Goal: Task Accomplishment & Management: Use online tool/utility

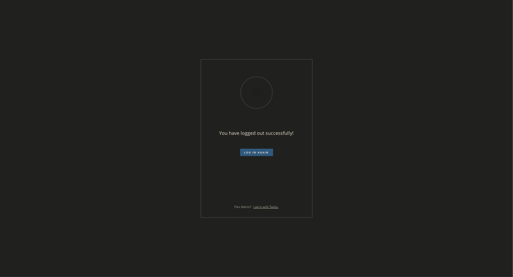
click at [357, 84] on div "You have logged out successfully! Log in again Flex Admin? Log in with Twilio." at bounding box center [256, 138] width 513 height 277
click at [312, 131] on div "You have logged out successfully! Log in again Flex Admin? Log in with Twilio." at bounding box center [257, 138] width 112 height 158
click at [261, 149] on button "Log in again" at bounding box center [256, 151] width 33 height 7
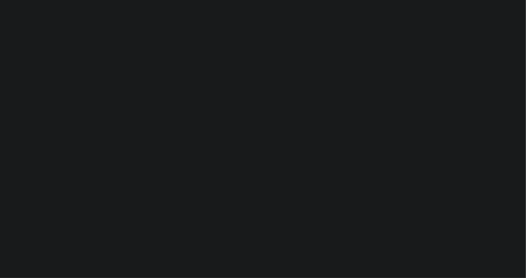
click at [93, 74] on div at bounding box center [263, 139] width 526 height 278
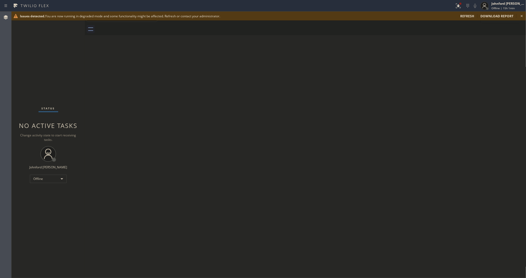
click at [49, 251] on div "Status No active tasks Change activity state to start receiving tasks. Johnford…" at bounding box center [48, 145] width 73 height 266
click at [470, 16] on span "refresh" at bounding box center [467, 16] width 14 height 4
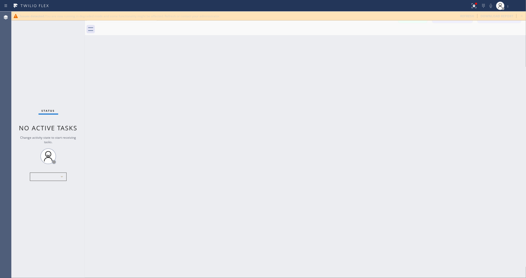
click at [466, 16] on span "refresh" at bounding box center [467, 16] width 14 height 4
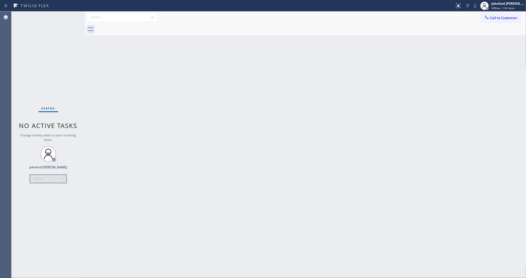
click at [49, 179] on div "Offline" at bounding box center [48, 178] width 37 height 8
click at [43, 199] on li "Unavailable" at bounding box center [48, 199] width 36 height 6
click at [426, 57] on div "Back to Dashboard Change Sender ID Customers Technicians Select a contact Outbo…" at bounding box center [305, 145] width 441 height 266
click at [16, 205] on div "Status No active tasks Change activity state to start receiving tasks. Johnford…" at bounding box center [48, 145] width 73 height 266
click at [37, 180] on div "Unavailable" at bounding box center [48, 178] width 37 height 8
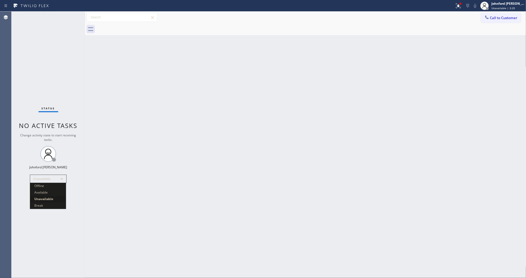
click at [37, 180] on div at bounding box center [263, 139] width 526 height 278
click at [307, 101] on div "Back to Dashboard Change Sender ID Customers Technicians Select a contact Outbo…" at bounding box center [305, 145] width 441 height 266
drag, startPoint x: 396, startPoint y: 173, endPoint x: 364, endPoint y: 171, distance: 32.0
click at [396, 173] on div "Back to Dashboard Change Sender ID Customers Technicians Select a contact Outbo…" at bounding box center [305, 145] width 441 height 266
drag, startPoint x: 296, startPoint y: 98, endPoint x: 298, endPoint y: 94, distance: 4.3
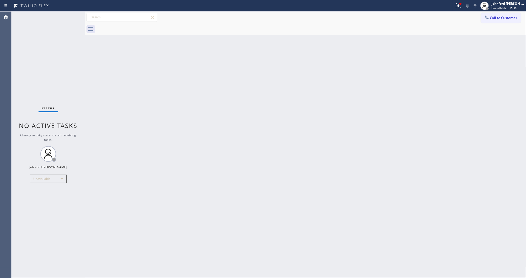
click at [295, 97] on div "Back to Dashboard Change Sender ID Customers Technicians Select a contact Outbo…" at bounding box center [305, 145] width 441 height 266
click at [486, 11] on div at bounding box center [484, 6] width 12 height 12
click at [490, 16] on div "Status report Issue detected This issue could affect your workflow. Please cont…" at bounding box center [263, 139] width 526 height 278
click at [488, 18] on icon at bounding box center [486, 17] width 5 height 5
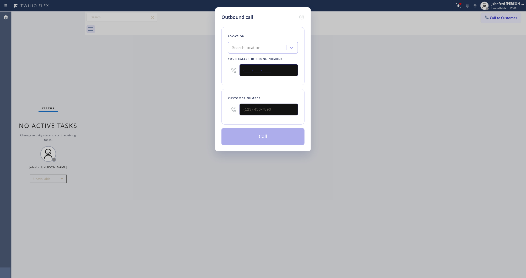
drag, startPoint x: 261, startPoint y: 69, endPoint x: 223, endPoint y: 70, distance: 38.3
click at [223, 70] on div "Location Search location Your caller id phone number (___) ___-____" at bounding box center [262, 56] width 83 height 58
paste input "510) 361-0551"
type input "(510) 361-0551"
drag, startPoint x: 273, startPoint y: 107, endPoint x: 205, endPoint y: 110, distance: 68.2
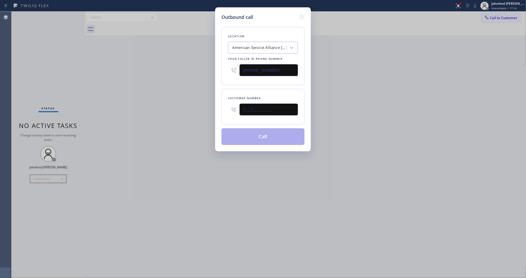
click at [209, 110] on div "Outbound call Location American Service Alliance San Leandro Your caller id pho…" at bounding box center [263, 139] width 526 height 278
paste input "925) 518-2340"
type input "(925) 518-2340"
click at [248, 139] on button "Call" at bounding box center [262, 136] width 83 height 17
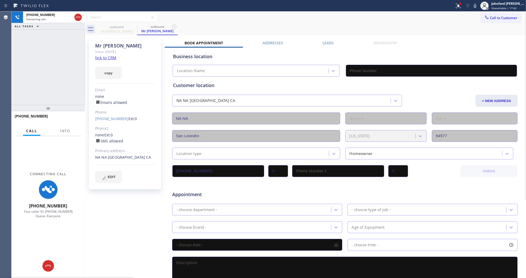
type input "(510) 361-0551"
drag, startPoint x: 75, startPoint y: 127, endPoint x: 65, endPoint y: 128, distance: 10.0
click at [72, 127] on div "Call Info" at bounding box center [48, 131] width 67 height 10
click at [65, 128] on span "Info" at bounding box center [65, 130] width 10 height 5
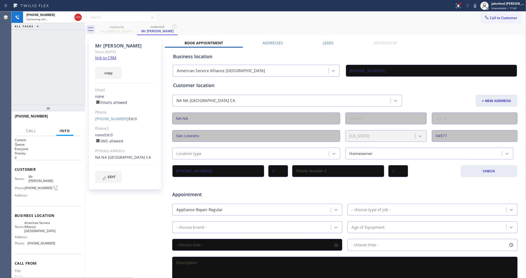
drag, startPoint x: 54, startPoint y: 58, endPoint x: 54, endPoint y: 54, distance: 4.0
click at [54, 54] on div "+19255182340 Connecting call… ALL TASKS ALL TASKS ACTIVE TASKS TASKS IN WRAP UP…" at bounding box center [48, 145] width 73 height 266
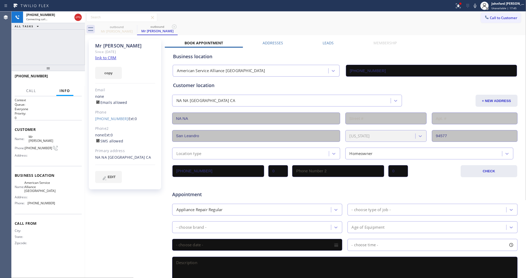
click at [472, 5] on icon at bounding box center [475, 6] width 6 height 6
drag, startPoint x: 456, startPoint y: 9, endPoint x: 456, endPoint y: 12, distance: 2.7
click at [456, 9] on button at bounding box center [458, 6] width 12 height 12
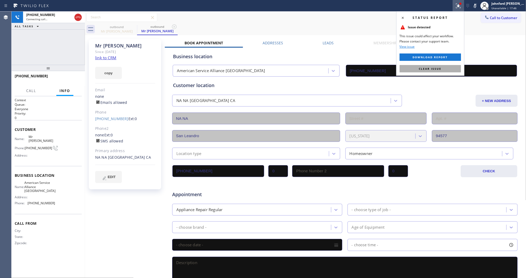
click at [442, 67] on button "Clear issue" at bounding box center [429, 68] width 61 height 7
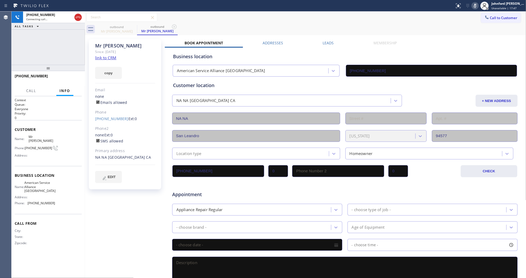
click at [473, 5] on icon at bounding box center [475, 6] width 6 height 6
click at [135, 155] on div "NA NA San Leandro, 94577 CA" at bounding box center [125, 157] width 60 height 6
copy div "94577"
click at [328, 34] on div "outbound Mr Brian outbound Mr Brian" at bounding box center [310, 29] width 429 height 12
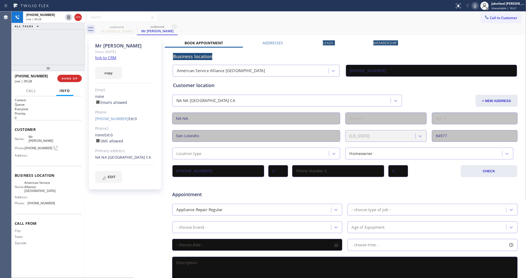
click at [320, 43] on div "Book Appointment Addresses Leads Membership Business location American Service …" at bounding box center [345, 207] width 360 height 335
click at [320, 43] on div "Leads" at bounding box center [328, 43] width 51 height 7
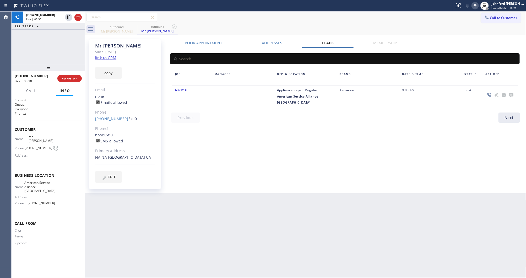
click at [513, 96] on icon at bounding box center [511, 94] width 6 height 7
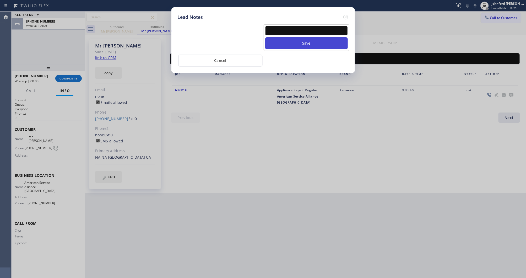
click at [294, 37] on button "Save" at bounding box center [306, 43] width 82 height 12
click at [294, 30] on textarea at bounding box center [306, 30] width 82 height 9
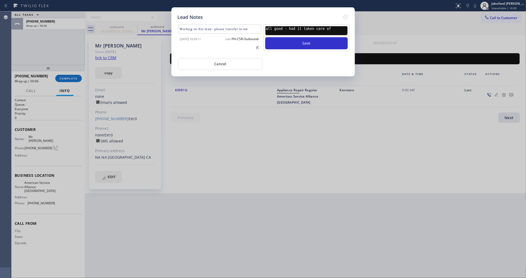
type textarea "all good - had it taken care of"
click button "Cancel" at bounding box center [220, 64] width 84 height 12
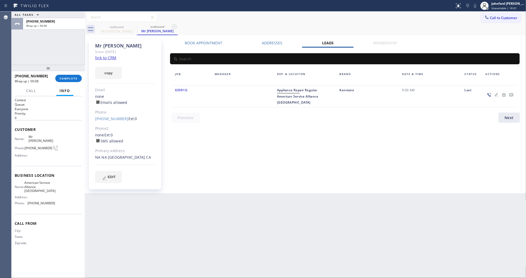
click at [511, 96] on icon at bounding box center [511, 95] width 4 height 4
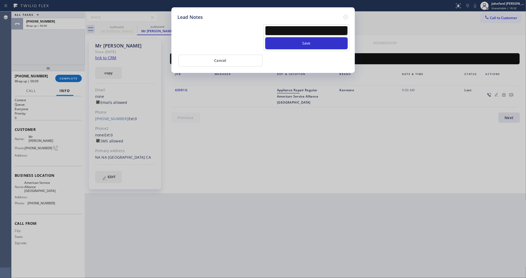
click at [312, 28] on textarea at bounding box center [306, 30] width 82 height 9
type textarea "all good - had it fixed already"
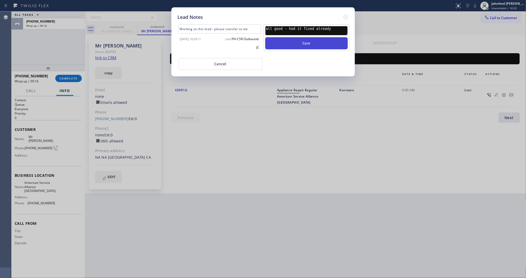
click at [311, 42] on button "Save" at bounding box center [306, 43] width 82 height 12
click at [342, 16] on icon at bounding box center [345, 17] width 6 height 6
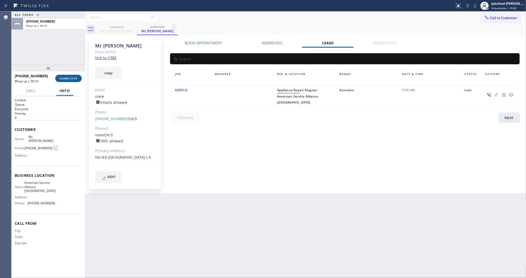
click at [64, 78] on span "COMPLETE" at bounding box center [68, 78] width 18 height 4
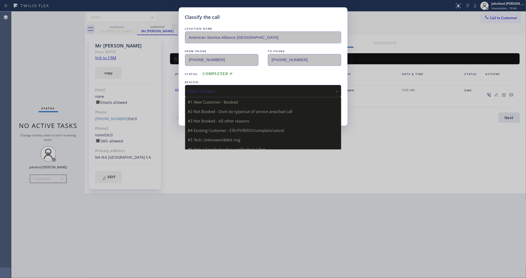
click at [224, 89] on div "Select a reason" at bounding box center [263, 91] width 150 height 6
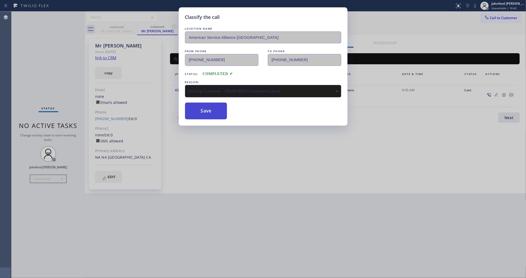
click at [205, 107] on button "Save" at bounding box center [206, 110] width 42 height 17
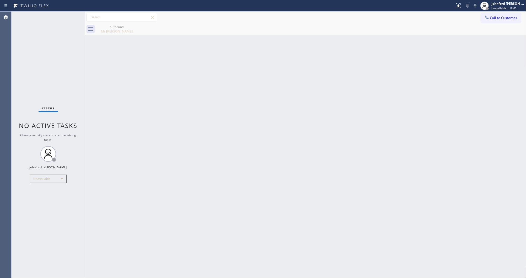
drag, startPoint x: 247, startPoint y: 114, endPoint x: 252, endPoint y: 108, distance: 8.2
click at [247, 111] on div "Back to Dashboard Change Sender ID Customers Technicians Select a contact Outbo…" at bounding box center [305, 145] width 441 height 266
click at [221, 134] on div "Back to Dashboard Change Sender ID Customers Technicians Select a contact Outbo…" at bounding box center [305, 145] width 441 height 266
drag, startPoint x: 425, startPoint y: 108, endPoint x: 330, endPoint y: 79, distance: 98.4
click at [425, 108] on div "Back to Dashboard Change Sender ID Customers Technicians Select a contact Outbo…" at bounding box center [305, 145] width 441 height 266
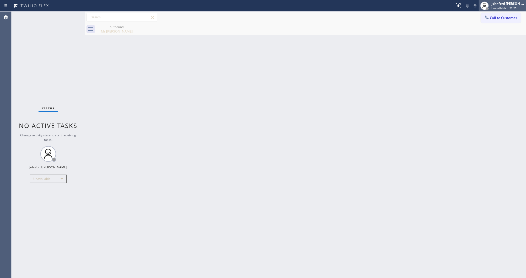
click at [482, 11] on div at bounding box center [484, 6] width 12 height 12
click at [485, 19] on button "Offline" at bounding box center [499, 21] width 52 height 7
click at [494, 3] on div "Johnford [PERSON_NAME]" at bounding box center [507, 3] width 33 height 4
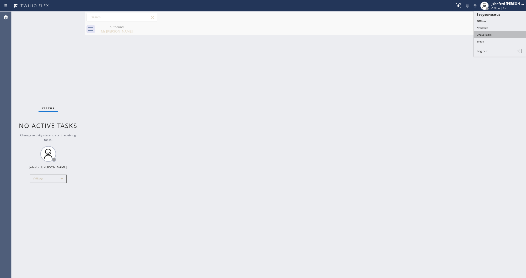
click at [483, 33] on button "Unavailable" at bounding box center [499, 34] width 52 height 7
click at [483, 21] on button "Call to Customer" at bounding box center [501, 18] width 40 height 10
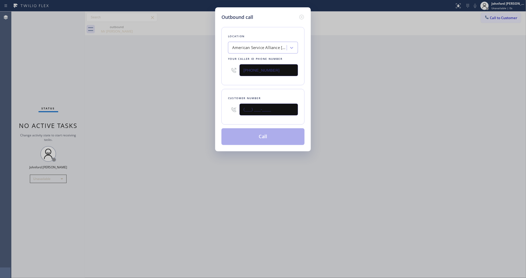
drag, startPoint x: 272, startPoint y: 109, endPoint x: 210, endPoint y: 112, distance: 62.4
click at [221, 112] on div "Customer number (___) ___-____" at bounding box center [262, 107] width 83 height 36
paste input "925) 915-9310"
type input "(925) 915-9310"
click at [175, 112] on div "Outbound call Location American Service Alliance San Leandro Your caller id pho…" at bounding box center [263, 139] width 526 height 278
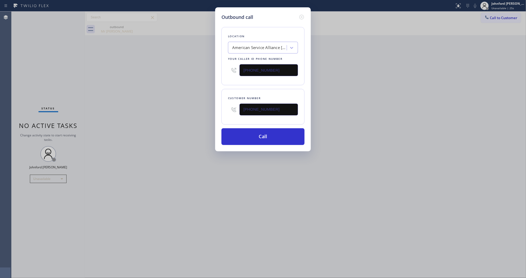
drag, startPoint x: 278, startPoint y: 68, endPoint x: 224, endPoint y: 67, distance: 54.5
click at [224, 67] on div "Location American Service Alliance San Leandro Your caller id phone number (510…" at bounding box center [262, 56] width 83 height 58
paste input "05) 367-____"
drag, startPoint x: 276, startPoint y: 71, endPoint x: 138, endPoint y: 71, distance: 138.0
click at [201, 71] on div "Outbound call Location Search location Your caller id phone number (505) 367-__…" at bounding box center [263, 139] width 526 height 278
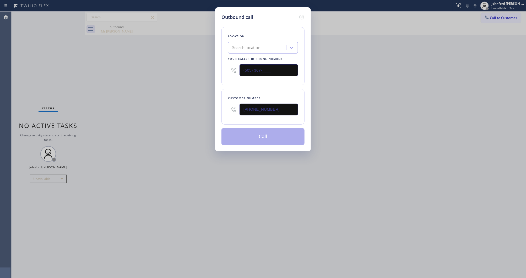
paste input "855) 731-4952"
type input "(855) 731-4952"
drag, startPoint x: 273, startPoint y: 112, endPoint x: 189, endPoint y: 114, distance: 84.6
click at [207, 113] on div "Outbound call Location 5 Star Appliance Repair Your caller id phone number (855…" at bounding box center [263, 139] width 526 height 278
paste input "714) 326-6855"
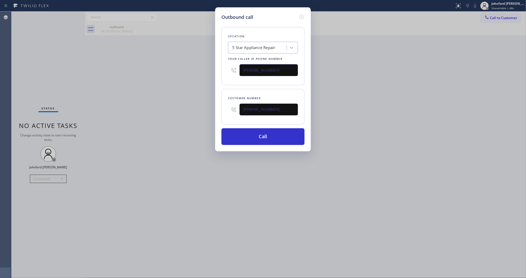
type input "(714) 326-6855"
click at [168, 118] on div "Outbound call Location 5 Star Appliance Repair Your caller id phone number (855…" at bounding box center [263, 139] width 526 height 278
click at [270, 135] on button "Call" at bounding box center [262, 136] width 83 height 17
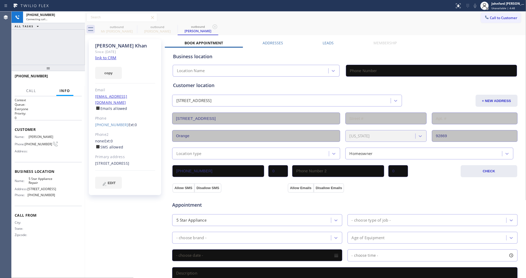
type input "(855) 731-4952"
click at [472, 1] on div "Status report No issues detected If you experience an issue, please download th…" at bounding box center [488, 6] width 73 height 12
click at [473, 6] on icon at bounding box center [475, 6] width 6 height 6
click at [17, 47] on div "+17143266855 Connecting call… ALL TASKS ALL TASKS ACTIVE TASKS TASKS IN WRAP UP" at bounding box center [48, 38] width 73 height 53
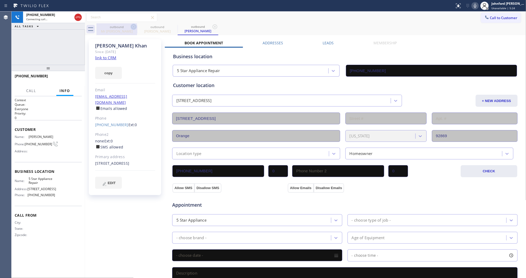
click at [130, 26] on icon at bounding box center [133, 27] width 6 height 6
click at [70, 41] on div "+17143266855 Connecting call… ALL TASKS ALL TASKS ACTIVE TASKS TASKS IN WRAP UP" at bounding box center [48, 38] width 73 height 53
click at [12, 47] on div "+17143266855 Live | 00:01 ALL TASKS ALL TASKS ACTIVE TASKS TASKS IN WRAP UP" at bounding box center [48, 38] width 73 height 53
click at [69, 77] on span "HANG UP" at bounding box center [70, 78] width 16 height 4
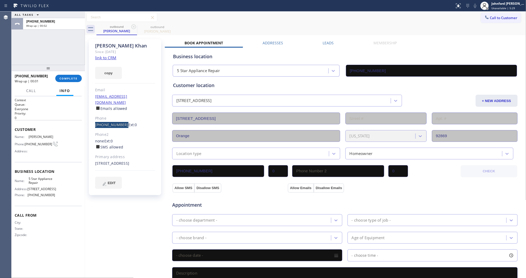
drag, startPoint x: 92, startPoint y: 121, endPoint x: 120, endPoint y: 121, distance: 28.3
click at [120, 121] on div "Amir Khan Since: 20 may 2020 link to CRM copy Email amirok786@gmail.com Emails …" at bounding box center [125, 117] width 72 height 156
click at [69, 80] on button "COMPLETE" at bounding box center [68, 78] width 26 height 7
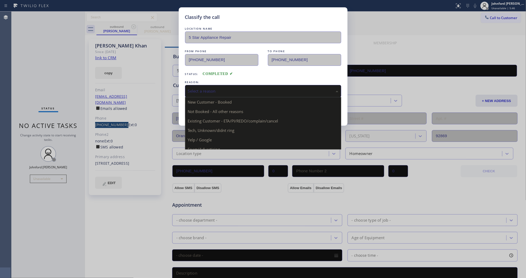
drag, startPoint x: 243, startPoint y: 86, endPoint x: 219, endPoint y: 118, distance: 40.0
click at [243, 86] on div "Select a reason" at bounding box center [263, 91] width 156 height 12
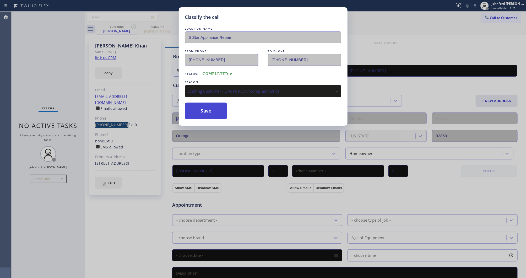
click at [208, 114] on button "Save" at bounding box center [206, 110] width 42 height 17
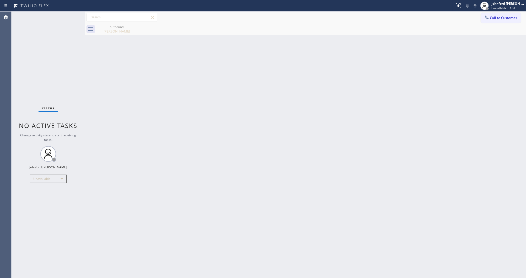
click at [488, 19] on icon at bounding box center [486, 17] width 5 height 5
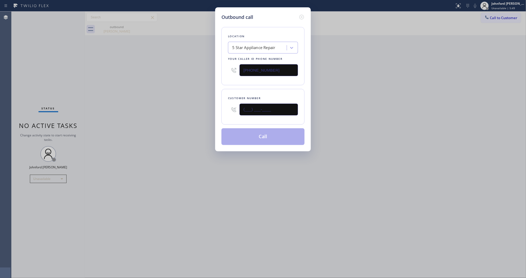
drag, startPoint x: 274, startPoint y: 107, endPoint x: 205, endPoint y: 111, distance: 69.3
click at [206, 111] on div "Outbound call Location 5 Star Appliance Repair Your caller id phone number (855…" at bounding box center [263, 139] width 526 height 278
paste input "925) 915-9310"
type input "(925) 915-9310"
click at [166, 111] on div "Outbound call Location 5 Star Appliance Repair Your caller id phone number (855…" at bounding box center [263, 139] width 526 height 278
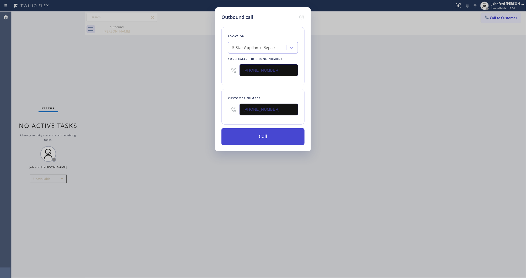
click at [245, 139] on button "Call" at bounding box center [262, 136] width 83 height 17
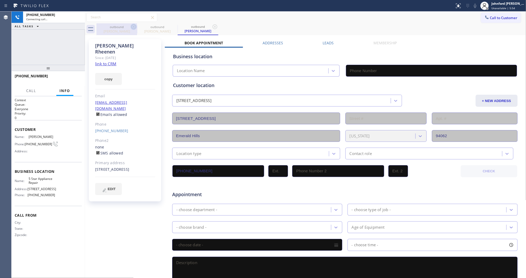
click at [131, 27] on icon at bounding box center [133, 26] width 5 height 5
type input "(855) 731-4952"
click at [111, 61] on link "link to CRM" at bounding box center [105, 63] width 21 height 5
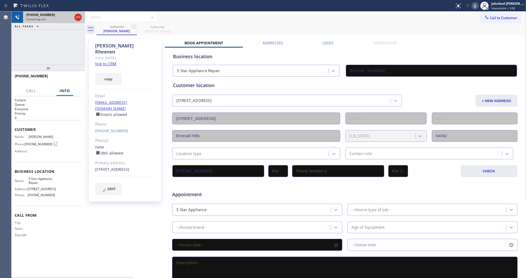
click at [58, 17] on div "Connecting call…" at bounding box center [49, 19] width 46 height 4
click at [80, 18] on icon at bounding box center [78, 17] width 5 height 2
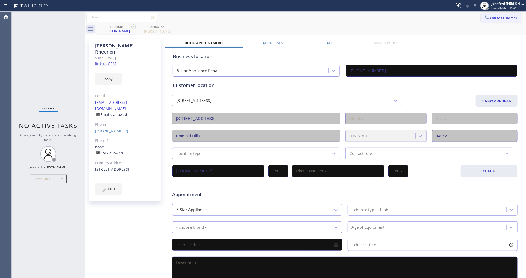
click at [491, 15] on button "Call to Customer" at bounding box center [501, 18] width 40 height 10
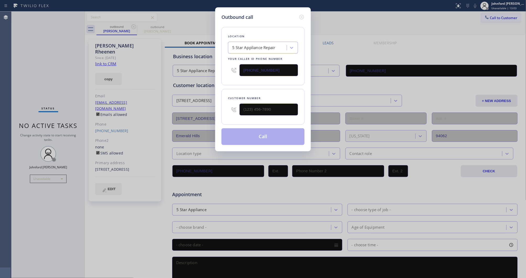
drag, startPoint x: 279, startPoint y: 67, endPoint x: 250, endPoint y: 59, distance: 29.5
click at [231, 71] on div "(855) 731-4952" at bounding box center [263, 70] width 70 height 17
paste input "773) 917-0590"
type input "(773) 917-0590"
drag, startPoint x: 283, startPoint y: 112, endPoint x: 220, endPoint y: 112, distance: 62.9
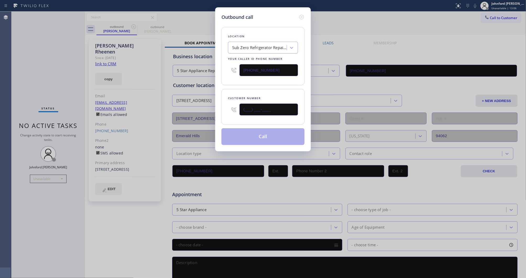
click at [220, 115] on div "Outbound call Location Sub Zero Refrigerator Repair Chicago Your caller id phon…" at bounding box center [263, 79] width 96 height 144
click at [252, 103] on input "(___) ___-____" at bounding box center [268, 109] width 58 height 12
drag, startPoint x: 249, startPoint y: 104, endPoint x: 245, endPoint y: 105, distance: 4.1
click at [247, 105] on input "(___) ___-____" at bounding box center [268, 109] width 58 height 12
click at [244, 105] on input "(___) ___-____" at bounding box center [268, 109] width 58 height 12
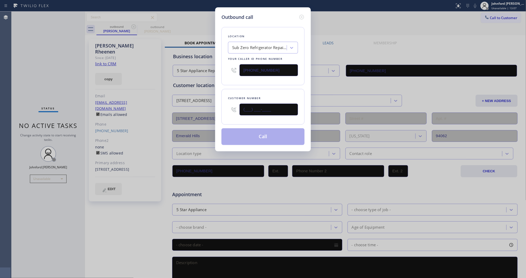
click at [244, 105] on input "(___) ___-____" at bounding box center [268, 109] width 58 height 12
paste input "347) 613-2817"
type input "(347) 613-2817"
click at [241, 89] on div "Customer number (347) 613-2817" at bounding box center [262, 107] width 83 height 36
click at [264, 142] on button "Call" at bounding box center [262, 136] width 83 height 17
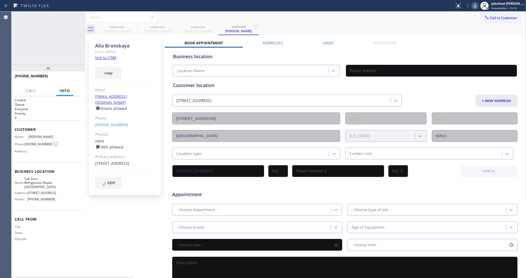
type input "(773) 917-0590"
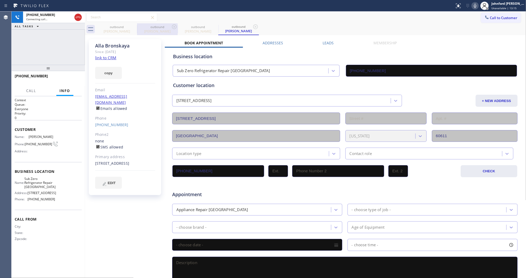
click at [137, 28] on div "outbound" at bounding box center [157, 27] width 40 height 4
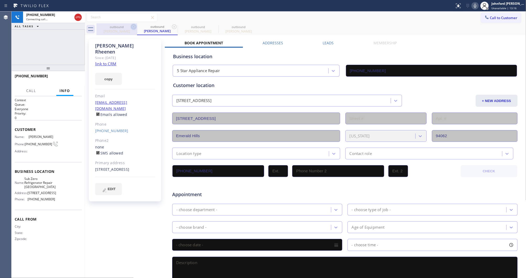
click at [134, 27] on icon at bounding box center [133, 27] width 6 height 6
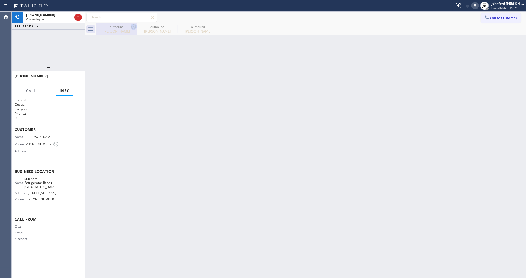
click at [131, 28] on icon at bounding box center [133, 27] width 6 height 6
type input "(773) 917-0590"
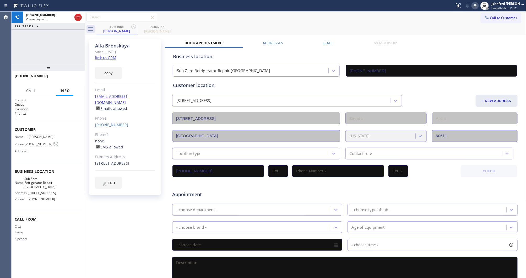
click at [214, 27] on div "outbound Alla Bronskaya outbound Alla Bronskaya" at bounding box center [310, 29] width 429 height 12
click at [475, 10] on div "Status report No issues detected If you experience an issue, please download th…" at bounding box center [488, 6] width 73 height 12
click at [475, 7] on icon at bounding box center [475, 6] width 6 height 6
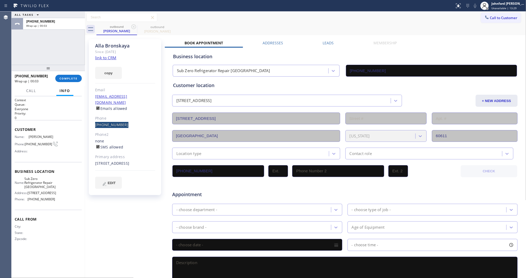
drag, startPoint x: 91, startPoint y: 122, endPoint x: 86, endPoint y: 121, distance: 4.3
click at [86, 121] on div "Alla Bronskaya Since: 20 may 2020 link to CRM copy Email no@gmail.com Emails al…" at bounding box center [125, 205] width 79 height 339
copy div "(347) 613-2817"
click at [77, 75] on button "COMPLETE" at bounding box center [68, 78] width 26 height 7
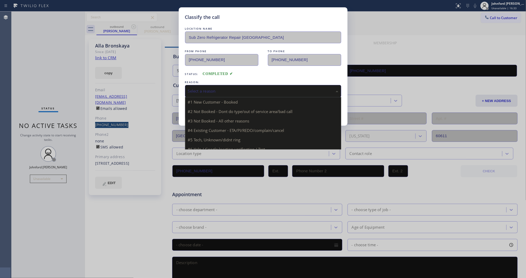
click at [224, 85] on div "Select a reason" at bounding box center [263, 91] width 156 height 12
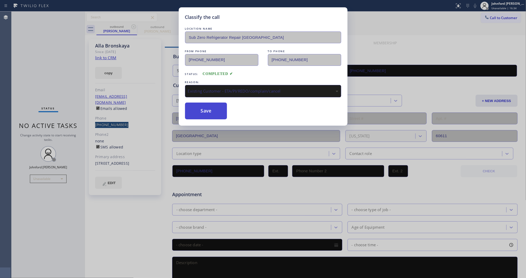
click at [212, 112] on button "Save" at bounding box center [206, 110] width 42 height 17
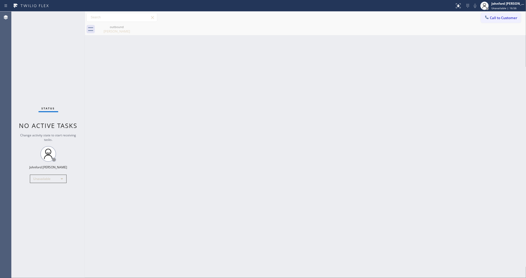
click at [378, 126] on div "Back to Dashboard Change Sender ID Customers Technicians Select a contact Outbo…" at bounding box center [305, 145] width 441 height 266
click at [207, 126] on div "Back to Dashboard Change Sender ID Customers Technicians Select a contact Outbo…" at bounding box center [305, 145] width 441 height 266
click at [487, 17] on icon at bounding box center [486, 17] width 5 height 5
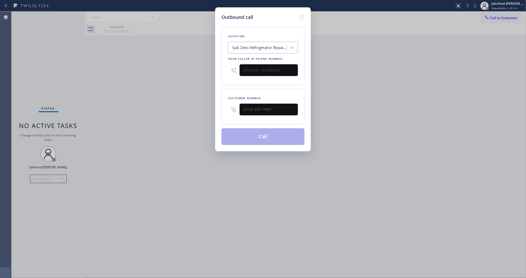
drag, startPoint x: 283, startPoint y: 71, endPoint x: 224, endPoint y: 68, distance: 59.1
click at [224, 68] on div "Location Sub Zero Refrigerator Repair Chicago Your caller id phone number (773)…" at bounding box center [262, 56] width 83 height 58
paste input "855) 731-4952"
type input "(855) 731-4952"
drag, startPoint x: 277, startPoint y: 106, endPoint x: 174, endPoint y: 117, distance: 103.0
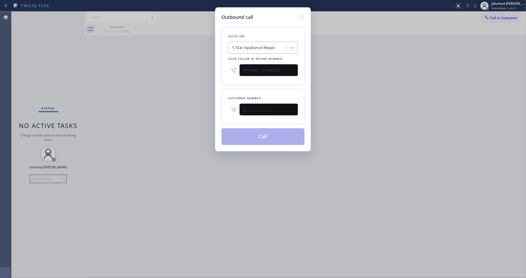
click at [192, 115] on div "Outbound call Location 5 Star Appliance Repair Your caller id phone number (855…" at bounding box center [263, 139] width 526 height 278
paste input "714) 326-6855"
type input "(714) 326-6855"
click at [173, 117] on div "Outbound call Location 5 Star Appliance Repair Your caller id phone number (855…" at bounding box center [263, 139] width 526 height 278
click at [231, 135] on button "Call" at bounding box center [262, 136] width 83 height 17
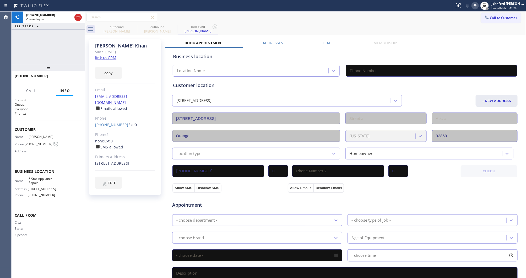
type input "(855) 731-4952"
drag, startPoint x: 75, startPoint y: 43, endPoint x: 102, endPoint y: 33, distance: 28.5
click at [77, 42] on div "+17143266855 Connecting call… ALL TASKS ALL TASKS ACTIVE TASKS TASKS IN WRAP UP" at bounding box center [48, 38] width 73 height 53
click at [137, 25] on div at bounding box center [137, 29] width 0 height 8
click at [133, 26] on icon at bounding box center [133, 27] width 6 height 6
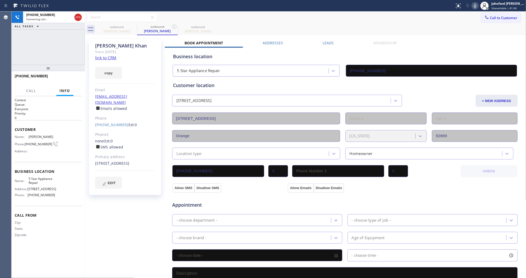
click at [66, 40] on div "+17143266855 Connecting call… ALL TASKS ALL TASKS ACTIVE TASKS TASKS IN WRAP UP" at bounding box center [48, 38] width 73 height 53
click at [52, 18] on div "Connecting call…" at bounding box center [49, 19] width 46 height 4
click at [122, 29] on div "Alla Bronskaya" at bounding box center [117, 31] width 40 height 5
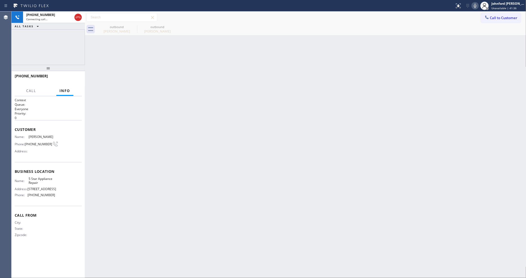
click at [62, 42] on div "+17143266855 Connecting call… ALL TASKS ALL TASKS ACTIVE TASKS TASKS IN WRAP UP" at bounding box center [48, 38] width 73 height 53
click at [77, 46] on div "+17143266855 Connecting call… ALL TASKS ALL TASKS ACTIVE TASKS TASKS IN WRAP UP" at bounding box center [48, 38] width 73 height 53
click at [58, 18] on div "Connecting call…" at bounding box center [49, 19] width 46 height 4
drag, startPoint x: 75, startPoint y: 18, endPoint x: 157, endPoint y: 20, distance: 82.2
click at [75, 18] on icon at bounding box center [78, 17] width 6 height 6
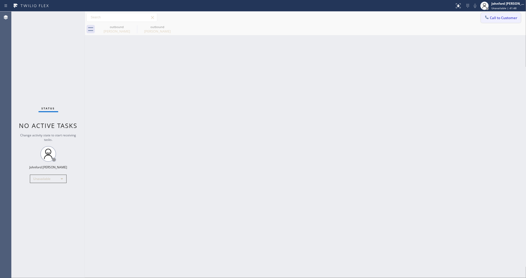
click at [488, 19] on icon at bounding box center [486, 17] width 5 height 5
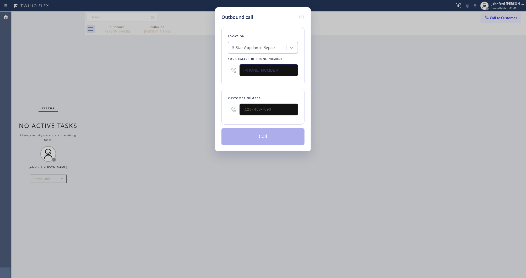
drag, startPoint x: 279, startPoint y: 64, endPoint x: 196, endPoint y: 70, distance: 83.2
click at [196, 70] on div "Outbound call Location 5 Star Appliance Repair Your caller id phone number (855…" at bounding box center [263, 139] width 526 height 278
paste input "312) 500-8521"
type input "(312) 500-8521"
click at [209, 113] on div "Outbound call Location Morton Heating & Appliance Repair Inc Your caller id pho…" at bounding box center [263, 139] width 526 height 278
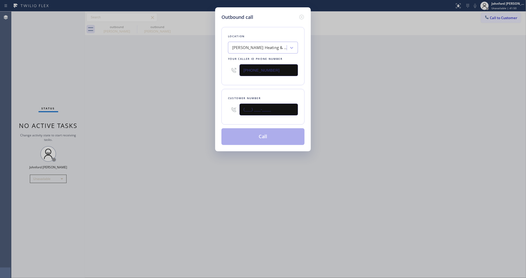
paste input "571) 586-3167"
type input "(571) 586-3167"
click at [199, 112] on div "Outbound call Location Morton Heating & Appliance Repair Inc Your caller id pho…" at bounding box center [263, 139] width 526 height 278
click at [254, 141] on button "Call" at bounding box center [262, 136] width 83 height 17
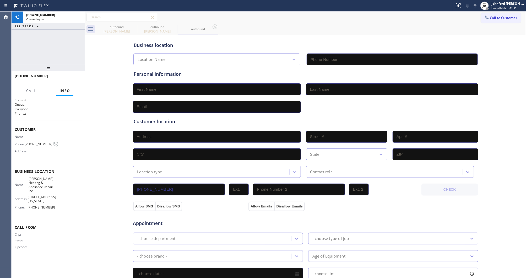
type input "(312) 500-8521"
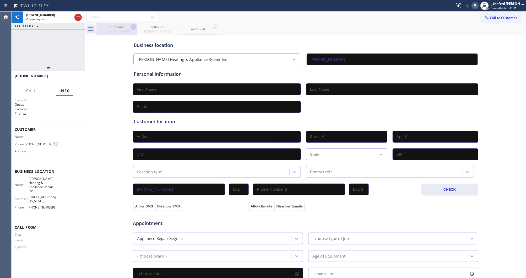
click at [131, 28] on icon at bounding box center [133, 27] width 6 height 6
type input "(855) 731-4952"
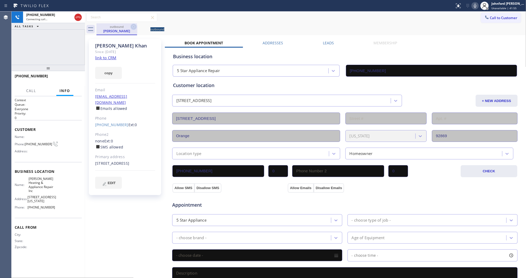
click at [131, 28] on icon at bounding box center [133, 26] width 5 height 5
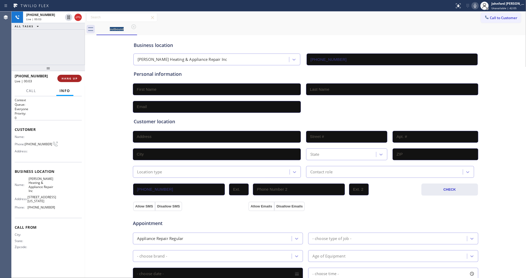
click at [66, 78] on span "HANG UP" at bounding box center [70, 78] width 16 height 4
click at [490, 19] on span "Call to Customer" at bounding box center [503, 17] width 27 height 5
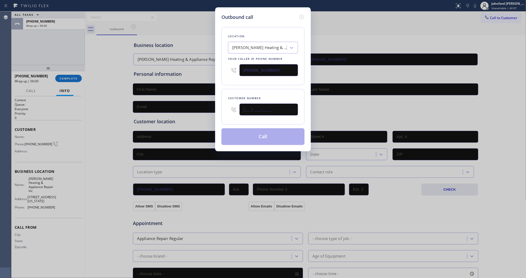
drag, startPoint x: 244, startPoint y: 112, endPoint x: 221, endPoint y: 112, distance: 23.3
click at [223, 112] on div "Customer number (___) ___-____" at bounding box center [262, 107] width 83 height 36
paste input "571) 586-3167"
type input "(571) 586-3167"
click at [231, 84] on div "Location Morton Heating & Appliance Repair Inc Your caller id phone number (312…" at bounding box center [262, 83] width 83 height 124
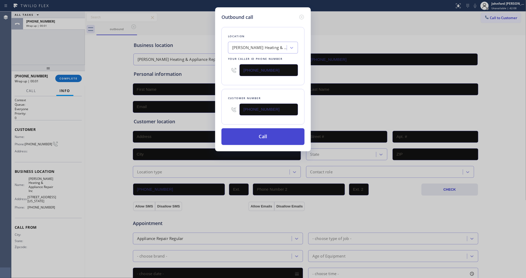
click at [241, 137] on button "Call" at bounding box center [262, 136] width 83 height 17
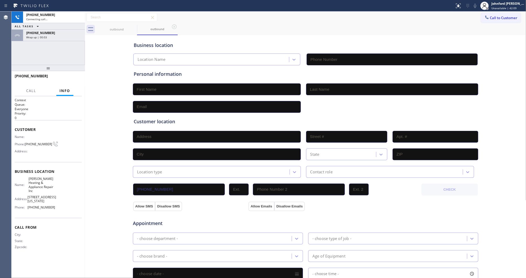
type input "(312) 500-8521"
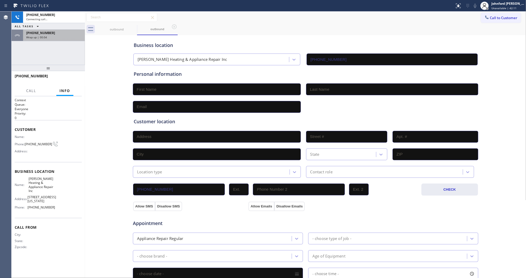
click at [55, 30] on div "+15715863167 Wrap up | 00:04" at bounding box center [53, 36] width 60 height 12
click at [54, 34] on div "+15715863167" at bounding box center [54, 33] width 56 height 4
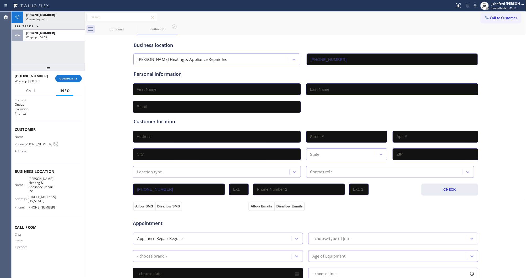
click at [59, 86] on button "Info" at bounding box center [64, 91] width 17 height 10
click at [68, 79] on span "COMPLETE" at bounding box center [68, 78] width 18 height 4
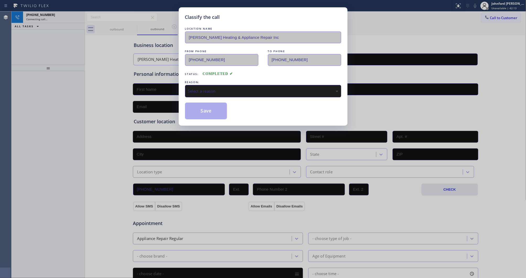
click at [208, 95] on div "Select a reason" at bounding box center [263, 91] width 156 height 12
click at [212, 112] on button "Save" at bounding box center [206, 110] width 42 height 17
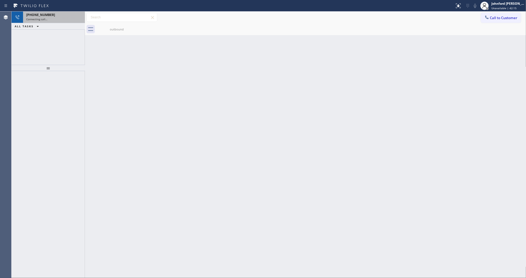
click at [52, 22] on div "+15715863167 Connecting call…" at bounding box center [53, 18] width 60 height 12
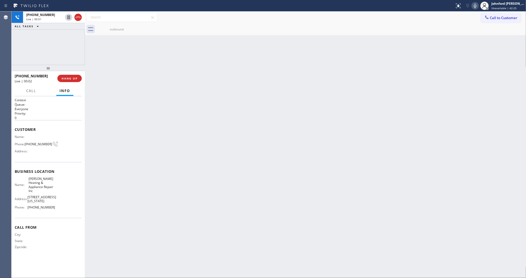
click at [373, 64] on div "Back to Dashboard Change Sender ID Customers Technicians Select a contact Outbo…" at bounding box center [305, 145] width 441 height 266
click at [78, 18] on icon at bounding box center [78, 17] width 6 height 6
drag, startPoint x: 494, startPoint y: 21, endPoint x: 321, endPoint y: 66, distance: 179.2
click at [494, 20] on button "Call to Customer" at bounding box center [501, 18] width 40 height 10
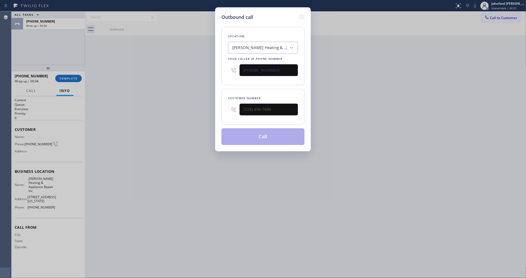
drag, startPoint x: 280, startPoint y: 69, endPoint x: 204, endPoint y: 69, distance: 76.7
click at [204, 69] on div "Outbound call Location Morton Heating & Appliance Repair Inc Your caller id pho…" at bounding box center [263, 139] width 526 height 278
paste input "619) 389-3996"
type input "(619) 389-3996"
drag, startPoint x: 197, startPoint y: 107, endPoint x: 181, endPoint y: 108, distance: 16.0
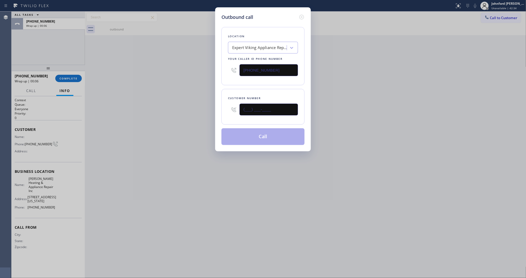
click at [190, 107] on div "Outbound call Location Expert Viking Appliance Repair La Mesa Your caller id ph…" at bounding box center [263, 139] width 526 height 278
paste input "877) 839-3391"
type input "(877) 839-3391"
click at [178, 108] on div "Outbound call Location Expert Viking Appliance Repair La Mesa Your caller id ph…" at bounding box center [263, 139] width 526 height 278
click at [253, 136] on button "Call" at bounding box center [262, 136] width 83 height 17
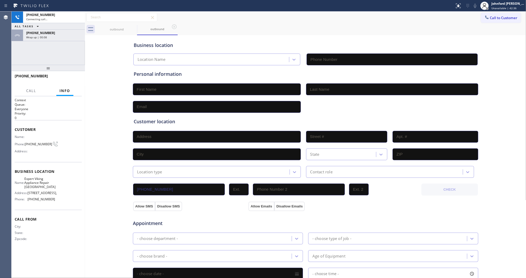
type input "(619) 389-3996"
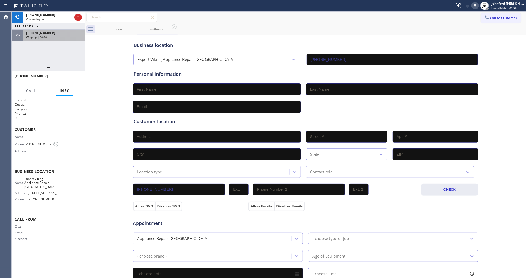
click at [66, 37] on div "Wrap up | 00:10" at bounding box center [54, 37] width 56 height 4
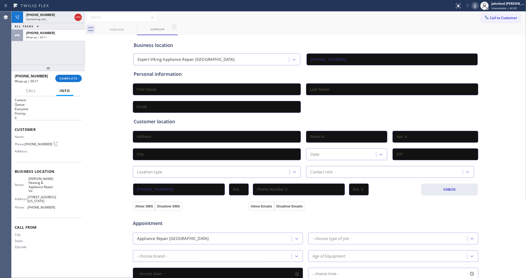
click at [69, 72] on div "+15715863167 Wrap up | 00:11 COMPLETE" at bounding box center [48, 78] width 67 height 14
click at [69, 76] on button "COMPLETE" at bounding box center [68, 78] width 26 height 7
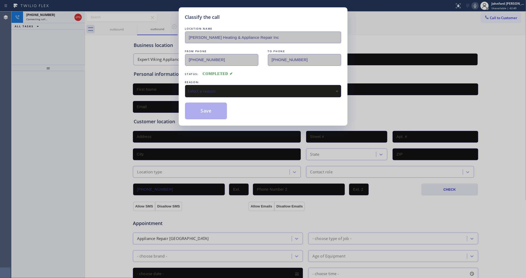
click at [221, 96] on div "LOCATION NAME Morton Heating & Appliance Repair Inc FROM PHONE (312) 500-8521 T…" at bounding box center [263, 72] width 156 height 93
click at [224, 88] on div "Select a reason" at bounding box center [263, 91] width 150 height 6
click at [210, 109] on button "Save" at bounding box center [206, 110] width 42 height 17
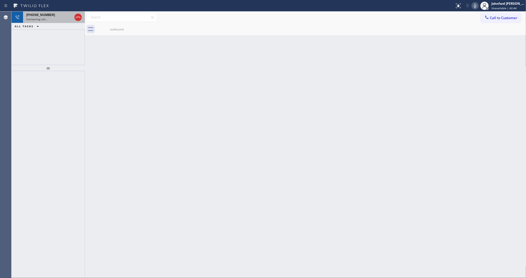
click at [53, 21] on div "+18778393391 Connecting call…" at bounding box center [48, 18] width 50 height 12
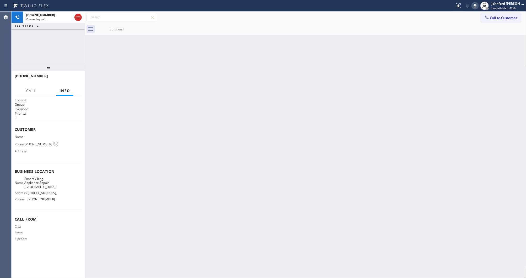
click at [112, 29] on div "outbound" at bounding box center [117, 29] width 40 height 4
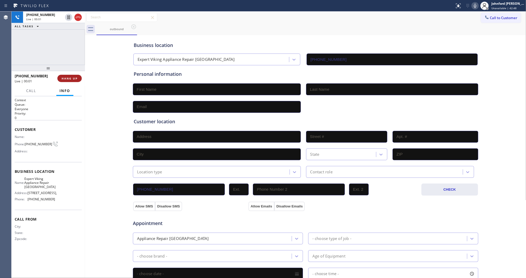
click at [72, 76] on button "HANG UP" at bounding box center [69, 78] width 24 height 7
click at [481, 19] on button "Call to Customer" at bounding box center [501, 18] width 40 height 10
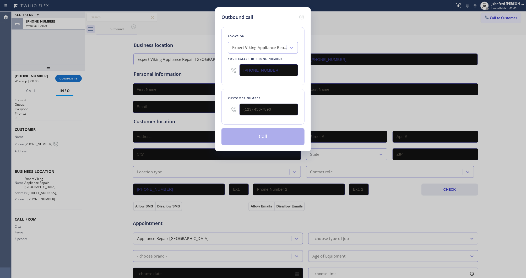
type input "(___) ___-____"
drag, startPoint x: 259, startPoint y: 112, endPoint x: 204, endPoint y: 111, distance: 55.0
click at [204, 111] on div "Outbound call Location Expert Viking Appliance Repair La Mesa Your caller id ph…" at bounding box center [263, 139] width 526 height 278
click at [214, 90] on div "Outbound call Location Expert Viking Appliance Repair La Mesa Your caller id ph…" at bounding box center [263, 139] width 526 height 278
click at [254, 102] on div "Customer number" at bounding box center [262, 107] width 83 height 36
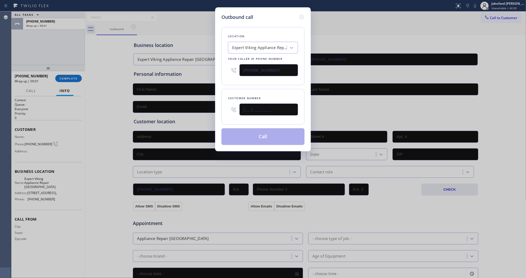
click at [254, 106] on input "(___) ___-____" at bounding box center [268, 109] width 58 height 12
paste input "877) 839-3391"
type input "(877) 839-3391"
click at [248, 89] on div "Customer number (877) 839-3391" at bounding box center [262, 107] width 83 height 36
click at [247, 135] on button "Call" at bounding box center [262, 136] width 83 height 17
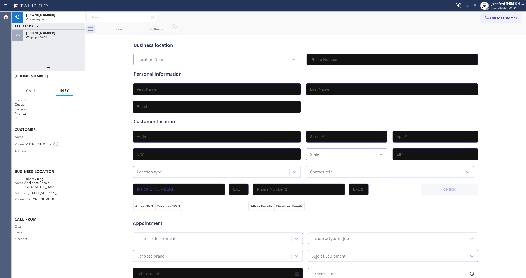
type input "(619) 389-3996"
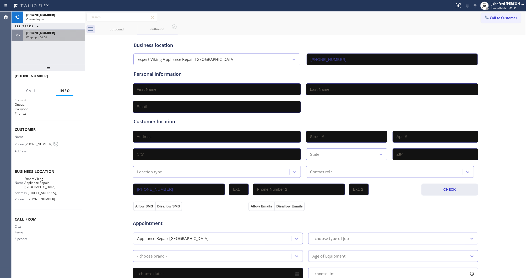
click at [65, 37] on div "Wrap up | 00:04" at bounding box center [54, 37] width 56 height 4
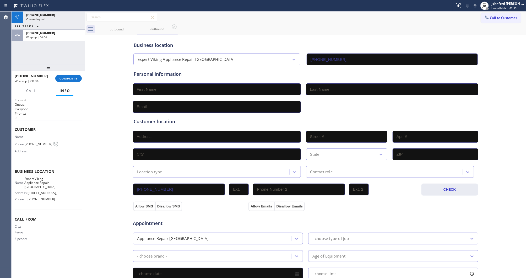
click at [70, 87] on button "Info" at bounding box center [64, 91] width 17 height 10
click at [70, 79] on span "COMPLETE" at bounding box center [68, 78] width 18 height 4
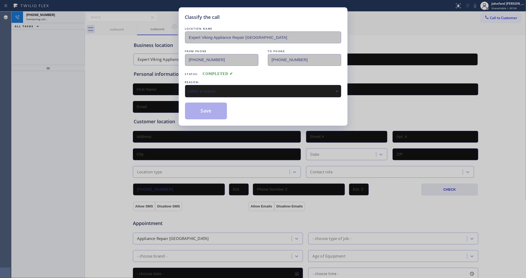
click at [206, 91] on div "Select a reason" at bounding box center [263, 91] width 150 height 6
click at [202, 111] on button "Save" at bounding box center [206, 110] width 42 height 17
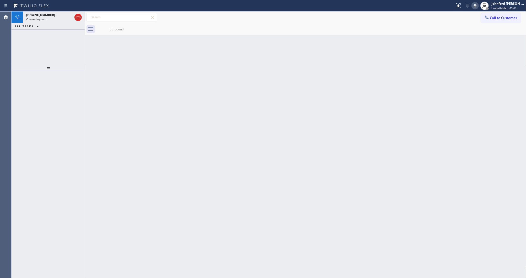
click at [79, 128] on div at bounding box center [48, 174] width 73 height 207
click at [44, 17] on span "Connecting call…" at bounding box center [36, 19] width 21 height 4
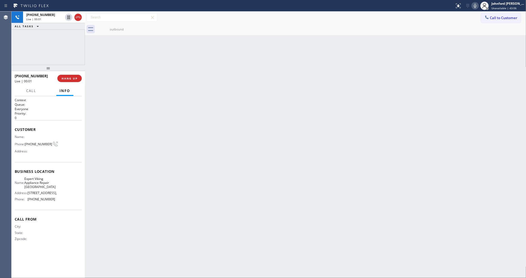
drag, startPoint x: 367, startPoint y: 102, endPoint x: 261, endPoint y: 102, distance: 106.6
click at [367, 102] on div "Back to Dashboard Change Sender ID Customers Technicians Select a contact Outbo…" at bounding box center [305, 145] width 441 height 266
click at [72, 20] on div at bounding box center [68, 17] width 7 height 6
click at [74, 18] on div at bounding box center [73, 18] width 19 height 12
click at [73, 78] on span "HANG UP" at bounding box center [70, 78] width 16 height 4
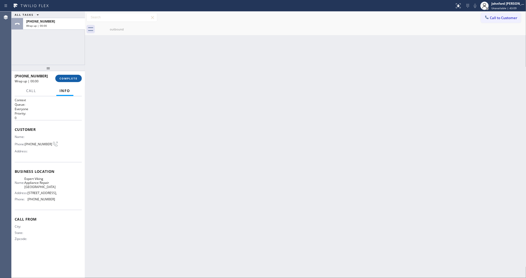
click at [73, 78] on span "COMPLETE" at bounding box center [68, 78] width 18 height 4
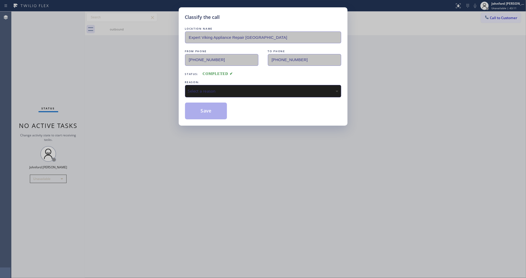
click at [204, 85] on div "Select a reason" at bounding box center [263, 91] width 156 height 12
click at [208, 110] on button "Save" at bounding box center [206, 110] width 42 height 17
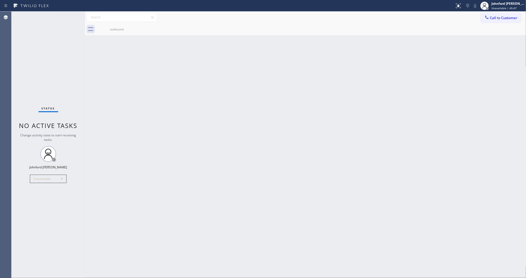
drag, startPoint x: 18, startPoint y: 85, endPoint x: 30, endPoint y: 43, distance: 43.5
click at [18, 85] on div "Status No active tasks Change activity state to start receiving tasks. Johnford…" at bounding box center [48, 145] width 73 height 266
click at [292, 120] on div "Back to Dashboard Change Sender ID Customers Technicians Select a contact Outbo…" at bounding box center [305, 145] width 441 height 266
click at [488, 16] on icon at bounding box center [486, 17] width 5 height 5
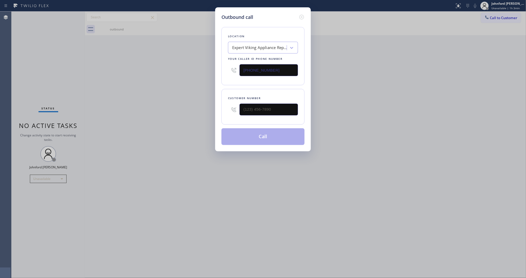
drag, startPoint x: 251, startPoint y: 68, endPoint x: 192, endPoint y: 71, distance: 59.0
click at [195, 71] on div "Outbound call Location Expert Viking Appliance Repair La Mesa Your caller id ph…" at bounding box center [263, 139] width 526 height 278
paste input "213) 805-7419"
type input "(619) 389-3996"
drag, startPoint x: 269, startPoint y: 106, endPoint x: 190, endPoint y: 109, distance: 79.4
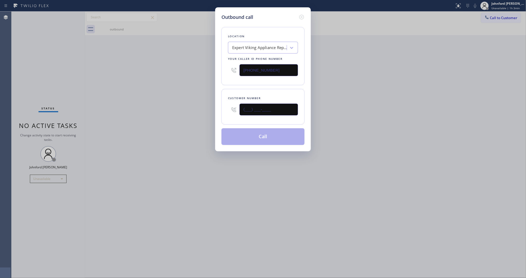
click at [193, 109] on div "Outbound call Location Expert Viking Appliance Repair La Mesa Your caller id ph…" at bounding box center [263, 139] width 526 height 278
paste input "310) 210-2715"
type input "(310) 210-2715"
click at [174, 109] on div "Outbound call Location Expert Viking Appliance Repair La Mesa Your caller id ph…" at bounding box center [263, 139] width 526 height 278
click at [230, 131] on button "Call" at bounding box center [262, 136] width 83 height 17
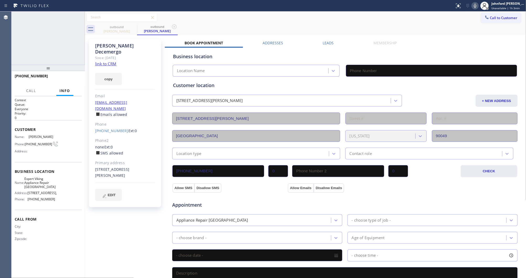
type input "(619) 389-3996"
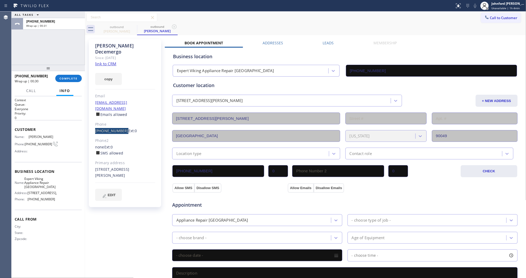
drag, startPoint x: 92, startPoint y: 117, endPoint x: 121, endPoint y: 120, distance: 28.7
click at [121, 120] on div "Mathew Decemergo Since: 20 may 2020 link to CRM copy Email simonef1@msn.com Ema…" at bounding box center [125, 123] width 72 height 168
copy link "(310) 210-2715"
click at [15, 56] on div "ALL TASKS ALL TASKS ACTIVE TASKS TASKS IN WRAP UP +13102102715 Wrap up | 00:38" at bounding box center [48, 38] width 73 height 53
drag, startPoint x: 90, startPoint y: 118, endPoint x: 121, endPoint y: 120, distance: 31.3
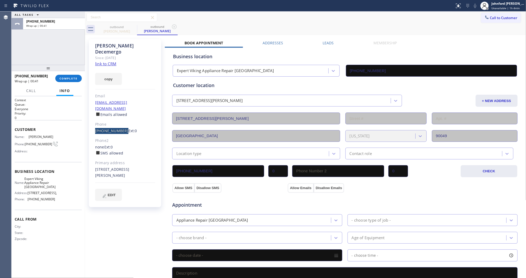
click at [121, 120] on div "Mathew Decemergo Since: 20 may 2020 link to CRM copy Email simonef1@msn.com Ema…" at bounding box center [125, 123] width 72 height 168
copy link "(310) 210-2715"
click at [68, 85] on div "+13102102715 Wrap up | 08:00 COMPLETE" at bounding box center [48, 78] width 67 height 14
click at [70, 78] on span "COMPLETE" at bounding box center [68, 78] width 18 height 4
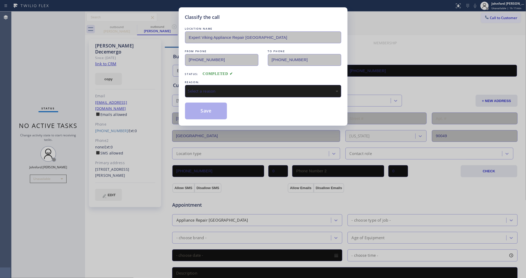
click at [196, 91] on div "Select a reason" at bounding box center [263, 91] width 150 height 6
click at [213, 111] on button "Save" at bounding box center [206, 110] width 42 height 17
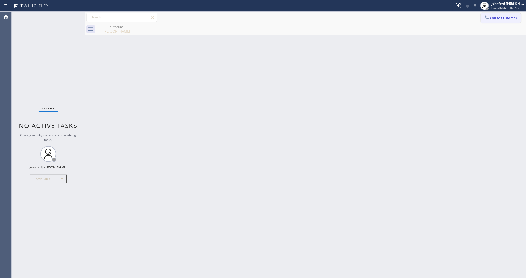
click at [482, 17] on button "Call to Customer" at bounding box center [501, 18] width 40 height 10
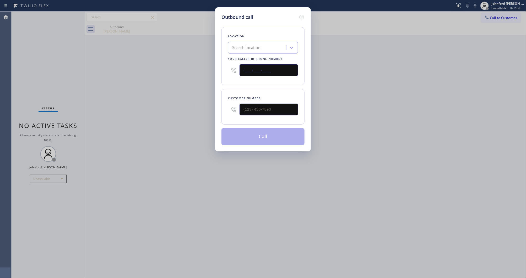
click at [202, 69] on div "Outbound call Location Search location Your caller id phone number (___) ___-__…" at bounding box center [263, 139] width 526 height 278
paste input "877) 777-0796"
type input "(877) 777-0796"
drag, startPoint x: 257, startPoint y: 111, endPoint x: 180, endPoint y: 114, distance: 77.1
click at [180, 114] on div "Outbound call Location Home Alliance Your caller id phone number (877) 777-0796…" at bounding box center [263, 139] width 526 height 278
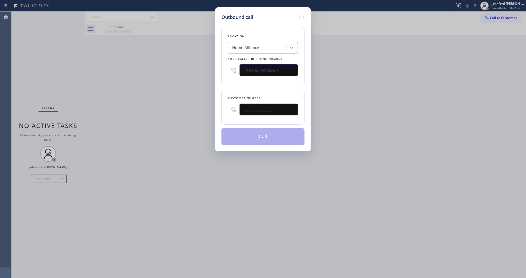
paste input "310) 383-0466"
click at [135, 114] on div "Outbound call Location Home Alliance Your caller id phone number (877) 777-0796…" at bounding box center [263, 139] width 526 height 278
click at [220, 108] on div "Outbound call Location Home Alliance Your caller id phone number (877) 777-0796…" at bounding box center [263, 79] width 96 height 144
paste input "text"
type input "(310) 383-0466"
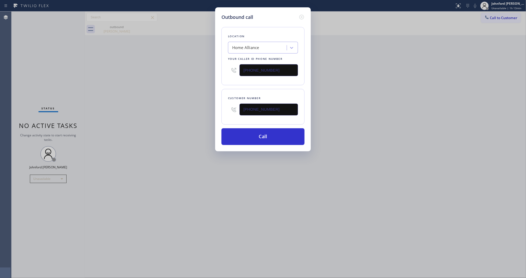
click at [166, 128] on div "Outbound call Location Home Alliance Your caller id phone number (877) 777-0796…" at bounding box center [263, 139] width 526 height 278
drag, startPoint x: 245, startPoint y: 137, endPoint x: 253, endPoint y: 135, distance: 7.9
click at [246, 137] on button "Call" at bounding box center [262, 136] width 83 height 17
click at [345, 102] on div "Outbound call Location Home Alliance Your caller id phone number (877) 777-0796…" at bounding box center [263, 139] width 526 height 278
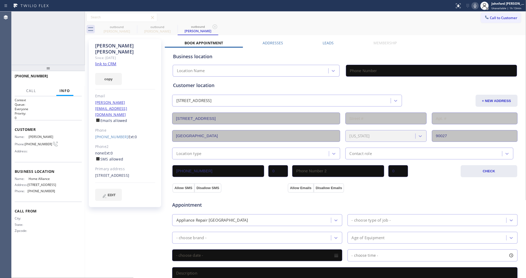
type input "(877) 777-0796"
click at [133, 26] on icon at bounding box center [133, 27] width 6 height 6
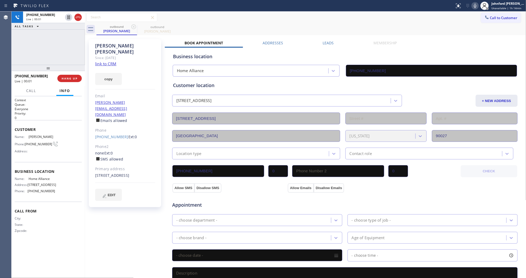
drag, startPoint x: 62, startPoint y: 76, endPoint x: 79, endPoint y: 94, distance: 24.6
click at [62, 76] on span "HANG UP" at bounding box center [70, 78] width 16 height 4
click at [110, 134] on link "(310) 383-0466" at bounding box center [111, 136] width 33 height 5
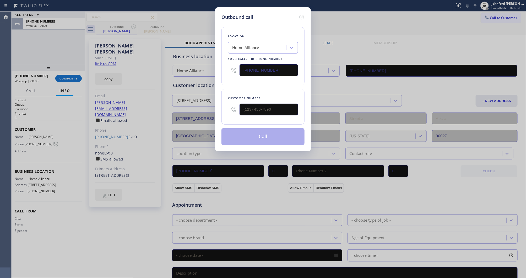
type input "(310) 383-0466"
click at [268, 133] on button "Call" at bounding box center [262, 136] width 83 height 17
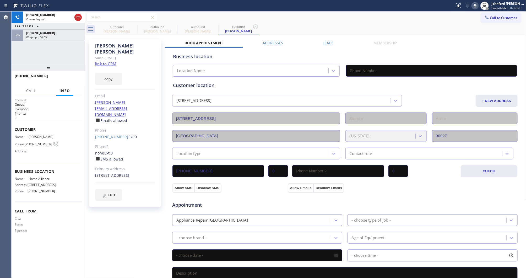
type input "(877) 777-0796"
drag, startPoint x: 85, startPoint y: 16, endPoint x: 82, endPoint y: 16, distance: 3.7
click at [85, 16] on div at bounding box center [85, 145] width 0 height 266
click at [82, 16] on div "+13103830466 Connecting call…" at bounding box center [48, 18] width 72 height 12
click at [76, 16] on icon at bounding box center [77, 17] width 6 height 6
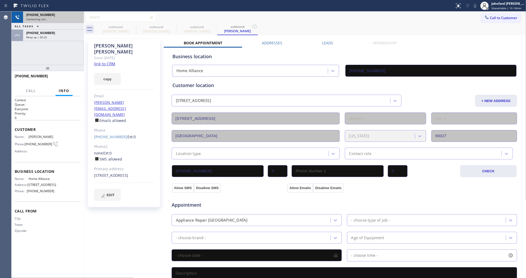
click at [329, 41] on label "Leads" at bounding box center [327, 42] width 11 height 5
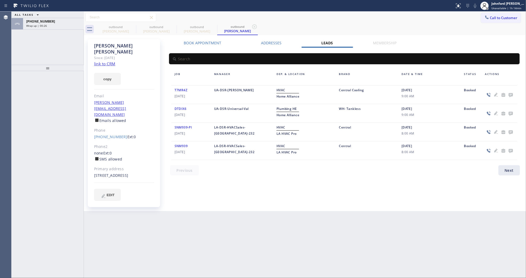
click at [510, 92] on icon at bounding box center [510, 94] width 6 height 7
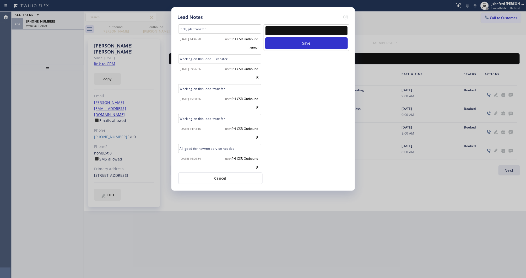
click at [273, 26] on textarea at bounding box center [306, 30] width 82 height 9
paste textarea "Working on this lead - please transfer to me"
type textarea "Working on this lead - please transfer to me"
click at [280, 37] on button "Save" at bounding box center [306, 43] width 82 height 12
click at [346, 16] on icon at bounding box center [345, 17] width 6 height 6
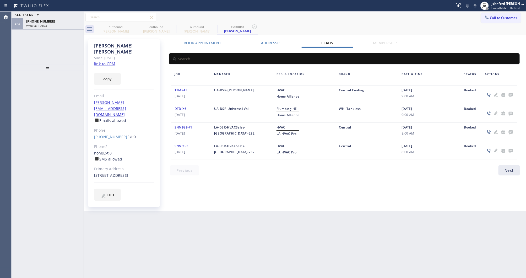
click at [59, 16] on div "ALL TASKS ALL TASKS ACTIVE TASKS TASKS IN WRAP UP" at bounding box center [48, 15] width 72 height 7
click at [56, 21] on div "+13103830466" at bounding box center [53, 21] width 54 height 4
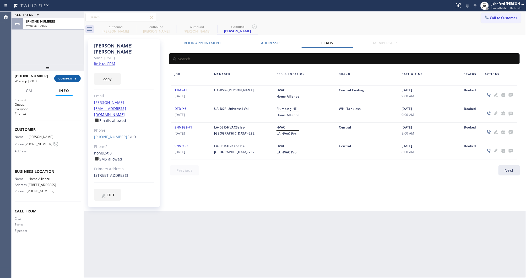
click at [57, 77] on button "COMPLETE" at bounding box center [67, 78] width 26 height 7
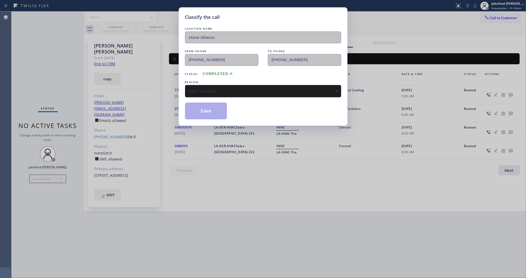
click at [244, 88] on div "Select a reason" at bounding box center [263, 91] width 150 height 6
click at [206, 107] on button "Save" at bounding box center [206, 110] width 42 height 17
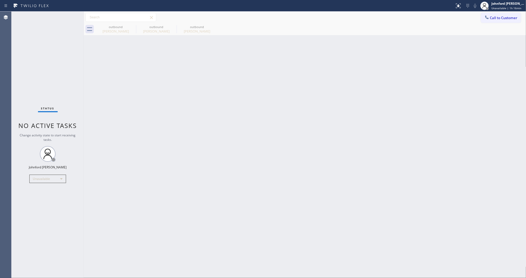
click at [497, 21] on button "Call to Customer" at bounding box center [501, 18] width 40 height 10
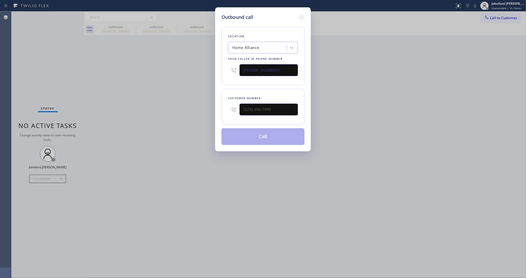
drag, startPoint x: 280, startPoint y: 71, endPoint x: 213, endPoint y: 71, distance: 67.6
click at [213, 71] on div "Outbound call Location Home Alliance Your caller id phone number (877) 777-0796…" at bounding box center [263, 139] width 526 height 278
paste input "786) 628-935"
type input "(786) 628-9356"
drag, startPoint x: 263, startPoint y: 113, endPoint x: 208, endPoint y: 115, distance: 55.0
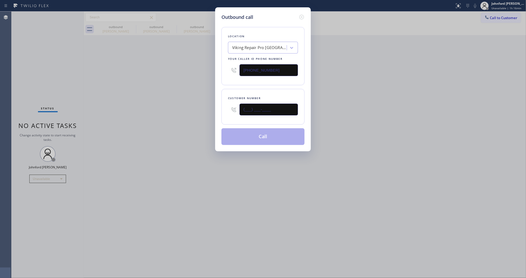
click at [211, 115] on div "Outbound call Location Viking Repair Pro Miami Your caller id phone number (786…" at bounding box center [263, 139] width 526 height 278
paste input "305) 323-9459"
type input "(305) 323-9459"
click at [189, 115] on div "Outbound call Location Viking Repair Pro Miami Your caller id phone number (786…" at bounding box center [263, 139] width 526 height 278
click at [238, 139] on button "Call" at bounding box center [262, 136] width 83 height 17
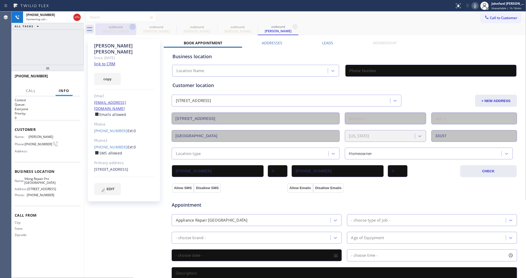
click at [133, 28] on icon at bounding box center [132, 27] width 6 height 6
click at [0, 0] on icon at bounding box center [0, 0] width 0 height 0
type input "(786) 628-9356"
click at [105, 61] on link "link to CRM" at bounding box center [104, 63] width 21 height 5
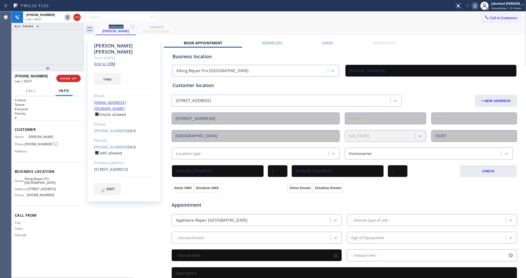
click at [109, 61] on link "link to CRM" at bounding box center [104, 63] width 21 height 5
click at [71, 78] on span "HANG UP" at bounding box center [68, 78] width 16 height 4
click at [79, 80] on button "COMPLETE" at bounding box center [67, 78] width 26 height 7
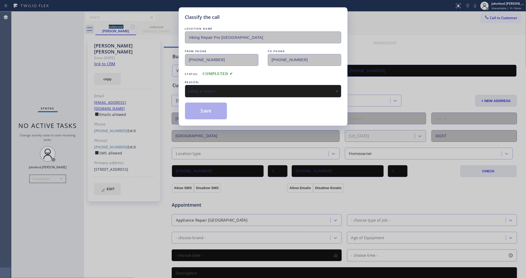
click at [212, 92] on div "Select a reason" at bounding box center [263, 91] width 156 height 12
click at [216, 114] on button "Save" at bounding box center [206, 110] width 42 height 17
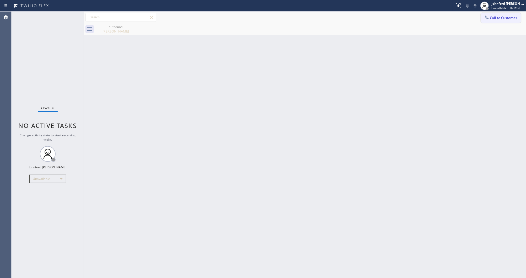
click at [498, 18] on span "Call to Customer" at bounding box center [503, 17] width 27 height 5
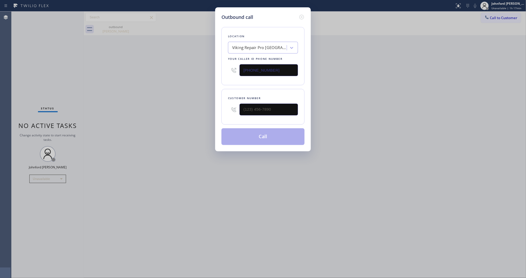
click at [192, 75] on div "Outbound call Location Viking Repair Pro Miami Your caller id phone number (786…" at bounding box center [263, 139] width 526 height 278
paste input "213) 267-7635"
type input "(213) 267-7635"
drag, startPoint x: 259, startPoint y: 115, endPoint x: 169, endPoint y: 123, distance: 90.1
click at [183, 123] on div "Outbound call Location Sub Zero Repair Professionals Los Angeles Your caller id…" at bounding box center [263, 139] width 526 height 278
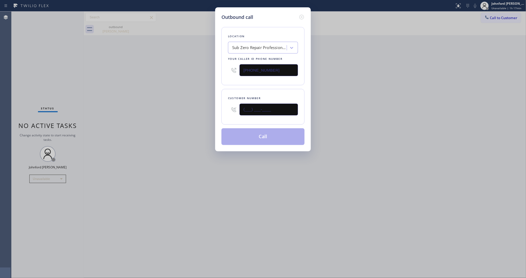
paste input "310) 702-6699"
type input "(310) 702-6699"
click at [168, 123] on div "Outbound call Location Sub Zero Repair Professionals Los Angeles Your caller id…" at bounding box center [263, 139] width 526 height 278
click at [235, 135] on button "Call" at bounding box center [262, 136] width 83 height 17
drag, startPoint x: 387, startPoint y: 101, endPoint x: 387, endPoint y: 21, distance: 80.1
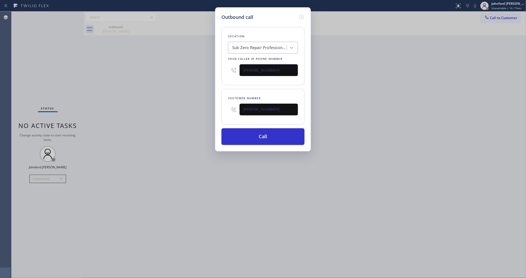
click at [389, 96] on div "Outbound call Location Sub Zero Repair Professionals Los Angeles Your caller id…" at bounding box center [263, 139] width 526 height 278
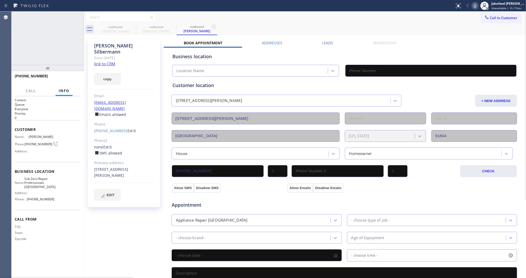
type input "(213) 267-7635"
click at [60, 53] on div "+13107026699 Live | 00:39 ALL TASKS ALL TASKS ACTIVE TASKS TASKS IN WRAP UP" at bounding box center [48, 38] width 72 height 53
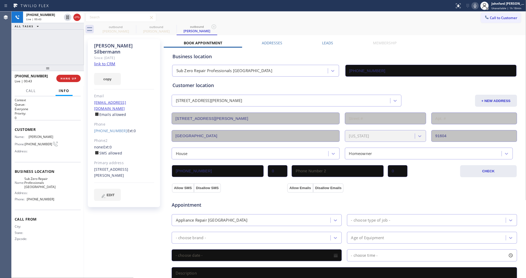
click at [71, 54] on div "+13107026699 Live | 00:43 ALL TASKS ALL TASKS ACTIVE TASKS TASKS IN WRAP UP" at bounding box center [48, 38] width 72 height 53
click at [49, 54] on div "+13107026699 Live | 01:00 ALL TASKS ALL TASKS ACTIVE TASKS TASKS IN WRAP UP" at bounding box center [48, 38] width 72 height 53
click at [300, 27] on div "outbound Marta Gillette outbound Barry Silbermann outbound Barry Silbermann" at bounding box center [310, 29] width 431 height 12
click at [326, 41] on label "Leads" at bounding box center [327, 42] width 11 height 5
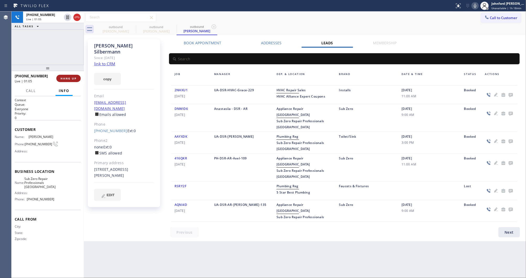
drag, startPoint x: 69, startPoint y: 72, endPoint x: 69, endPoint y: 75, distance: 3.1
click at [69, 75] on div "+13107026699 Live | 01:05 HANG UP" at bounding box center [48, 78] width 66 height 14
click at [66, 76] on button "HANG UP" at bounding box center [68, 78] width 24 height 7
click at [67, 81] on button "COMPLETE" at bounding box center [67, 78] width 26 height 7
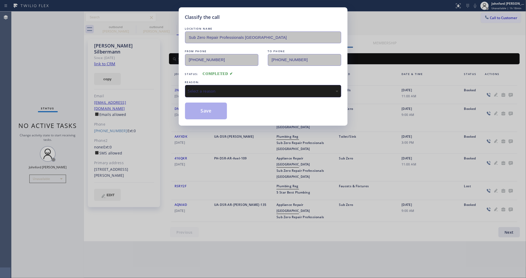
click at [202, 88] on div "Select a reason" at bounding box center [263, 91] width 150 height 6
click at [210, 108] on button "Save" at bounding box center [206, 110] width 42 height 17
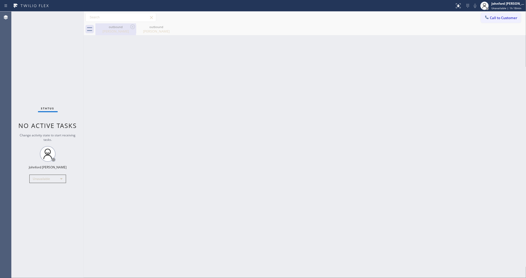
click at [120, 28] on div "outbound" at bounding box center [116, 27] width 40 height 4
type input "(786) 628-9356"
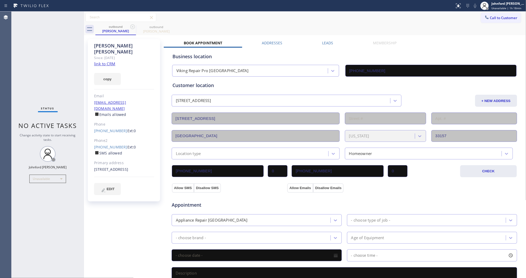
click at [325, 42] on label "Leads" at bounding box center [327, 42] width 11 height 5
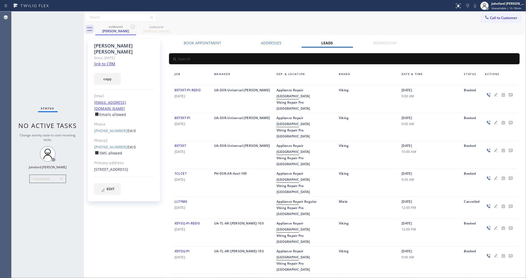
click at [511, 96] on icon at bounding box center [510, 94] width 6 height 7
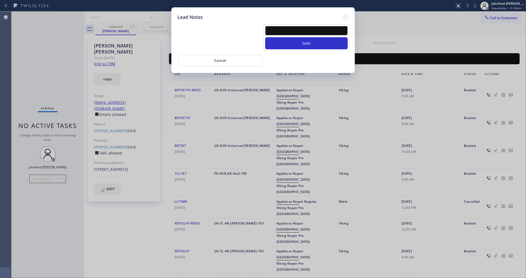
click at [274, 27] on textarea at bounding box center [306, 30] width 82 height 9
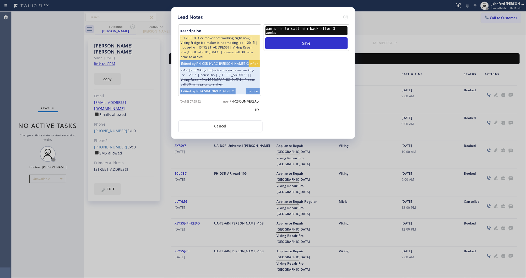
type textarea "wants us to call him back after 3 weeks"
click at [265, 37] on button "Save" at bounding box center [306, 43] width 82 height 12
click at [347, 15] on icon at bounding box center [345, 17] width 6 height 6
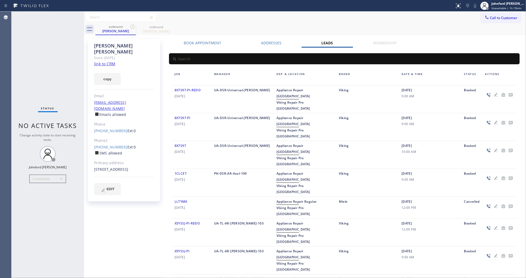
click at [12, 84] on div "Status No active tasks Change activity state to start receiving tasks. Johnford…" at bounding box center [48, 145] width 72 height 266
click at [401, 27] on div "outbound Marta Gillette outbound Barry Silbermann" at bounding box center [310, 29] width 431 height 12
click at [65, 66] on div "Status No active tasks Change activity state to start receiving tasks. Johnford…" at bounding box center [48, 145] width 72 height 266
drag, startPoint x: 507, startPoint y: 20, endPoint x: 288, endPoint y: 56, distance: 221.6
click at [507, 20] on button "Call to Customer" at bounding box center [501, 18] width 40 height 10
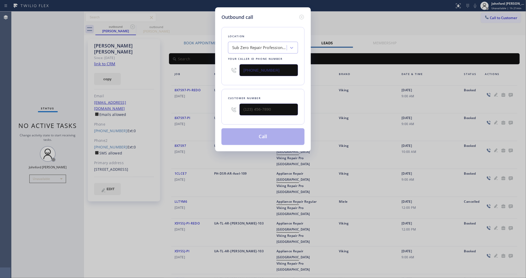
drag, startPoint x: 271, startPoint y: 65, endPoint x: 79, endPoint y: 70, distance: 192.0
click at [214, 70] on div "Outbound call Location Sub Zero Repair Professionals Los Angeles Your caller id…" at bounding box center [263, 139] width 526 height 278
paste input "480) 757-8996"
type input "(480) 757-8996"
click at [262, 112] on input "text" at bounding box center [268, 109] width 58 height 12
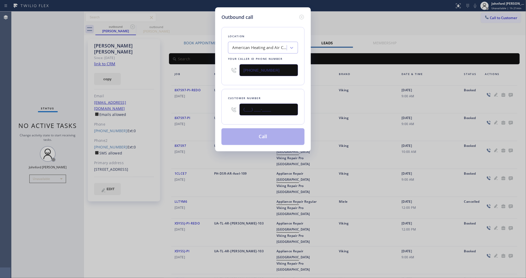
paste input "800) 455-5543"
type input "(800) 455-5543"
click at [276, 135] on button "Call" at bounding box center [262, 136] width 83 height 17
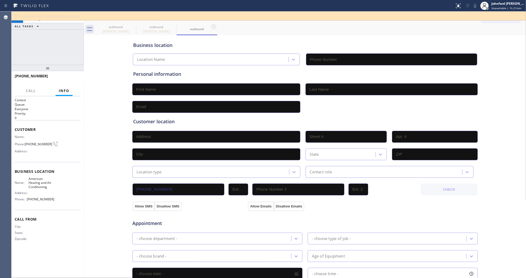
type input "(480) 757-8996"
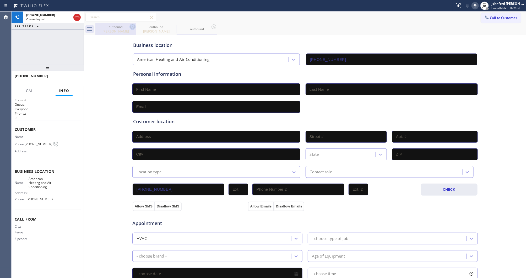
click at [134, 28] on icon at bounding box center [132, 27] width 6 height 6
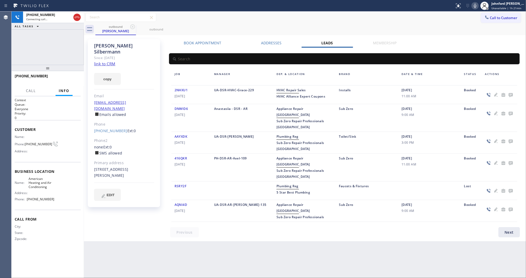
click at [134, 28] on icon at bounding box center [132, 27] width 6 height 6
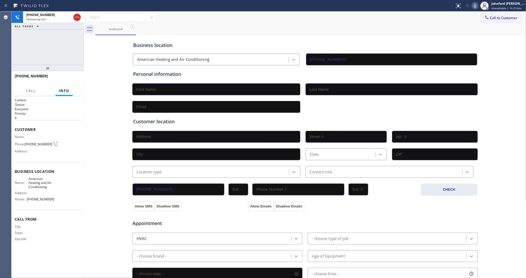
click at [49, 45] on div "+18004555543 Connecting call… ALL TASKS ALL TASKS ACTIVE TASKS TASKS IN WRAP UP" at bounding box center [48, 38] width 72 height 53
click at [71, 77] on span "HANG UP" at bounding box center [68, 78] width 16 height 4
click at [489, 9] on div at bounding box center [484, 6] width 12 height 12
click at [431, 22] on div "Call to Customer Outbound call Location American Heating and Air Conditioning Y…" at bounding box center [305, 18] width 442 height 12
click at [484, 18] on icon at bounding box center [486, 17] width 5 height 5
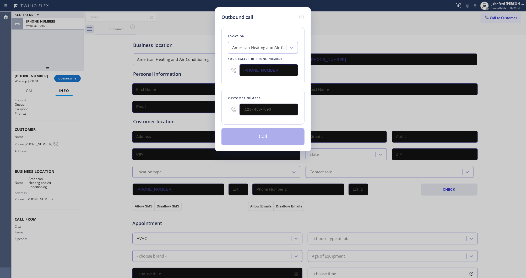
drag, startPoint x: 267, startPoint y: 114, endPoint x: 243, endPoint y: 114, distance: 24.6
click at [243, 114] on div at bounding box center [268, 109] width 58 height 17
drag, startPoint x: 274, startPoint y: 107, endPoint x: 189, endPoint y: 108, distance: 85.6
click at [191, 108] on div "Outbound call Location American Heating and Air Conditioning Your caller id pho…" at bounding box center [263, 139] width 526 height 278
paste input "800) 455-5543"
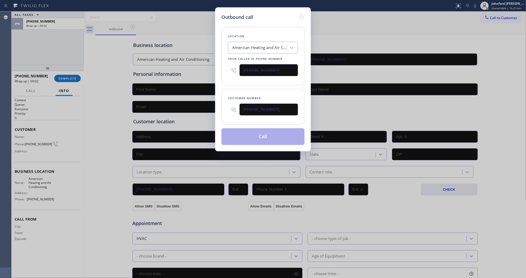
type input "(800) 455-5543"
click at [241, 84] on div "Location American Heating and Air Conditioning Your caller id phone number (480…" at bounding box center [262, 83] width 83 height 124
click at [244, 134] on button "Call" at bounding box center [262, 136] width 83 height 17
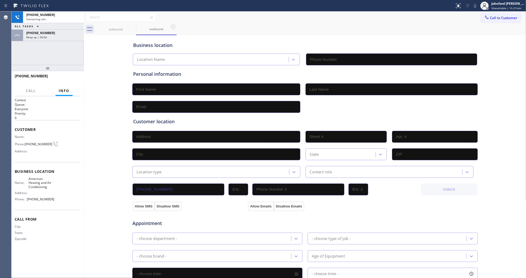
type input "(480) 757-8996"
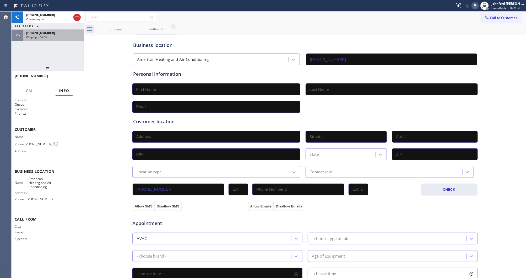
click at [38, 37] on span "Wrap up | 00:08" at bounding box center [36, 37] width 21 height 4
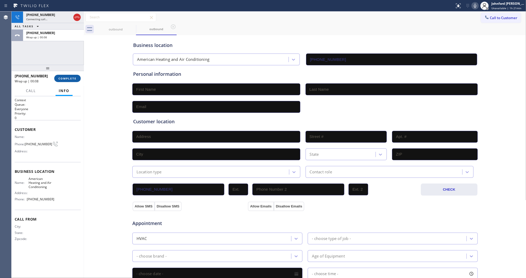
click at [63, 77] on span "COMPLETE" at bounding box center [67, 78] width 18 height 4
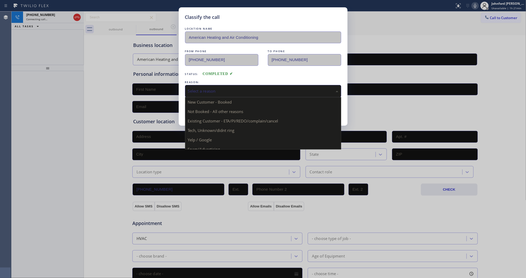
drag, startPoint x: 201, startPoint y: 88, endPoint x: 231, endPoint y: 95, distance: 30.9
click at [207, 88] on div "Select a reason" at bounding box center [263, 91] width 150 height 6
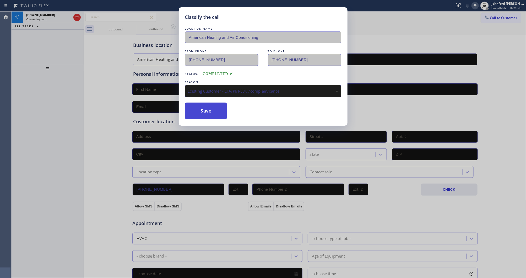
click at [198, 111] on button "Save" at bounding box center [206, 110] width 42 height 17
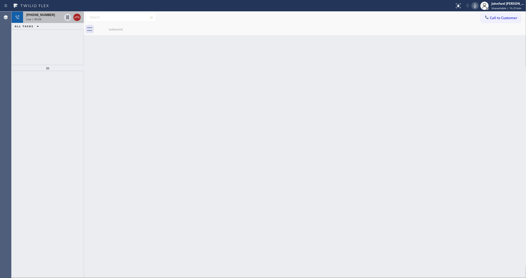
click at [75, 18] on icon at bounding box center [77, 17] width 6 height 6
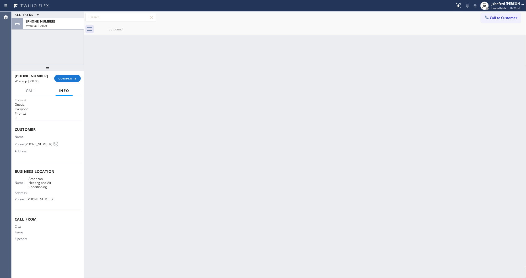
click at [366, 68] on div "Back to Dashboard Change Sender ID Customers Technicians Select a contact Outbo…" at bounding box center [305, 145] width 442 height 266
click at [71, 76] on button "COMPLETE" at bounding box center [67, 78] width 26 height 7
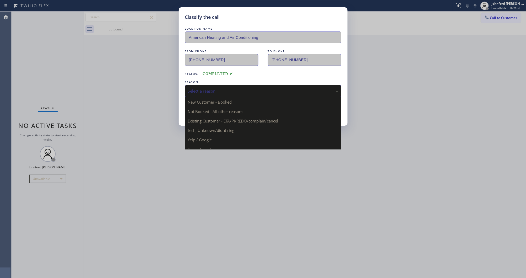
click at [200, 88] on div "Select a reason" at bounding box center [263, 91] width 150 height 6
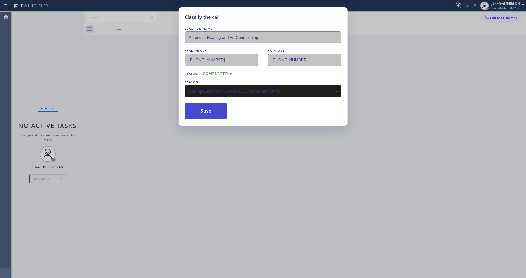
click at [210, 109] on button "Save" at bounding box center [206, 110] width 42 height 17
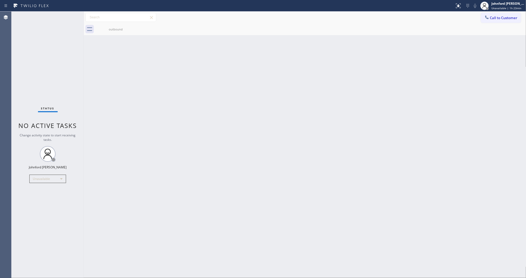
click at [484, 22] on button "Call to Customer" at bounding box center [501, 18] width 40 height 10
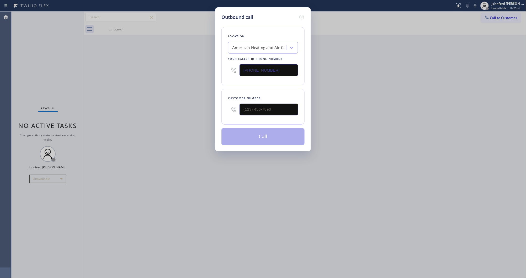
drag, startPoint x: 263, startPoint y: 67, endPoint x: 181, endPoint y: 97, distance: 87.5
click at [211, 72] on div "Outbound call Location American Heating and Air Conditioning Your caller id pho…" at bounding box center [263, 139] width 526 height 278
paste input "714) 613-8390"
type input "(714) 613-8390"
paste input "323) 417-7047"
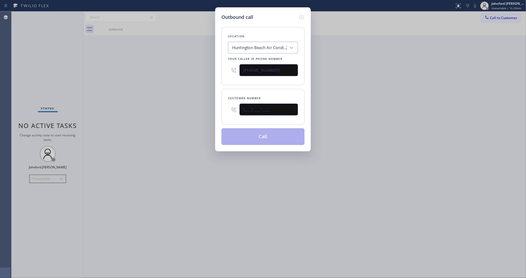
drag, startPoint x: 202, startPoint y: 106, endPoint x: 191, endPoint y: 106, distance: 11.5
click at [192, 106] on div "Outbound call Location Huntington Beach Air Conditioning and Heating2 Your call…" at bounding box center [263, 139] width 526 height 278
type input "(323) 417-7047"
click at [168, 106] on div "Outbound call Location Huntington Beach Air Conditioning and Heating2 Your call…" at bounding box center [263, 139] width 526 height 278
click at [251, 139] on button "Call" at bounding box center [262, 136] width 83 height 17
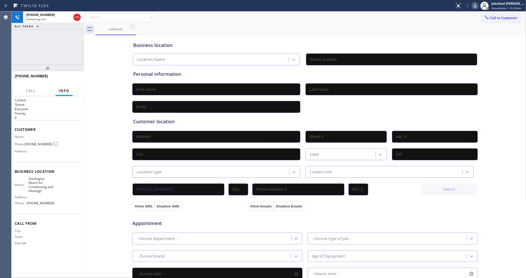
type input "(714) 613-8390"
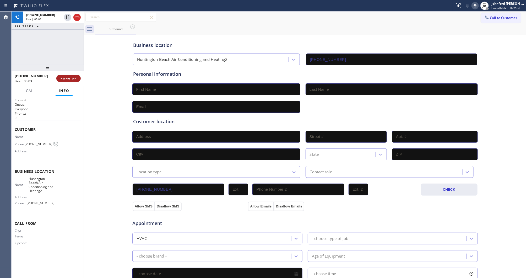
click at [72, 80] on button "HANG UP" at bounding box center [68, 78] width 24 height 7
click at [72, 80] on button "COMPLETE" at bounding box center [67, 78] width 26 height 7
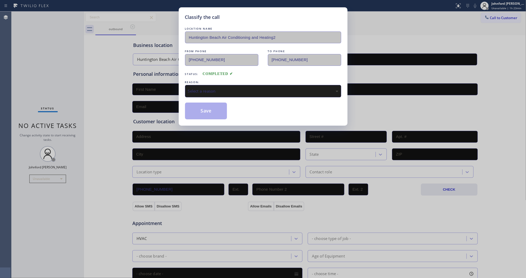
drag, startPoint x: 197, startPoint y: 88, endPoint x: 210, endPoint y: 91, distance: 13.2
click at [198, 88] on div "Select a reason" at bounding box center [263, 91] width 150 height 6
click at [202, 114] on button "Save" at bounding box center [206, 110] width 42 height 17
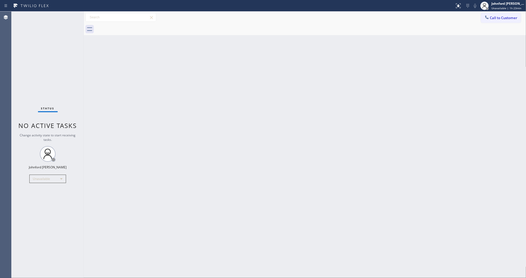
drag, startPoint x: 65, startPoint y: 100, endPoint x: 70, endPoint y: 79, distance: 21.2
click at [66, 98] on div "Status No active tasks Change activity state to start receiving tasks. Johnford…" at bounding box center [48, 145] width 72 height 266
click at [492, 14] on button "Call to Customer" at bounding box center [501, 18] width 40 height 10
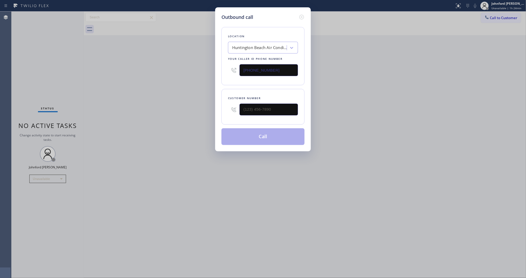
drag, startPoint x: 271, startPoint y: 69, endPoint x: 227, endPoint y: 69, distance: 44.5
click at [228, 69] on div "(714) 613-8390" at bounding box center [263, 70] width 70 height 17
paste input "626) 247-3655"
type input "(626) 247-3655"
drag, startPoint x: 273, startPoint y: 109, endPoint x: 194, endPoint y: 109, distance: 78.6
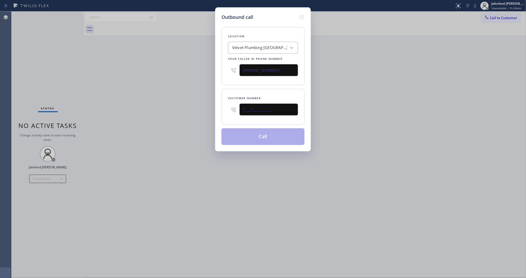
click at [197, 109] on div "Outbound call Location Velvet Plumbing Pasadena Your caller id phone number (62…" at bounding box center [263, 139] width 526 height 278
paste input "818) 679-0786"
type input "(818) 679-0786"
click at [184, 109] on div "Outbound call Location Velvet Plumbing Pasadena Your caller id phone number (62…" at bounding box center [263, 139] width 526 height 278
click at [252, 137] on button "Call" at bounding box center [262, 136] width 83 height 17
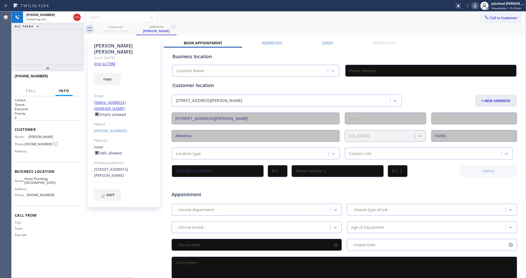
click at [68, 43] on div "+18186790786 Connecting call… ALL TASKS ALL TASKS ACTIVE TASKS TASKS IN WRAP UP" at bounding box center [48, 38] width 72 height 53
type input "(626) 247-3655"
click at [383, 26] on div "outbound Boris Shirvanian outbound Boris Shirvanian" at bounding box center [310, 29] width 431 height 12
click at [72, 79] on span "HANG UP" at bounding box center [68, 78] width 16 height 4
click at [111, 123] on div "Boris Shirvanian Since: 20 may 2020 link to CRM copy Email bjns@sbscglobal.net …" at bounding box center [124, 123] width 72 height 168
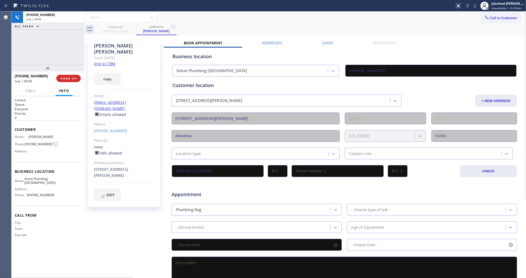
click at [115, 128] on div "(818) 679-0786" at bounding box center [124, 131] width 60 height 6
click at [114, 128] on link "(818) 679-0786" at bounding box center [110, 130] width 33 height 5
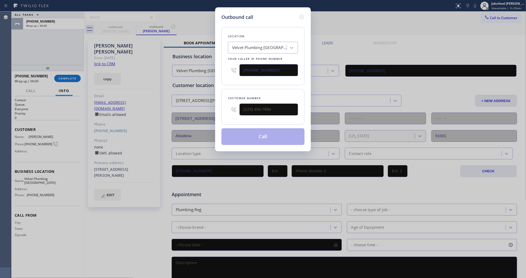
type input "(818) 679-0786"
click at [259, 139] on button "Call" at bounding box center [262, 136] width 83 height 17
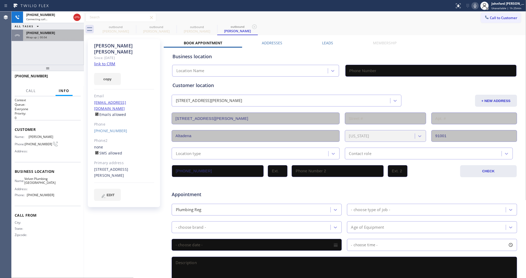
type input "(626) 247-3655"
click at [59, 38] on div "Wrap up | 00:04" at bounding box center [53, 37] width 54 height 4
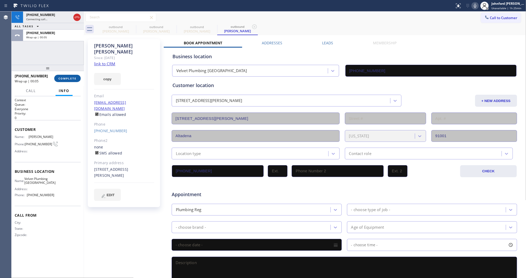
click at [63, 77] on span "COMPLETE" at bounding box center [67, 78] width 18 height 4
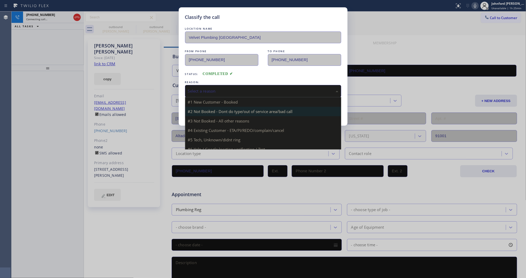
drag, startPoint x: 211, startPoint y: 91, endPoint x: 245, endPoint y: 107, distance: 37.4
click at [228, 94] on div "Select a reason" at bounding box center [263, 91] width 156 height 12
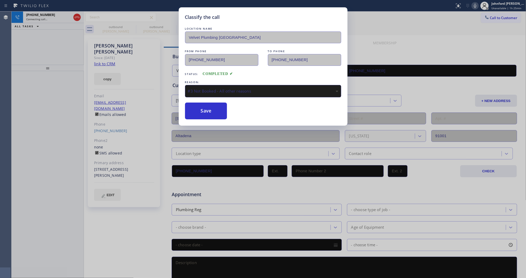
click at [203, 89] on div "#3 Not Booked - All other reasons" at bounding box center [263, 91] width 150 height 6
click at [195, 108] on button "Save" at bounding box center [206, 110] width 42 height 17
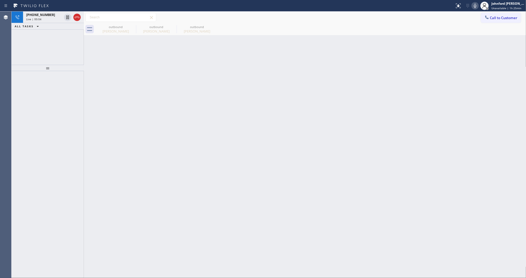
drag, startPoint x: 390, startPoint y: 104, endPoint x: 391, endPoint y: 59, distance: 44.8
click at [390, 104] on div "Back to Dashboard Change Sender ID Customers Technicians Select a contact Outbo…" at bounding box center [305, 145] width 442 height 266
click at [78, 20] on icon at bounding box center [77, 17] width 6 height 6
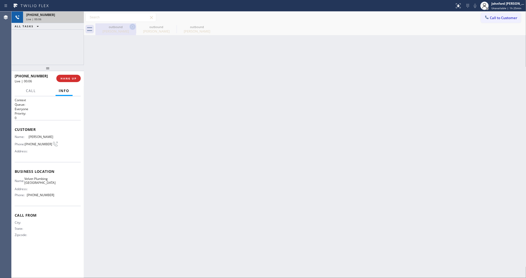
click at [134, 25] on icon at bounding box center [132, 27] width 6 height 6
click at [0, 0] on icon at bounding box center [0, 0] width 0 height 0
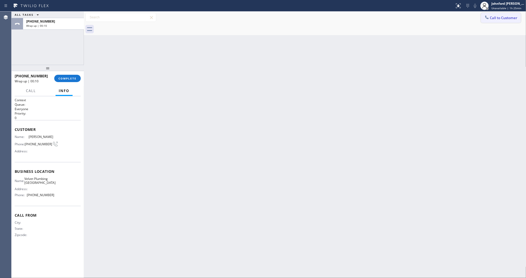
click at [497, 19] on span "Call to Customer" at bounding box center [503, 17] width 27 height 5
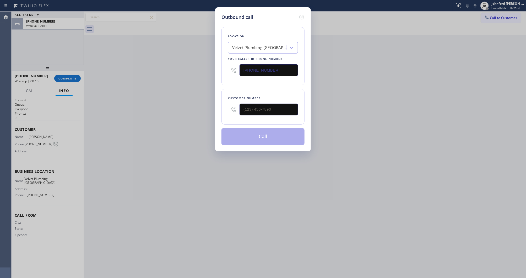
drag, startPoint x: 208, startPoint y: 73, endPoint x: 143, endPoint y: 70, distance: 65.3
click at [175, 73] on div "Outbound call Location Velvet Plumbing Pasadena Your caller id phone number (62…" at bounding box center [263, 139] width 526 height 278
paste input "949) 569-5510"
type input "(949) 569-5510"
drag, startPoint x: 274, startPoint y: 111, endPoint x: 197, endPoint y: 112, distance: 77.8
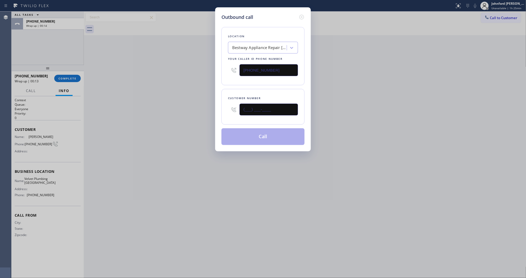
click at [199, 111] on div "Outbound call Location Bestway Appliance Repair Mission Viejo Your caller id ph…" at bounding box center [263, 139] width 526 height 278
paste input "747) 234-4725"
click at [174, 113] on div "Outbound call Location Bestway Appliance Repair Mission Viejo Your caller id ph…" at bounding box center [263, 139] width 526 height 278
click at [150, 119] on div "Outbound call Location Bestway Appliance Repair Mission Viejo Your caller id ph…" at bounding box center [263, 139] width 526 height 278
click at [283, 99] on div "Customer number" at bounding box center [263, 97] width 70 height 5
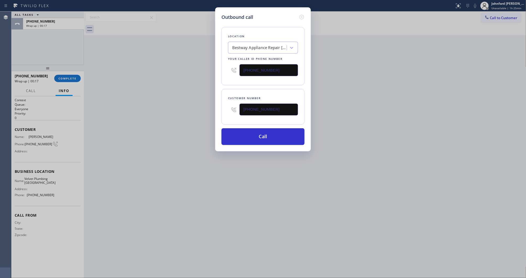
drag, startPoint x: 285, startPoint y: 106, endPoint x: 195, endPoint y: 110, distance: 90.4
click at [195, 110] on div "Outbound call Location Bestway Appliance Repair Mission Viejo Your caller id ph…" at bounding box center [263, 139] width 526 height 278
paste input "text"
type input "(747) 234-4725"
click at [194, 110] on div "Outbound call Location Bestway Appliance Repair Mission Viejo Your caller id ph…" at bounding box center [263, 139] width 526 height 278
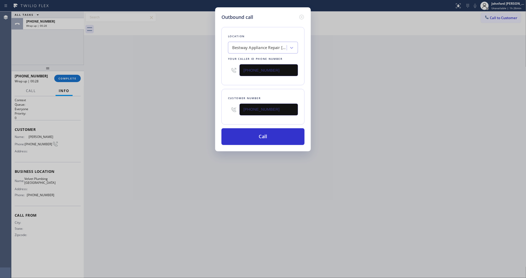
drag, startPoint x: 273, startPoint y: 70, endPoint x: 180, endPoint y: 73, distance: 92.8
click at [180, 73] on div "Outbound call Location Bestway Appliance Repair Mission Viejo Your caller id ph…" at bounding box center [263, 139] width 526 height 278
paste input "text"
type input "(949) 569-5510"
drag, startPoint x: 281, startPoint y: 109, endPoint x: 209, endPoint y: 109, distance: 72.0
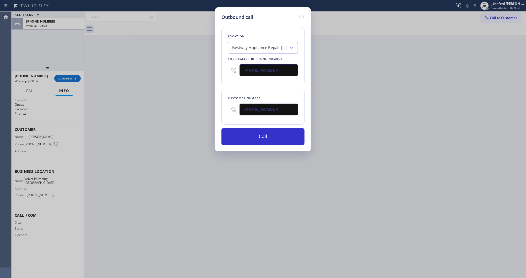
click at [209, 109] on div "Outbound call Location Bestway Appliance Repair Mission Viejo Your caller id ph…" at bounding box center [263, 139] width 526 height 278
paste input "text"
type input "(747) 234-4725"
click at [185, 110] on div "Outbound call Location Bestway Appliance Repair Mission Viejo Your caller id ph…" at bounding box center [263, 139] width 526 height 278
click at [251, 146] on div "Outbound call Location Bestway Appliance Repair Mission Viejo Your caller id ph…" at bounding box center [263, 79] width 96 height 144
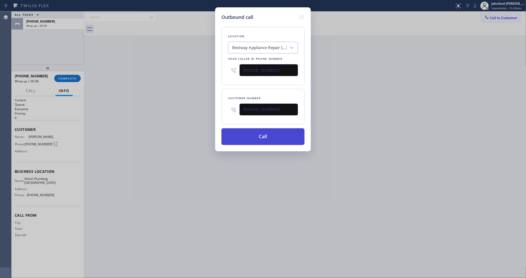
click at [235, 134] on button "Call" at bounding box center [262, 136] width 83 height 17
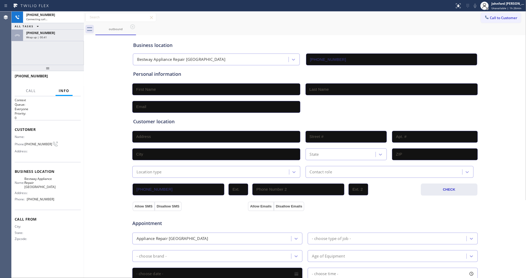
type input "(949) 569-5510"
drag, startPoint x: 78, startPoint y: 253, endPoint x: 73, endPoint y: 224, distance: 28.8
click at [78, 253] on div "Context Queue: Everyone Priority: 0 Customer Name: Phone: (747) 234-4725 Addres…" at bounding box center [48, 187] width 66 height 178
click at [65, 76] on span "HANG UP" at bounding box center [68, 78] width 16 height 4
click at [66, 76] on span "COMPLETE" at bounding box center [67, 78] width 18 height 4
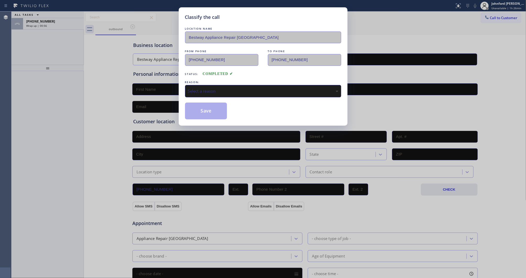
click at [221, 85] on div "Select a reason" at bounding box center [263, 91] width 156 height 12
click at [225, 114] on button "Save" at bounding box center [206, 110] width 42 height 17
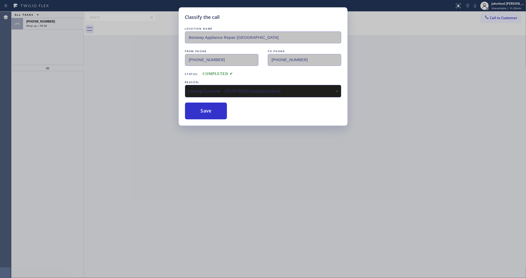
click at [57, 26] on div "Classify the call LOCATION NAME American Service Alliance San Leandro FROM PHON…" at bounding box center [269, 145] width 514 height 266
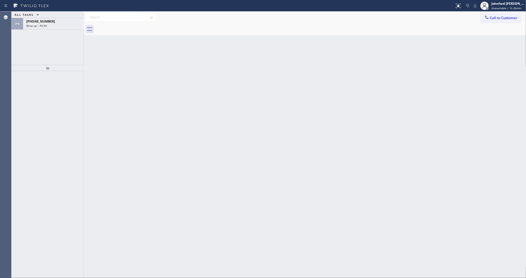
click at [57, 26] on div "Wrap up | 00:59" at bounding box center [53, 26] width 54 height 4
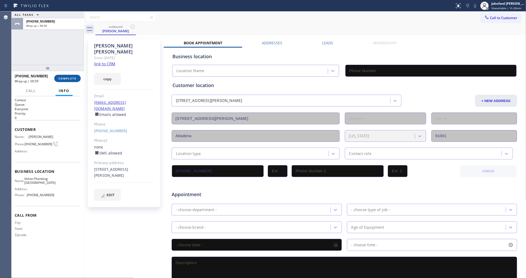
click at [65, 76] on span "COMPLETE" at bounding box center [67, 78] width 18 height 4
type input "(626) 247-3655"
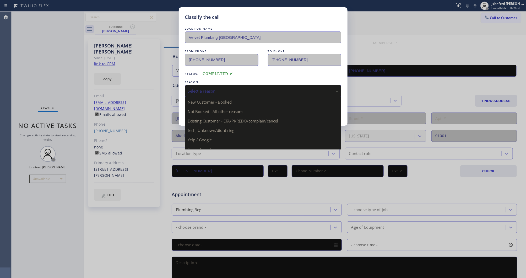
click at [210, 91] on div "Select a reason" at bounding box center [263, 91] width 150 height 6
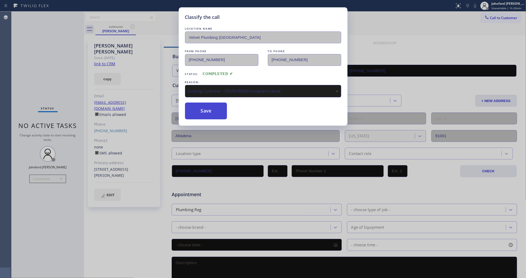
click at [212, 116] on button "Save" at bounding box center [206, 110] width 42 height 17
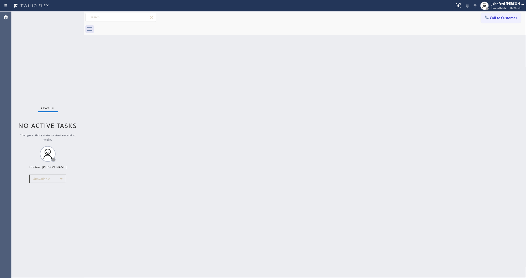
drag, startPoint x: 175, startPoint y: 100, endPoint x: 206, endPoint y: 114, distance: 34.4
click at [180, 100] on div "Back to Dashboard Change Sender ID Customers Technicians Select a contact Outbo…" at bounding box center [305, 145] width 442 height 266
click at [57, 249] on div "Status No active tasks Change activity state to start receiving tasks. Johnford…" at bounding box center [48, 145] width 72 height 266
drag, startPoint x: 417, startPoint y: 109, endPoint x: 412, endPoint y: 84, distance: 25.6
click at [417, 109] on div "Back to Dashboard Change Sender ID Customers Technicians Select a contact Outbo…" at bounding box center [305, 145] width 442 height 266
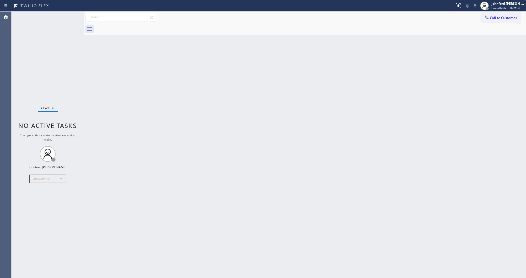
drag, startPoint x: 499, startPoint y: 18, endPoint x: 275, endPoint y: 64, distance: 229.0
click at [498, 17] on span "Call to Customer" at bounding box center [503, 17] width 27 height 5
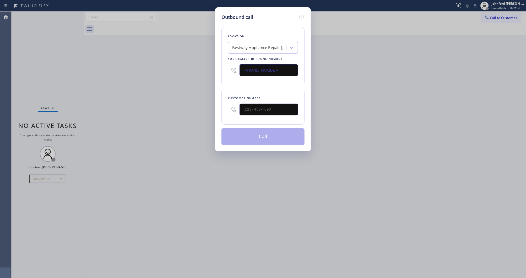
drag, startPoint x: 291, startPoint y: 65, endPoint x: 203, endPoint y: 68, distance: 88.3
click at [206, 68] on div "Outbound call Location Bestway Appliance Repair Mission Viejo Your caller id ph…" at bounding box center [263, 139] width 526 height 278
paste input "855) 999-4417"
type input "(855) 999-4417"
drag, startPoint x: 217, startPoint y: 111, endPoint x: 188, endPoint y: 111, distance: 29.3
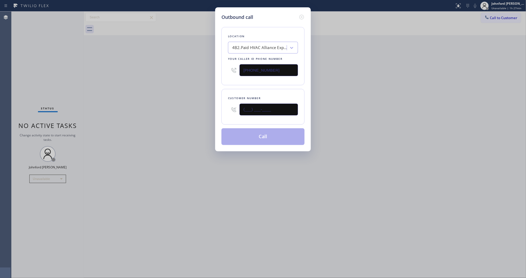
click at [210, 111] on div "Outbound call Location 4B2.Paid HVAC Alliance Expert Your caller id phone numbe…" at bounding box center [263, 139] width 526 height 278
paste input "646) 713-4425"
type input "(646) 713-4425"
click at [181, 111] on div "Outbound call Location 4B2.Paid HVAC Alliance Expert Your caller id phone numbe…" at bounding box center [263, 139] width 526 height 278
click at [234, 137] on button "Call" at bounding box center [262, 136] width 83 height 17
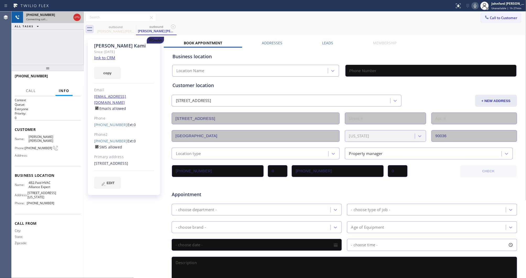
click at [79, 18] on icon at bounding box center [77, 17] width 6 height 6
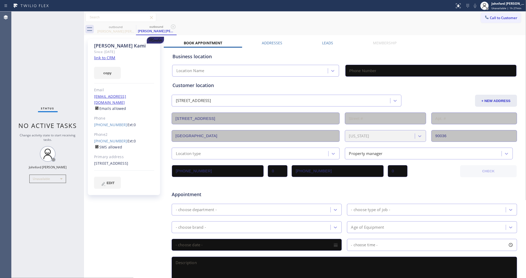
type input "(855) 999-4417"
click at [84, 75] on div at bounding box center [84, 145] width 0 height 266
click at [98, 74] on button "copy" at bounding box center [107, 73] width 27 height 12
click at [102, 60] on link "link to CRM" at bounding box center [104, 57] width 21 height 5
click at [490, 17] on span "Call to Customer" at bounding box center [503, 17] width 27 height 5
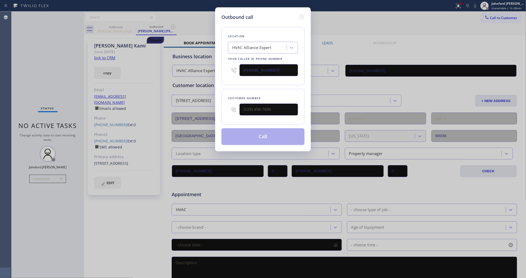
drag, startPoint x: 281, startPoint y: 67, endPoint x: 224, endPoint y: 69, distance: 56.3
click at [224, 69] on div "Location HVAC Alliance Expert Your caller id phone number (855) 999-4417" at bounding box center [262, 56] width 83 height 58
paste input "657) 298-8088"
type input "(657) 298-8088"
drag, startPoint x: 276, startPoint y: 108, endPoint x: 216, endPoint y: 93, distance: 61.2
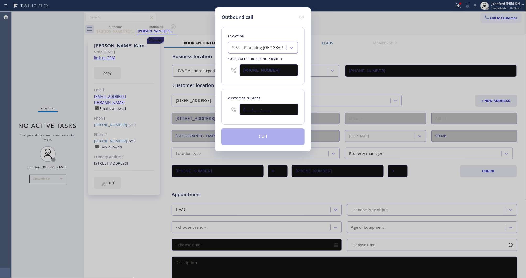
click at [203, 109] on div "Outbound call Location 5 Star Plumbing Anaheim Your caller id phone number (657…" at bounding box center [263, 139] width 526 height 278
paste input "714) 417-3568"
type input "(714) 417-3568"
click at [216, 93] on div "Outbound call Location 5 Star Plumbing Anaheim Your caller id phone number (657…" at bounding box center [263, 79] width 96 height 144
click at [244, 135] on button "Call" at bounding box center [262, 136] width 83 height 17
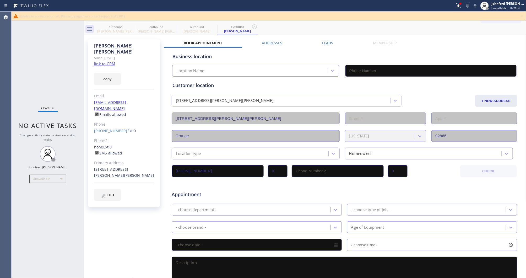
type input "(657) 298-8088"
click at [68, 39] on div "Status No active tasks Change activity state to start receiving tasks. Johnford…" at bounding box center [48, 145] width 72 height 266
click at [99, 128] on link "(714) 417-3568" at bounding box center [110, 130] width 33 height 5
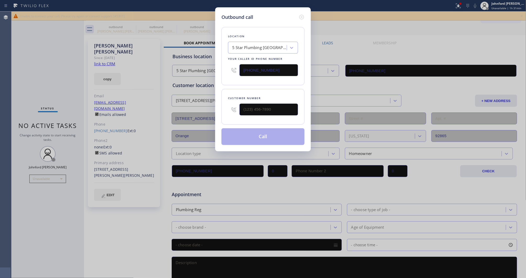
type input "(714) 417-3568"
click at [274, 138] on button "Call" at bounding box center [262, 136] width 83 height 17
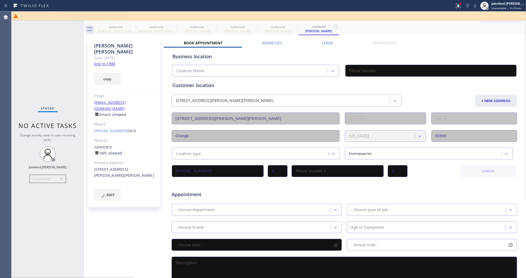
drag, startPoint x: 46, startPoint y: 45, endPoint x: 203, endPoint y: 46, distance: 157.7
click at [46, 45] on div "Status No active tasks Change activity state to start receiving tasks. Johnford…" at bounding box center [48, 145] width 72 height 266
type input "(657) 298-8088"
click at [524, 16] on icon at bounding box center [521, 16] width 6 height 6
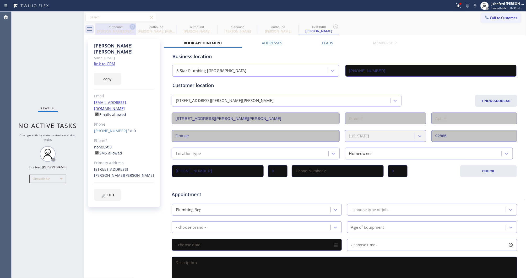
click at [131, 26] on icon at bounding box center [132, 27] width 6 height 6
click at [170, 26] on icon at bounding box center [173, 27] width 6 height 6
click at [0, 0] on icon at bounding box center [0, 0] width 0 height 0
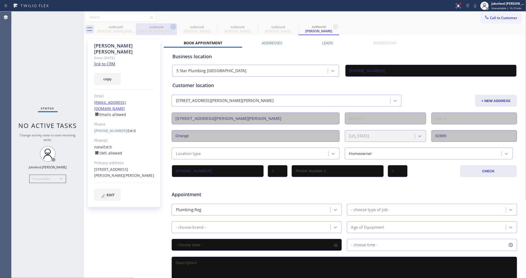
click at [332, 26] on icon at bounding box center [335, 27] width 6 height 6
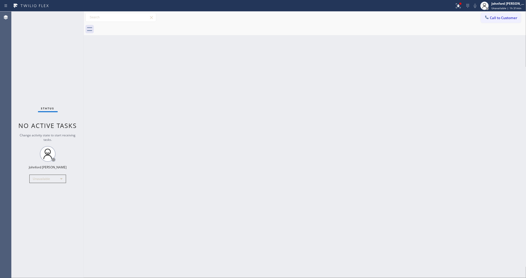
click at [131, 26] on div at bounding box center [310, 29] width 431 height 12
drag, startPoint x: 108, startPoint y: 230, endPoint x: 170, endPoint y: 151, distance: 101.3
click at [108, 230] on div "Back to Dashboard Change Sender ID Customers Technicians Select a contact Outbo…" at bounding box center [305, 145] width 442 height 266
click at [371, 160] on div "Back to Dashboard Change Sender ID Customers Technicians Select a contact Outbo…" at bounding box center [305, 145] width 442 height 266
click at [43, 178] on div "Unavailable" at bounding box center [47, 178] width 37 height 8
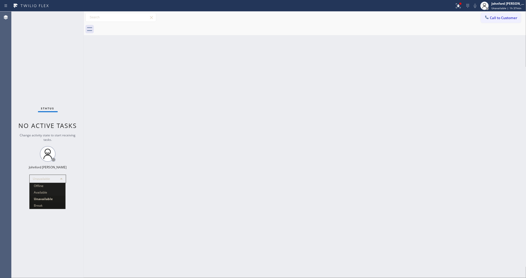
click at [42, 203] on li "Break" at bounding box center [48, 205] width 36 height 6
click at [40, 181] on div "Break" at bounding box center [47, 178] width 37 height 8
click at [49, 198] on li "Unavailable" at bounding box center [48, 199] width 36 height 6
click at [207, 163] on div "Back to Dashboard Change Sender ID Customers Technicians Select a contact Outbo…" at bounding box center [305, 145] width 442 height 266
click at [378, 34] on div at bounding box center [310, 29] width 431 height 12
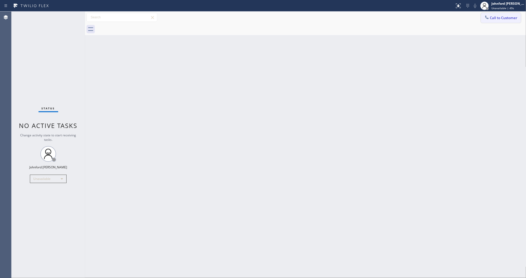
click at [485, 18] on icon at bounding box center [486, 17] width 5 height 5
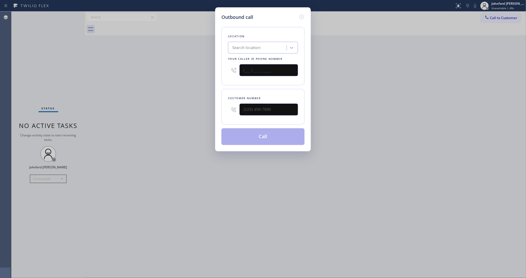
drag, startPoint x: 280, startPoint y: 63, endPoint x: 227, endPoint y: 63, distance: 53.4
click at [227, 63] on div "Location Search location Your caller id phone number (___) ___-____" at bounding box center [262, 56] width 83 height 58
paste input "720) 730-6080"
type input "[PHONE_NUMBER]"
drag, startPoint x: 279, startPoint y: 106, endPoint x: 165, endPoint y: 115, distance: 114.6
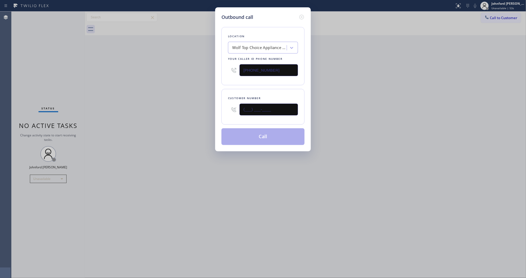
click at [185, 115] on div "Outbound call Location Wolf Top Choice Appliance Repair [GEOGRAPHIC_DATA] Your …" at bounding box center [263, 139] width 526 height 278
paste input "720) 671-6338"
type input "[PHONE_NUMBER]"
click at [163, 115] on div "Outbound call Location Wolf Top Choice Appliance Repair [GEOGRAPHIC_DATA] Your …" at bounding box center [263, 139] width 526 height 278
click at [253, 126] on div "Location Wolf Top Choice Appliance Repair [GEOGRAPHIC_DATA] Your caller id phon…" at bounding box center [262, 83] width 83 height 124
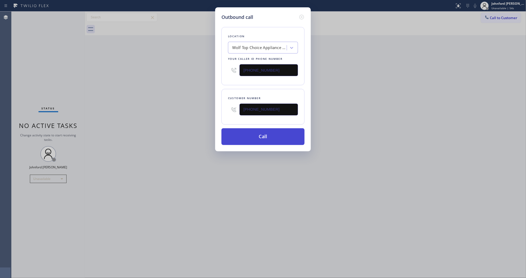
click at [248, 129] on button "Call" at bounding box center [262, 136] width 83 height 17
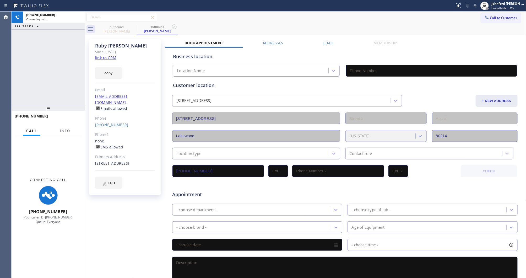
click at [55, 69] on div "[PHONE_NUMBER] Connecting call… ALL TASKS ALL TASKS ACTIVE TASKS TASKS IN WRAP …" at bounding box center [48, 58] width 73 height 93
type input "[PHONE_NUMBER]"
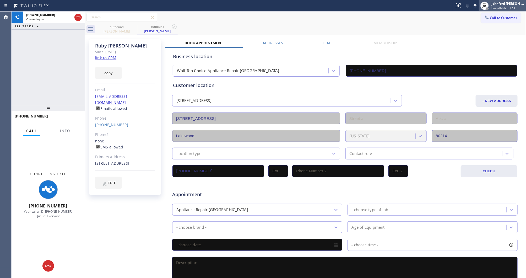
click at [481, 3] on div at bounding box center [484, 6] width 8 height 8
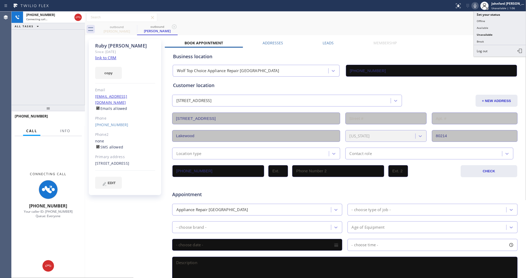
click at [476, 4] on icon at bounding box center [475, 6] width 6 height 6
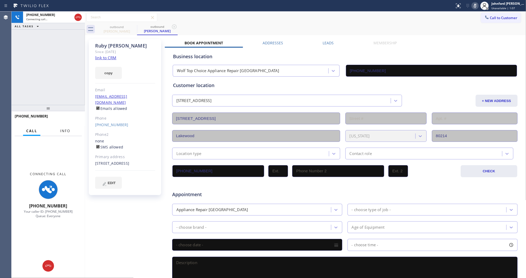
click at [62, 129] on span "Info" at bounding box center [65, 130] width 10 height 5
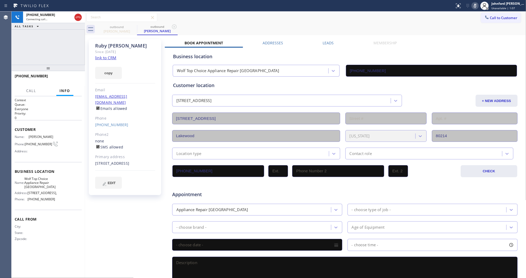
drag, startPoint x: 39, startPoint y: 109, endPoint x: 50, endPoint y: 28, distance: 82.3
click at [50, 28] on div "[PHONE_NUMBER] Connecting call… ALL TASKS ALL TASKS ACTIVE TASKS TASKS IN WRAP …" at bounding box center [48, 145] width 73 height 266
click at [476, 4] on icon at bounding box center [475, 6] width 6 height 6
click at [446, 30] on div "outbound [PERSON_NAME] outbound [PERSON_NAME]" at bounding box center [310, 29] width 429 height 12
click at [475, 10] on div "Status report No issues detected If you experience an issue, please download th…" at bounding box center [488, 6] width 73 height 12
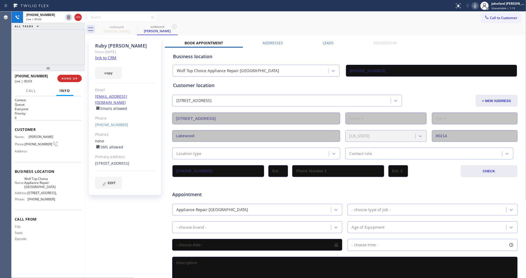
click at [475, 8] on button at bounding box center [474, 5] width 7 height 7
click at [475, 8] on icon at bounding box center [475, 6] width 6 height 6
click at [69, 79] on span "HANG UP" at bounding box center [70, 78] width 16 height 4
drag, startPoint x: 108, startPoint y: 120, endPoint x: 133, endPoint y: 118, distance: 24.4
click at [133, 118] on div "[PERSON_NAME] Since: [DATE] link to CRM copy Email [EMAIL_ADDRESS][DOMAIN_NAME]…" at bounding box center [125, 117] width 72 height 156
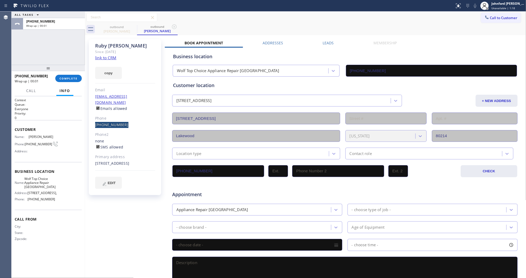
drag, startPoint x: 86, startPoint y: 119, endPoint x: 127, endPoint y: 119, distance: 40.6
click at [127, 119] on div "[PERSON_NAME] Since: [DATE] link to CRM copy Email [EMAIL_ADDRESS][DOMAIN_NAME]…" at bounding box center [125, 205] width 79 height 339
copy link "[PHONE_NUMBER]"
click at [66, 78] on span "COMPLETE" at bounding box center [68, 78] width 18 height 4
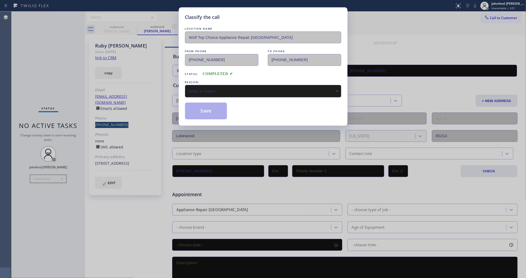
click at [228, 85] on div "Select a reason" at bounding box center [263, 91] width 156 height 12
click at [210, 111] on button "Save" at bounding box center [206, 110] width 42 height 17
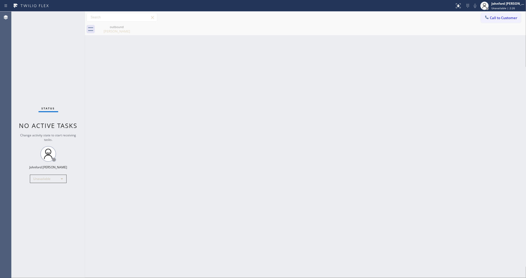
click at [390, 112] on div "Back to Dashboard Change Sender ID Customers Technicians Select a contact Outbo…" at bounding box center [305, 145] width 441 height 266
click at [502, 22] on button "Call to Customer" at bounding box center [501, 18] width 40 height 10
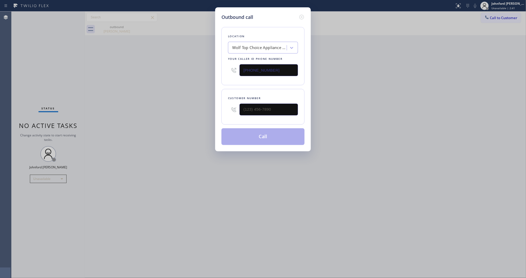
drag, startPoint x: 276, startPoint y: 65, endPoint x: 210, endPoint y: 68, distance: 66.0
click at [211, 68] on div "Outbound call Location Wolf Top Choice Appliance Repair [GEOGRAPHIC_DATA] Your …" at bounding box center [263, 139] width 526 height 278
paste input "858) 746-7885"
type input "[PHONE_NUMBER]"
click at [261, 106] on input "text" at bounding box center [268, 109] width 58 height 12
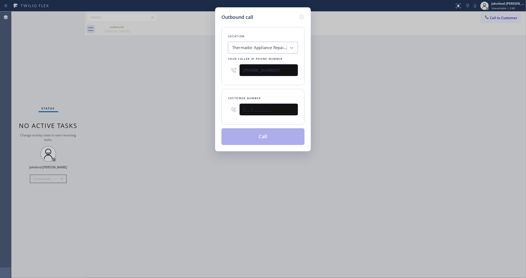
paste input "858) 373-4634"
type input "[PHONE_NUMBER]"
click at [175, 109] on div "Outbound call Location Thermador Appliance Repair Zone [GEOGRAPHIC_DATA] Your c…" at bounding box center [263, 139] width 526 height 278
click at [253, 145] on div "Outbound call Location Thermador Appliance Repair Zone [GEOGRAPHIC_DATA] Your c…" at bounding box center [263, 79] width 96 height 144
click at [257, 141] on button "Call" at bounding box center [262, 136] width 83 height 17
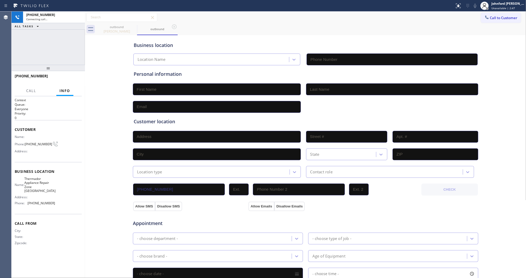
type input "[PHONE_NUMBER]"
click at [312, 9] on div at bounding box center [227, 6] width 450 height 8
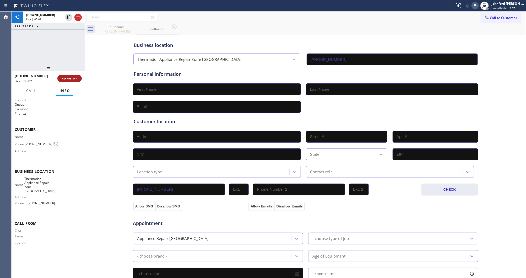
click at [75, 75] on button "HANG UP" at bounding box center [69, 78] width 24 height 7
click at [65, 79] on span "COMPLETE" at bounding box center [68, 78] width 18 height 4
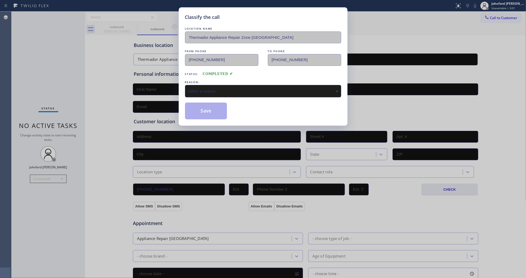
click at [211, 88] on div "Select a reason" at bounding box center [263, 91] width 150 height 6
click at [202, 107] on button "Save" at bounding box center [206, 110] width 42 height 17
type input "[PHONE_NUMBER]"
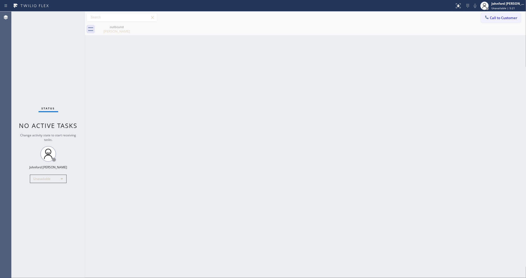
click at [497, 18] on span "Call to Customer" at bounding box center [503, 17] width 27 height 5
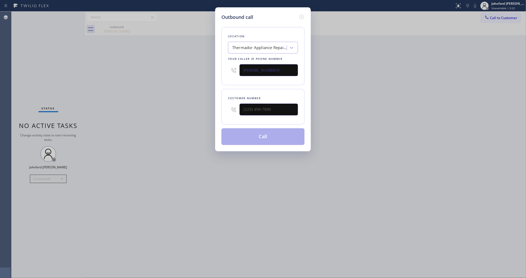
drag, startPoint x: 224, startPoint y: 72, endPoint x: 208, endPoint y: 68, distance: 16.3
click at [203, 72] on div "Outbound call Location Thermador Appliance Repair Zone [GEOGRAPHIC_DATA] Your c…" at bounding box center [263, 139] width 526 height 278
paste input "925) 272-7737"
type input "[PHONE_NUMBER]"
drag, startPoint x: 269, startPoint y: 111, endPoint x: 170, endPoint y: 117, distance: 99.7
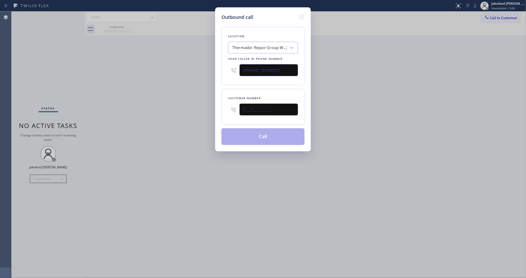
click at [217, 114] on div "Outbound call Location Thermador Repair Group [GEOGRAPHIC_DATA] Your caller id …" at bounding box center [263, 79] width 96 height 144
paste input "510) 472-4777"
type input "[PHONE_NUMBER]"
click at [168, 117] on div "Outbound call Location Thermador Repair Group [GEOGRAPHIC_DATA] Your caller id …" at bounding box center [263, 139] width 526 height 278
click at [244, 137] on button "Call" at bounding box center [262, 136] width 83 height 17
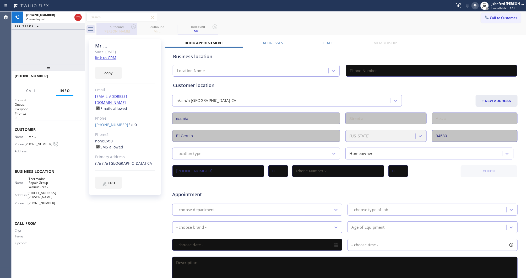
type input "[PHONE_NUMBER]"
click at [133, 25] on icon at bounding box center [133, 26] width 5 height 5
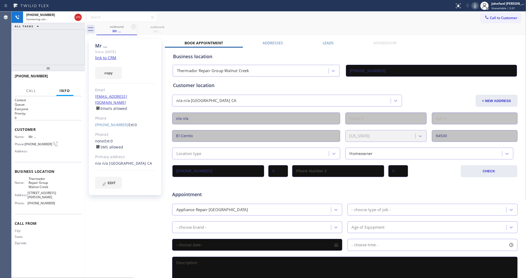
drag, startPoint x: 305, startPoint y: 25, endPoint x: 380, endPoint y: 1, distance: 79.2
click at [305, 24] on div "outbound Mr ... outbound Mr ..." at bounding box center [310, 29] width 429 height 12
drag, startPoint x: 73, startPoint y: 69, endPoint x: 63, endPoint y: 76, distance: 12.3
click at [71, 71] on div at bounding box center [48, 68] width 73 height 6
click at [63, 77] on button "HANG UP" at bounding box center [69, 80] width 24 height 7
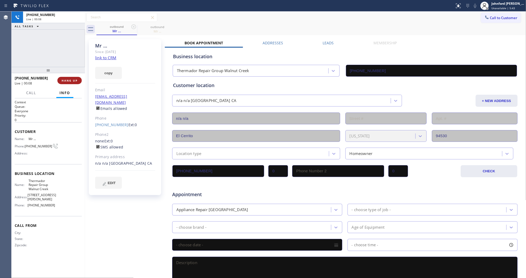
click at [62, 77] on button "HANG UP" at bounding box center [69, 80] width 24 height 7
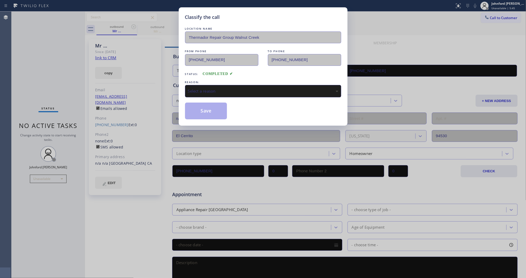
drag, startPoint x: 220, startPoint y: 92, endPoint x: 284, endPoint y: 93, distance: 63.4
click at [244, 91] on div "Select a reason" at bounding box center [263, 91] width 150 height 6
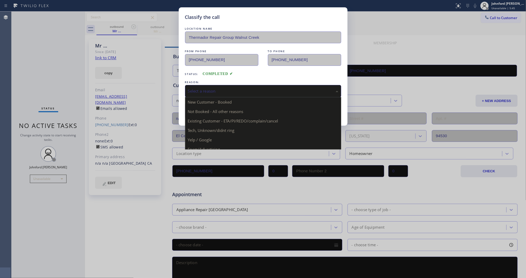
drag, startPoint x: 246, startPoint y: 118, endPoint x: 230, endPoint y: 118, distance: 16.5
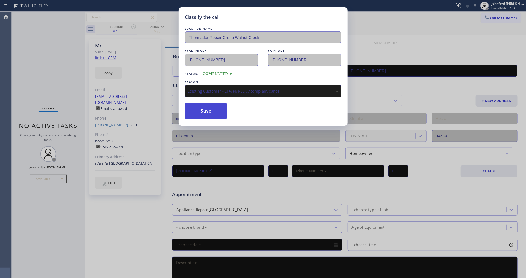
click at [217, 115] on button "Save" at bounding box center [206, 110] width 42 height 17
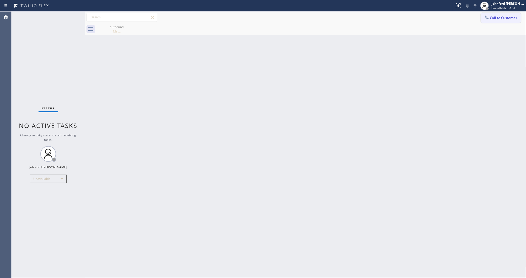
click at [483, 19] on div at bounding box center [486, 18] width 6 height 6
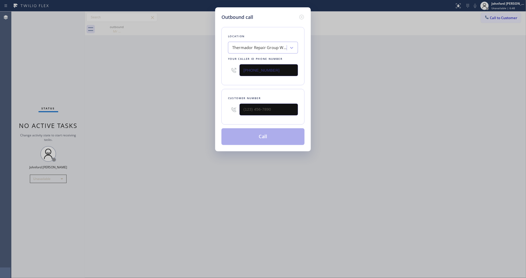
drag, startPoint x: 251, startPoint y: 70, endPoint x: 219, endPoint y: 66, distance: 32.7
click at [219, 66] on div "Outbound call Location Thermador Repair Group [GEOGRAPHIC_DATA] Your caller id …" at bounding box center [263, 79] width 96 height 144
paste input "310) 740-9"
type input "[PHONE_NUMBER]"
drag, startPoint x: 280, startPoint y: 110, endPoint x: 253, endPoint y: 102, distance: 28.7
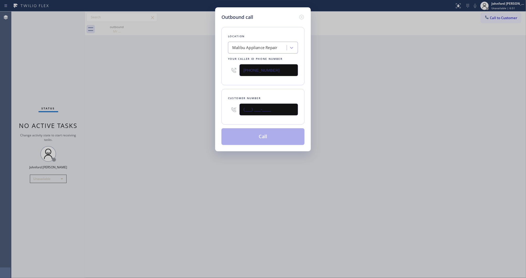
click at [224, 110] on div "Customer number (___) ___-____" at bounding box center [262, 107] width 83 height 36
paste input "310) 463-0769"
type input "[PHONE_NUMBER]"
click at [339, 85] on div "Outbound call Location [GEOGRAPHIC_DATA] Appliance Repair Your caller id phone …" at bounding box center [263, 139] width 526 height 278
click at [276, 133] on button "Call" at bounding box center [262, 136] width 83 height 17
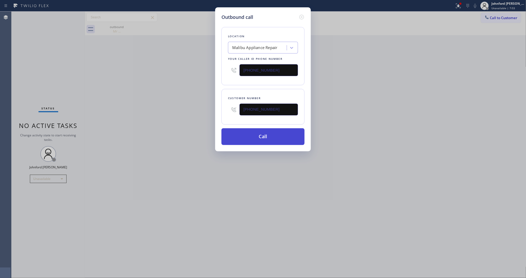
click at [233, 138] on button "Call" at bounding box center [262, 136] width 83 height 17
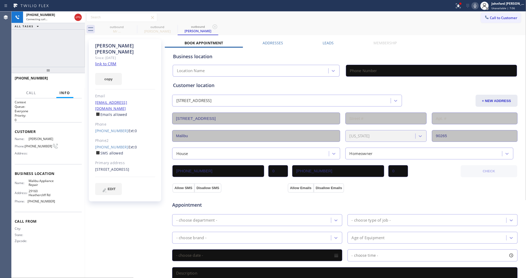
type input "[PHONE_NUMBER]"
click at [14, 47] on div "[PHONE_NUMBER] Live | 00:04 ALL TASKS ALL TASKS ACTIVE TASKS TASKS IN WRAP UP" at bounding box center [48, 39] width 73 height 55
click at [69, 82] on button "HANG UP" at bounding box center [69, 80] width 24 height 7
click at [113, 144] on link "[PHONE_NUMBER]" at bounding box center [111, 146] width 33 height 5
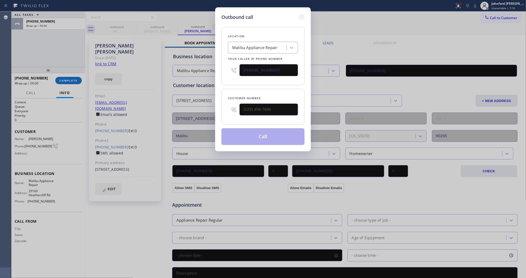
type input "[PHONE_NUMBER]"
click at [263, 136] on button "Call" at bounding box center [262, 136] width 83 height 17
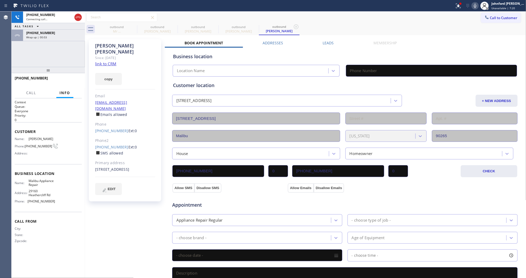
type input "[PHONE_NUMBER]"
click at [312, 20] on div "Call to Customer Outbound call Location [GEOGRAPHIC_DATA] Appliance Repair Your…" at bounding box center [305, 17] width 441 height 9
click at [134, 27] on icon at bounding box center [133, 26] width 5 height 5
click at [0, 0] on icon at bounding box center [0, 0] width 0 height 0
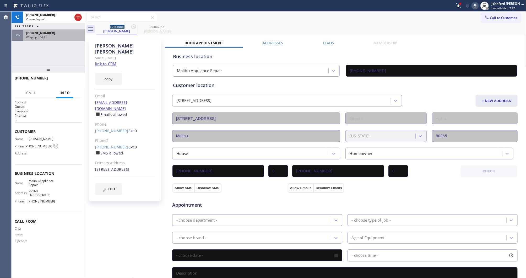
click at [48, 35] on div "Wrap up | 00:11" at bounding box center [54, 37] width 56 height 4
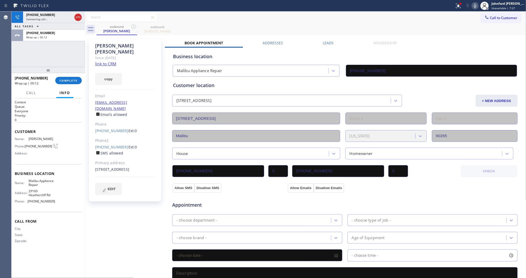
click at [56, 75] on div "[PHONE_NUMBER] Wrap up | 00:12 COMPLETE" at bounding box center [48, 81] width 67 height 14
click at [63, 79] on span "COMPLETE" at bounding box center [68, 81] width 18 height 4
type input "[PHONE_NUMBER]"
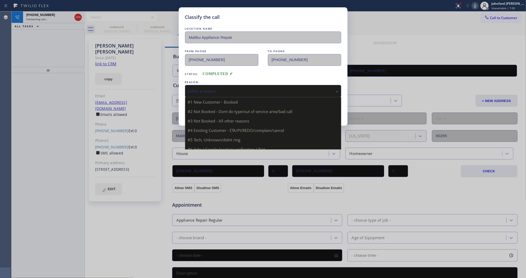
click at [191, 89] on div "Select a reason" at bounding box center [263, 91] width 150 height 6
click at [212, 92] on div "Not Booked - All other reasons" at bounding box center [263, 91] width 150 height 6
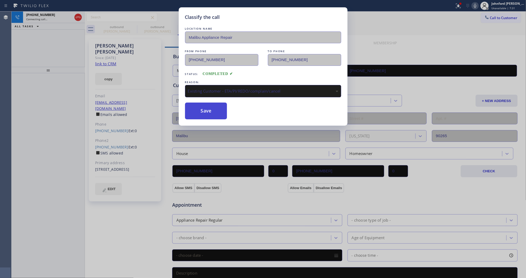
click at [210, 116] on button "Save" at bounding box center [206, 110] width 42 height 17
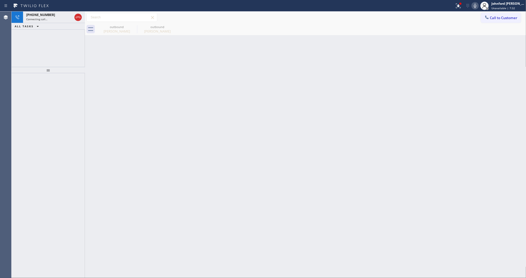
click at [474, 7] on icon at bounding box center [474, 6] width 3 height 4
click at [58, 18] on div "Live | 00:00" at bounding box center [44, 19] width 37 height 4
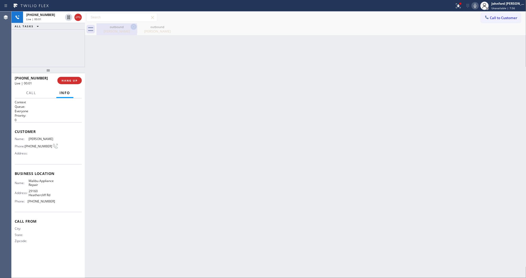
click at [135, 25] on icon at bounding box center [133, 27] width 6 height 6
click at [171, 25] on icon at bounding box center [174, 27] width 6 height 6
click at [79, 80] on button "HANG UP" at bounding box center [69, 80] width 24 height 7
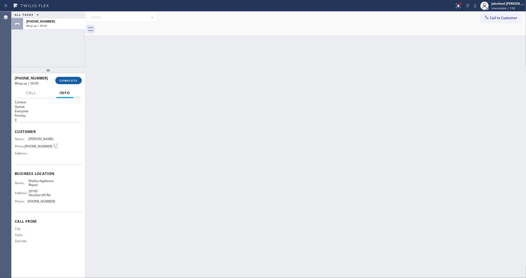
click at [79, 80] on button "COMPLETE" at bounding box center [68, 80] width 26 height 7
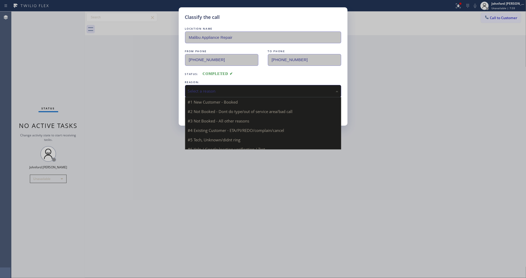
click at [228, 94] on div "Select a reason" at bounding box center [263, 91] width 156 height 12
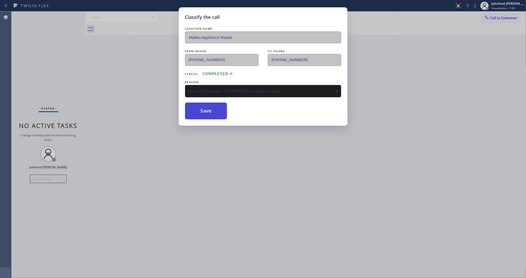
click at [206, 102] on button "Save" at bounding box center [206, 110] width 42 height 17
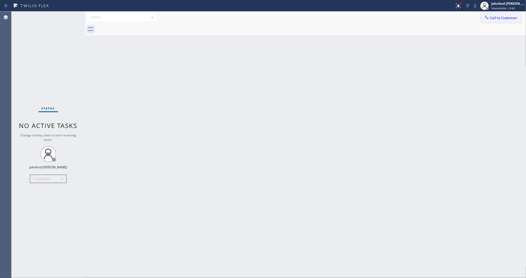
click at [494, 16] on span "Call to Customer" at bounding box center [503, 17] width 27 height 5
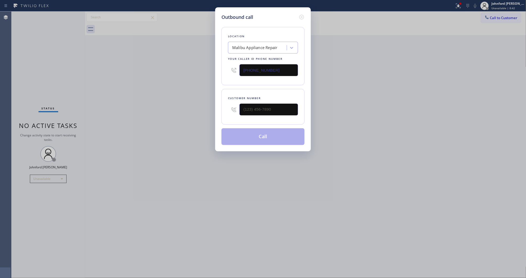
drag, startPoint x: 264, startPoint y: 70, endPoint x: 227, endPoint y: 73, distance: 37.0
click at [228, 72] on div "[PHONE_NUMBER]" at bounding box center [263, 70] width 70 height 17
paste input "888) 894-2474"
type input "[PHONE_NUMBER]"
drag, startPoint x: 235, startPoint y: 107, endPoint x: 221, endPoint y: 104, distance: 14.1
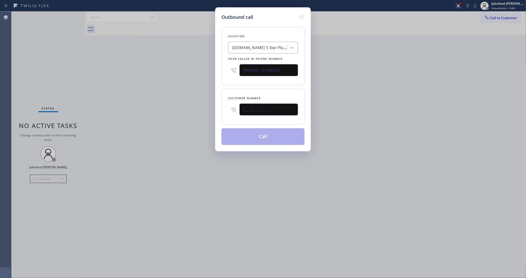
click at [221, 104] on div "Outbound call Location [DOMAIN_NAME] 5 Star Plumbing Emails Your caller id phon…" at bounding box center [263, 79] width 96 height 144
paste input "310) 739-3590"
type input "[PHONE_NUMBER]"
click at [208, 111] on div "Outbound call Location [DOMAIN_NAME] 5 Star Plumbing Emails Your caller id phon…" at bounding box center [263, 139] width 526 height 278
click at [228, 130] on button "Call" at bounding box center [262, 136] width 83 height 17
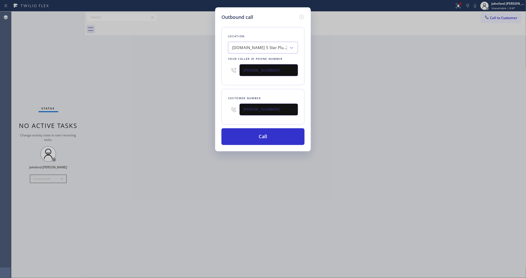
drag, startPoint x: 393, startPoint y: 79, endPoint x: 394, endPoint y: 7, distance: 72.0
click at [394, 74] on div "Outbound call Location [DOMAIN_NAME] 5 Star Plumbing Emails Your caller id phon…" at bounding box center [263, 139] width 526 height 278
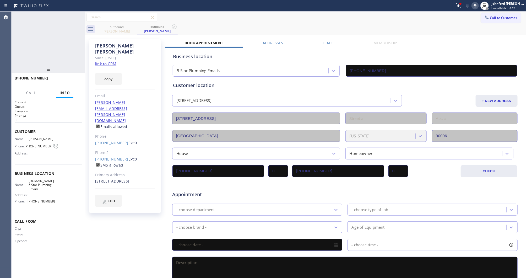
type input "[PHONE_NUMBER]"
click at [473, 6] on icon at bounding box center [475, 6] width 6 height 6
click at [457, 9] on button at bounding box center [458, 6] width 12 height 12
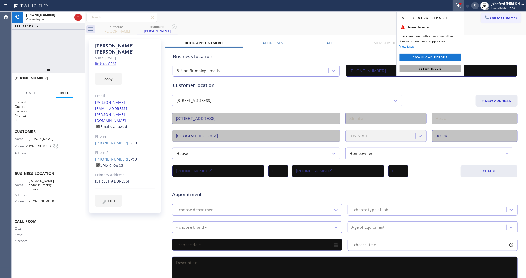
click at [433, 68] on span "Clear issue" at bounding box center [430, 69] width 23 height 4
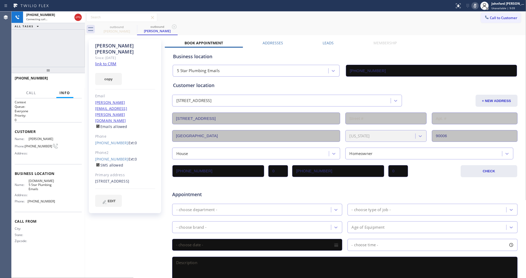
click at [472, 5] on icon at bounding box center [475, 6] width 6 height 6
click at [68, 78] on button "HANG UP" at bounding box center [69, 80] width 24 height 7
click at [118, 156] on link "[PHONE_NUMBER]" at bounding box center [111, 158] width 33 height 5
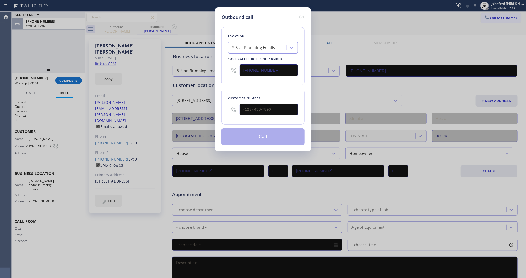
type input "[PHONE_NUMBER]"
click at [236, 142] on button "Call" at bounding box center [262, 136] width 83 height 17
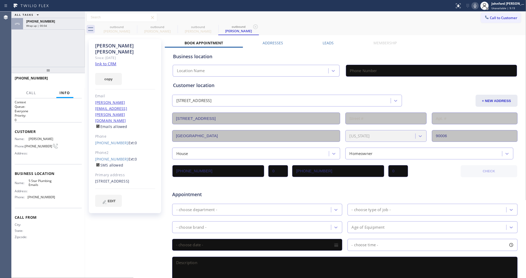
type input "[PHONE_NUMBER]"
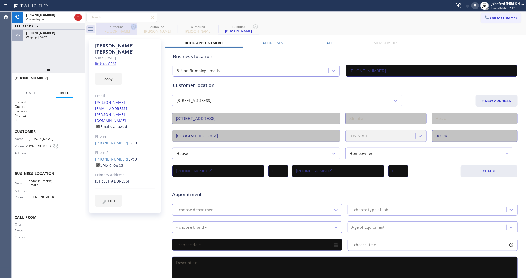
click at [136, 27] on icon at bounding box center [133, 27] width 6 height 6
click at [0, 0] on icon at bounding box center [0, 0] width 0 height 0
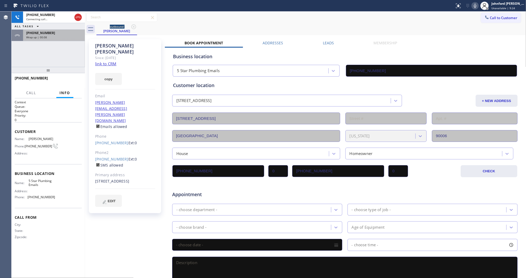
drag, startPoint x: 61, startPoint y: 35, endPoint x: 61, endPoint y: 38, distance: 3.9
click at [61, 35] on div "[PHONE_NUMBER]" at bounding box center [54, 33] width 56 height 4
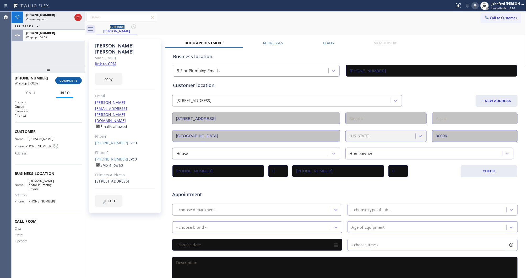
click at [64, 79] on span "COMPLETE" at bounding box center [68, 81] width 18 height 4
type input "[PHONE_NUMBER]"
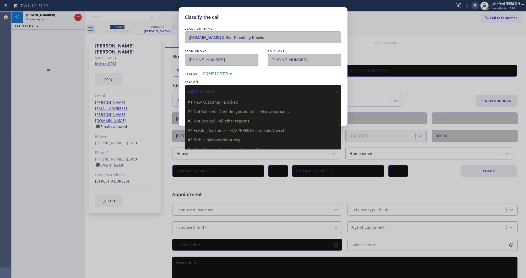
click at [202, 88] on div "Select a reason" at bounding box center [263, 91] width 150 height 6
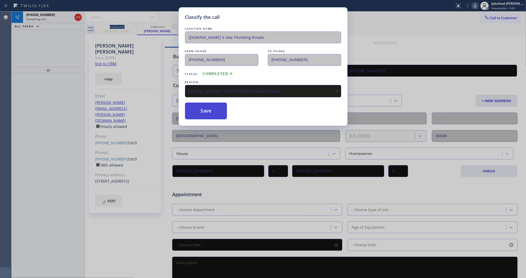
click at [203, 114] on button "Save" at bounding box center [206, 110] width 42 height 17
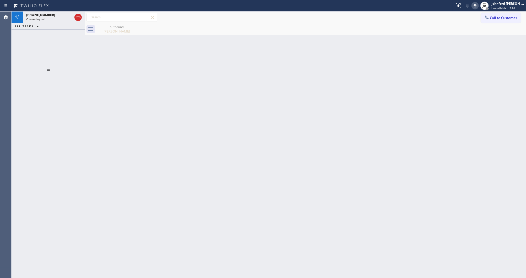
click at [38, 228] on div at bounding box center [48, 175] width 73 height 205
click at [54, 46] on div "[PHONE_NUMBER] Connecting call… ALL TASKS ALL TASKS ACTIVE TASKS TASKS IN WRAP …" at bounding box center [48, 39] width 73 height 55
click at [59, 19] on div "Connecting call…" at bounding box center [49, 19] width 46 height 4
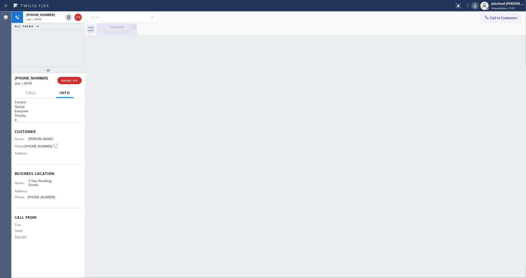
click at [114, 28] on div "outbound" at bounding box center [117, 27] width 40 height 4
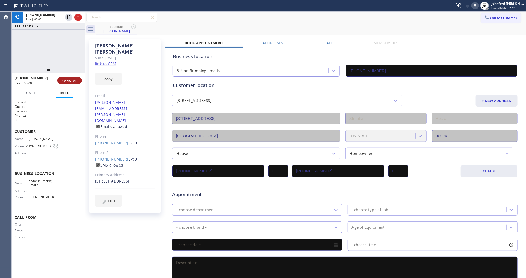
click at [81, 81] on button "HANG UP" at bounding box center [69, 80] width 24 height 7
click at [333, 40] on div "[PERSON_NAME] Since: [DATE] link to CRM copy Email [PERSON_NAME][EMAIL_ADDRESS]…" at bounding box center [305, 205] width 438 height 339
click at [323, 43] on label "Leads" at bounding box center [328, 42] width 11 height 5
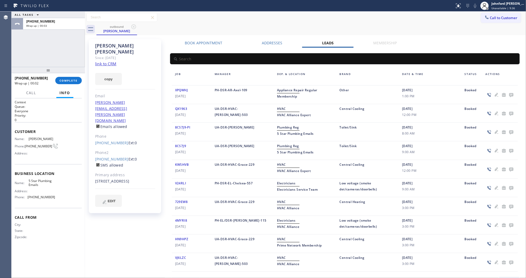
click at [509, 94] on icon at bounding box center [511, 95] width 4 height 4
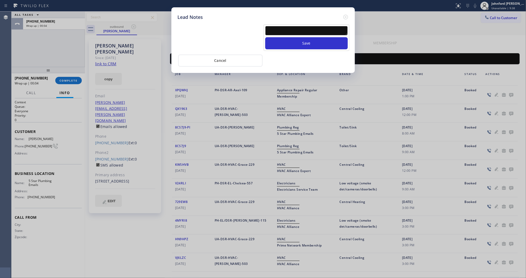
click at [283, 31] on textarea at bounding box center [306, 30] width 82 height 9
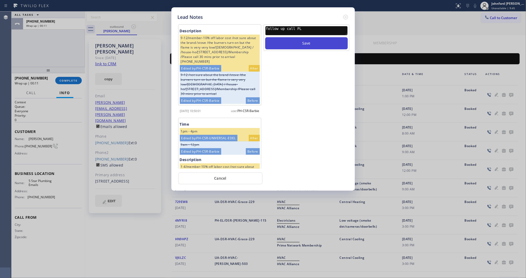
type textarea "follow up call PL"
click at [287, 42] on button "Save" at bounding box center [306, 43] width 82 height 12
click at [345, 14] on icon at bounding box center [345, 17] width 6 height 6
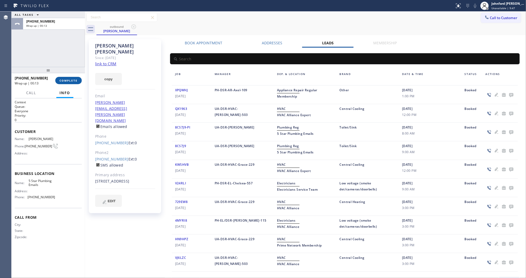
click at [77, 80] on span "COMPLETE" at bounding box center [68, 81] width 18 height 4
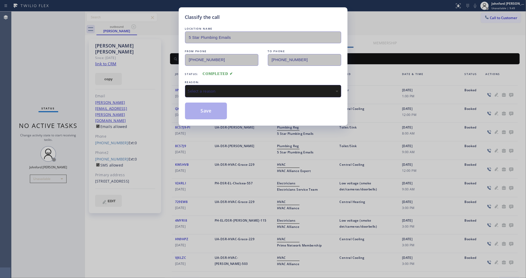
click at [220, 90] on div "Select a reason" at bounding box center [263, 91] width 150 height 6
click at [197, 108] on button "Save" at bounding box center [206, 110] width 42 height 17
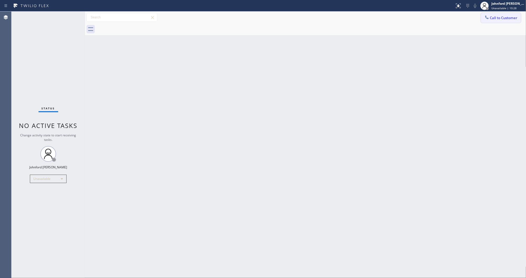
click at [490, 15] on button "Call to Customer" at bounding box center [501, 18] width 40 height 10
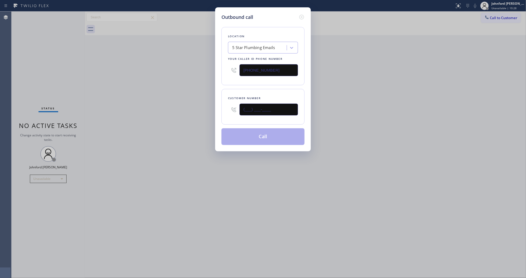
drag, startPoint x: 219, startPoint y: 108, endPoint x: 205, endPoint y: 108, distance: 14.1
click at [215, 108] on div "Outbound call Location 5 Star Plumbing Emails Your caller id phone number [PHON…" at bounding box center [263, 79] width 96 height 144
paste input "917) 238-5515"
type input "[PHONE_NUMBER]"
click at [251, 45] on div "5 Star Plumbing Emails" at bounding box center [253, 48] width 43 height 6
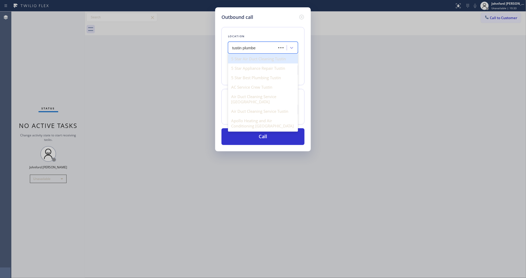
type input "tustin plumber"
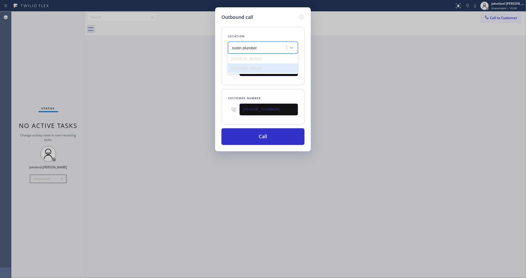
click at [253, 69] on div "[PERSON_NAME]" at bounding box center [263, 67] width 70 height 9
type input "[PHONE_NUMBER]"
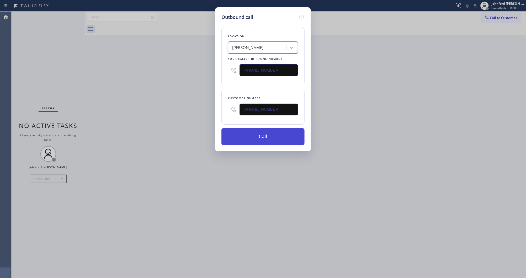
click at [267, 139] on button "Call" at bounding box center [262, 136] width 83 height 17
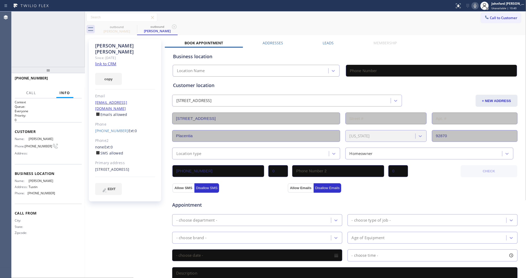
type input "[PHONE_NUMBER]"
click at [477, 7] on icon at bounding box center [475, 6] width 6 height 6
drag, startPoint x: 102, startPoint y: 160, endPoint x: 93, endPoint y: 158, distance: 8.8
click at [93, 158] on div "[PERSON_NAME] Since: [DATE] link to CRM copy Email [EMAIL_ADDRESS][DOMAIN_NAME]…" at bounding box center [125, 120] width 72 height 162
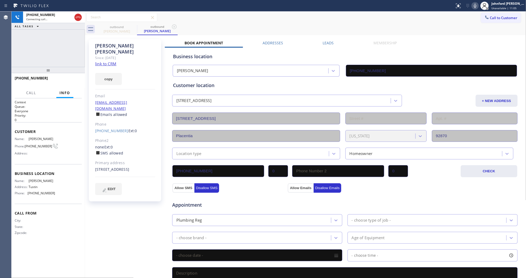
copy div "[STREET_ADDRESS]"
click at [64, 87] on div "[PHONE_NUMBER] Wrap up | 00:01 COMPLETE" at bounding box center [48, 81] width 67 height 14
click at [62, 82] on span "COMPLETE" at bounding box center [68, 81] width 18 height 4
click at [339, 45] on div "Leads" at bounding box center [328, 43] width 51 height 7
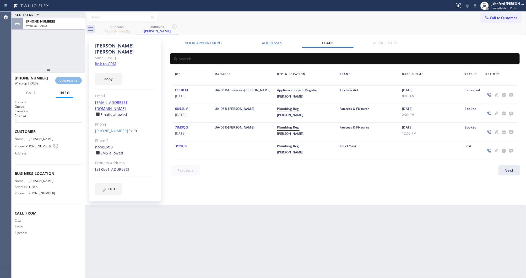
click at [333, 44] on label "Leads" at bounding box center [328, 42] width 12 height 5
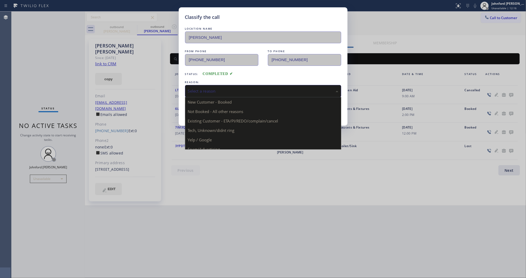
click at [263, 90] on div "Select a reason" at bounding box center [263, 91] width 150 height 6
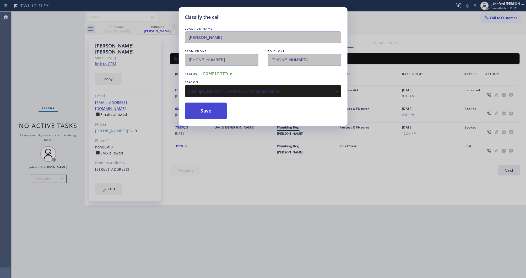
click at [199, 112] on button "Save" at bounding box center [206, 110] width 42 height 17
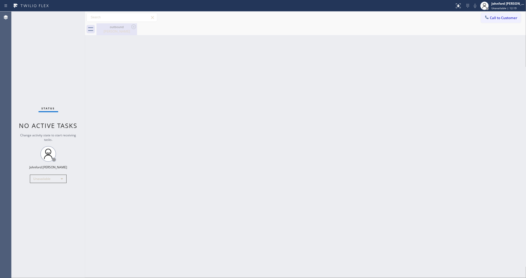
click at [112, 26] on div "outbound" at bounding box center [117, 27] width 40 height 4
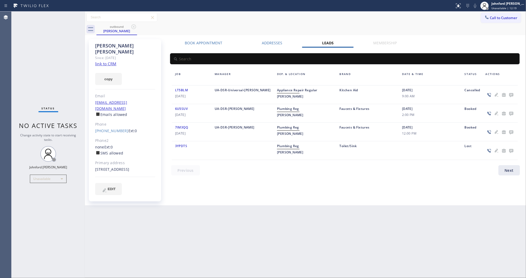
click at [510, 96] on icon at bounding box center [511, 95] width 4 height 4
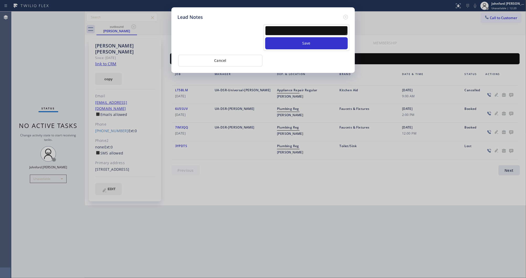
click at [321, 30] on textarea at bounding box center [306, 30] width 82 height 9
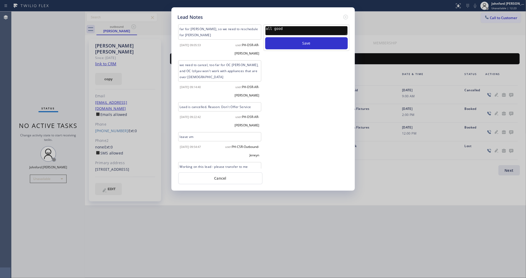
type textarea "all good"
click at [265, 37] on button "Save" at bounding box center [306, 43] width 82 height 12
click at [505, 22] on div "Lead Notes far for [PERSON_NAME], so we need to reschedule for Izilyav [DATE] 0…" at bounding box center [263, 139] width 526 height 278
click at [345, 14] on div at bounding box center [345, 17] width 6 height 7
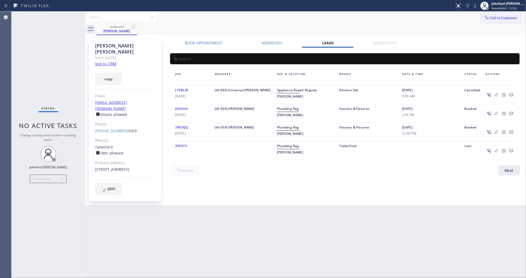
click at [490, 15] on button "Call to Customer" at bounding box center [501, 18] width 40 height 10
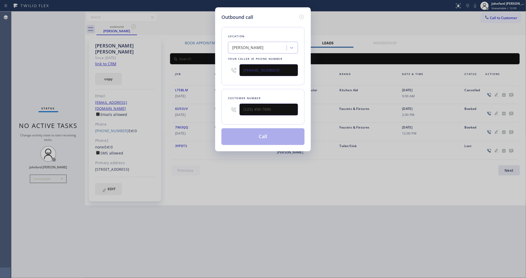
drag, startPoint x: 272, startPoint y: 69, endPoint x: 224, endPoint y: 69, distance: 47.4
click at [226, 69] on div "Location [GEOGRAPHIC_DATA] Plumbers Your caller id phone number [PHONE_NUMBER]" at bounding box center [262, 56] width 83 height 58
drag, startPoint x: 257, startPoint y: 73, endPoint x: 221, endPoint y: 71, distance: 36.9
click at [223, 74] on div "Location Search location Your caller id phone number (___) ___-____" at bounding box center [262, 56] width 83 height 58
paste input "310) 254-9661"
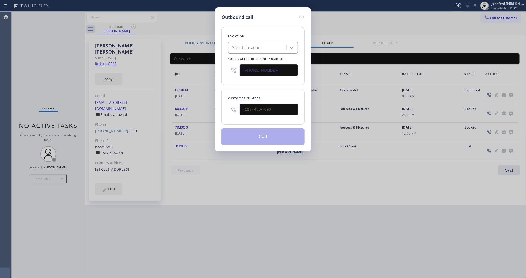
type input "[PHONE_NUMBER]"
drag, startPoint x: 235, startPoint y: 115, endPoint x: 228, endPoint y: 112, distance: 7.0
click at [231, 115] on div "(___) ___-____" at bounding box center [263, 109] width 70 height 17
paste input "310) 770-1018"
type input "[PHONE_NUMBER]"
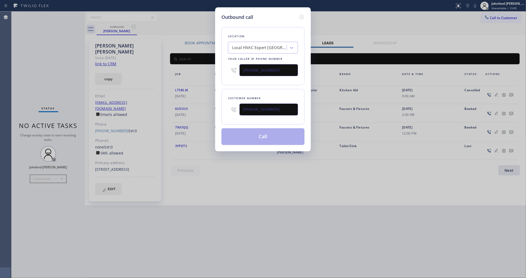
click at [229, 90] on div "Customer number [PHONE_NUMBER]" at bounding box center [262, 107] width 83 height 36
click at [250, 138] on button "Call" at bounding box center [262, 136] width 83 height 17
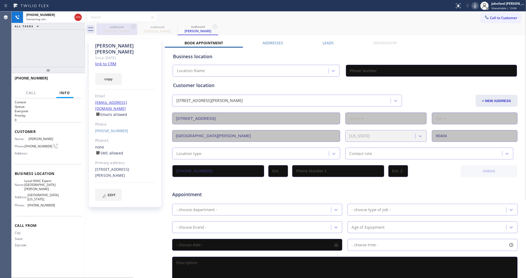
click at [133, 26] on icon at bounding box center [133, 27] width 6 height 6
type input "[PHONE_NUMBER]"
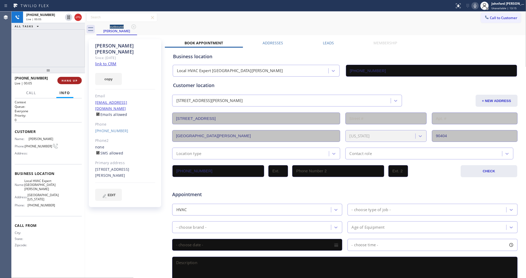
click at [72, 79] on span "HANG UP" at bounding box center [70, 81] width 16 height 4
click at [65, 77] on button "COMPLETE" at bounding box center [68, 80] width 26 height 7
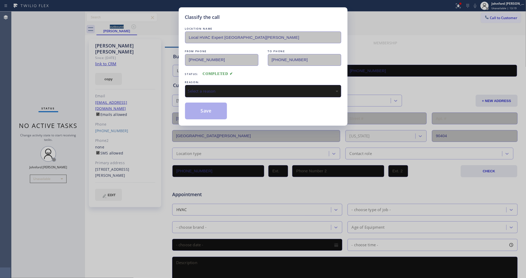
click at [240, 88] on div "Select a reason" at bounding box center [263, 91] width 150 height 6
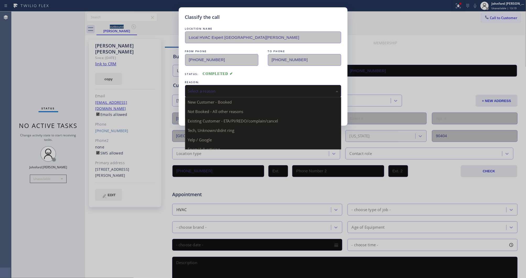
drag, startPoint x: 248, startPoint y: 121, endPoint x: 212, endPoint y: 112, distance: 37.4
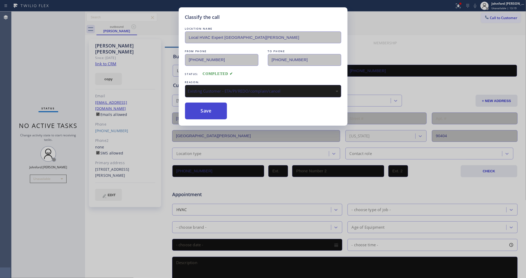
click at [202, 108] on button "Save" at bounding box center [206, 110] width 42 height 17
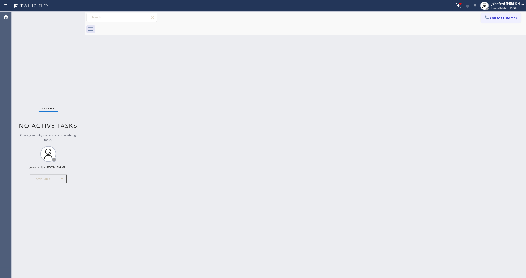
click at [498, 12] on div "Call to Customer Outbound call Location Local HVAC Expert [GEOGRAPHIC_DATA][PER…" at bounding box center [305, 18] width 441 height 12
click at [493, 25] on div at bounding box center [310, 29] width 429 height 12
click at [490, 23] on div "Call to Customer Outbound call Location Local HVAC Expert [GEOGRAPHIC_DATA][PER…" at bounding box center [305, 18] width 441 height 12
click at [486, 20] on div at bounding box center [486, 18] width 6 height 6
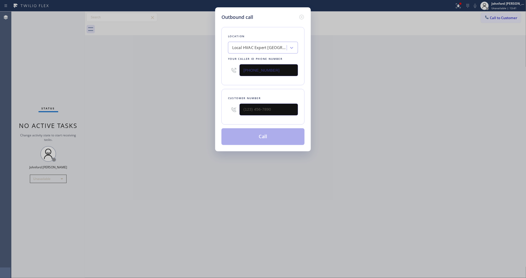
drag, startPoint x: 250, startPoint y: 74, endPoint x: 227, endPoint y: 74, distance: 23.8
click at [227, 74] on div "Location Local HVAC Expert [GEOGRAPHIC_DATA][PERSON_NAME] Your caller id phone …" at bounding box center [262, 56] width 83 height 58
paste input "213) 223-7739"
type input "[PHONE_NUMBER]"
drag, startPoint x: 261, startPoint y: 111, endPoint x: 216, endPoint y: 111, distance: 44.8
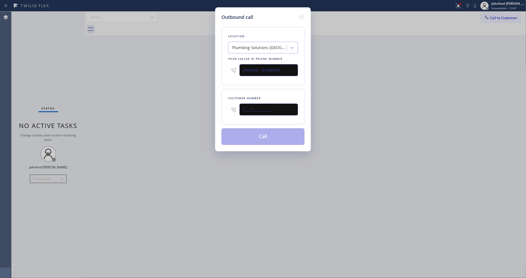
click at [218, 111] on div "Outbound call Location Plumbing Solutions [GEOGRAPHIC_DATA] Your caller id phon…" at bounding box center [263, 79] width 96 height 144
paste input "310) 647-7747"
type input "[PHONE_NUMBER]"
drag, startPoint x: 357, startPoint y: 91, endPoint x: 361, endPoint y: 80, distance: 11.3
click at [358, 89] on div "Outbound call Location Plumbing Solutions [GEOGRAPHIC_DATA] Your caller id phon…" at bounding box center [263, 139] width 526 height 278
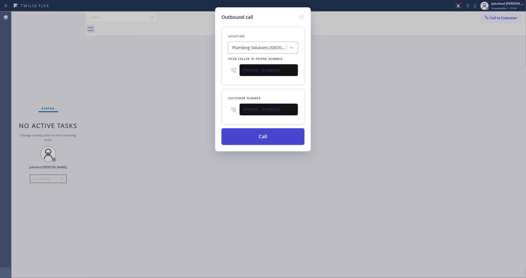
click at [267, 141] on button "Call" at bounding box center [262, 136] width 83 height 17
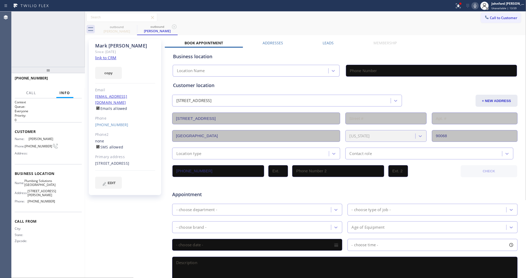
type input "[PHONE_NUMBER]"
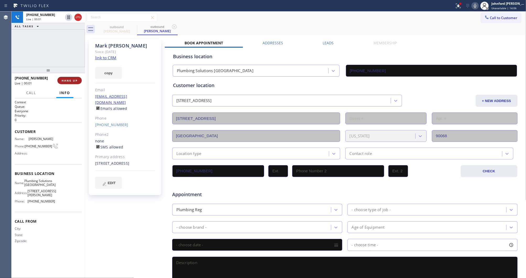
click at [71, 79] on span "HANG UP" at bounding box center [70, 81] width 16 height 4
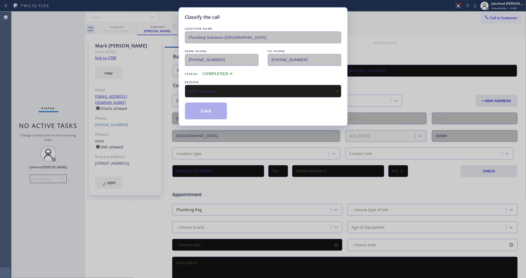
drag, startPoint x: 219, startPoint y: 96, endPoint x: 222, endPoint y: 94, distance: 3.2
click at [221, 96] on div "LOCATION NAME Plumbing Solutions Studio City FROM PHONE [PHONE_NUMBER] TO PHONE…" at bounding box center [263, 72] width 156 height 93
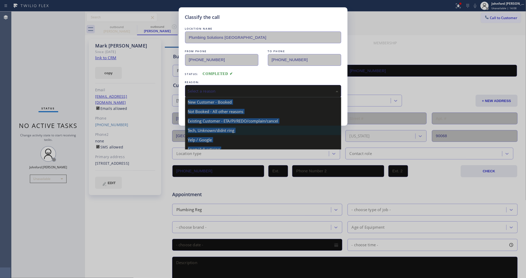
drag, startPoint x: 228, startPoint y: 93, endPoint x: 261, endPoint y: 125, distance: 45.8
click at [229, 93] on div "Select a reason" at bounding box center [263, 91] width 156 height 12
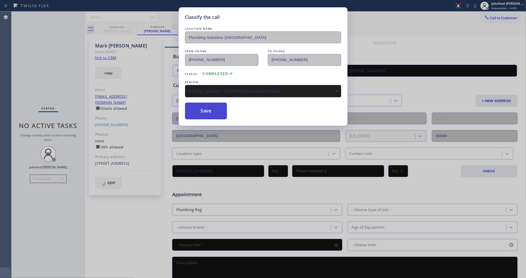
click at [201, 114] on button "Save" at bounding box center [206, 110] width 42 height 17
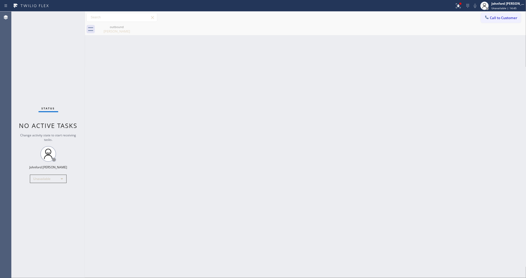
click at [513, 17] on button "Call to Customer" at bounding box center [501, 18] width 40 height 10
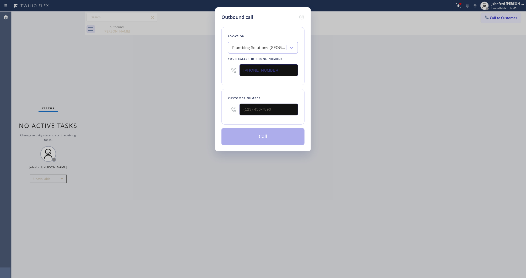
drag, startPoint x: 227, startPoint y: 68, endPoint x: 155, endPoint y: 80, distance: 73.8
click at [186, 69] on div "Outbound call Location Plumbing Solutions [GEOGRAPHIC_DATA] Your caller id phon…" at bounding box center [263, 139] width 526 height 278
paste input "626) 548-3326"
type input "[PHONE_NUMBER]"
paste input "626) 524-4688"
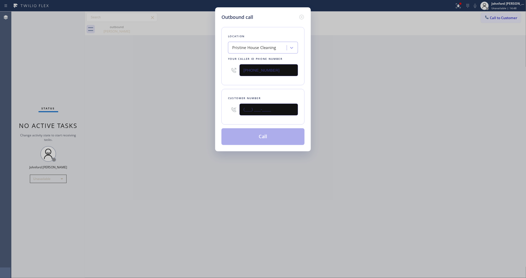
drag, startPoint x: 194, startPoint y: 106, endPoint x: 181, endPoint y: 106, distance: 13.4
click at [187, 106] on div "Outbound call Location Pristine House Cleaning Your caller id phone number [PHO…" at bounding box center [263, 139] width 526 height 278
type input "[PHONE_NUMBER]"
click at [143, 108] on div "Outbound call Location Pristine House Cleaning Your caller id phone number [PHO…" at bounding box center [263, 139] width 526 height 278
click at [261, 136] on button "Call" at bounding box center [262, 136] width 83 height 17
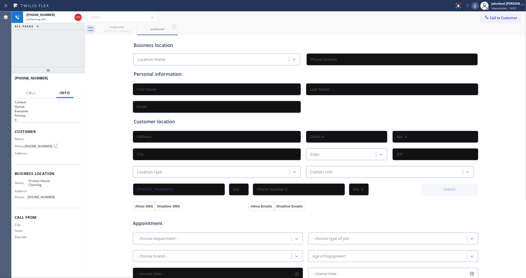
type input "[PHONE_NUMBER]"
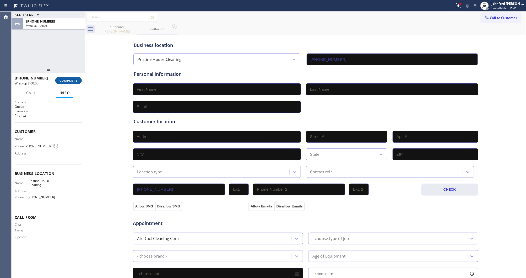
click at [69, 83] on button "COMPLETE" at bounding box center [68, 80] width 26 height 7
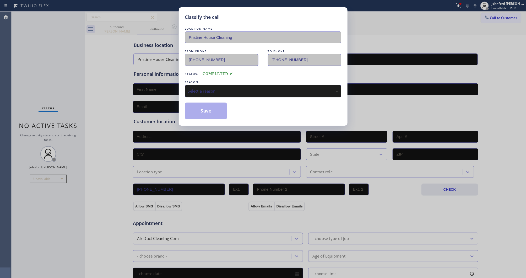
click at [218, 92] on div "Select a reason" at bounding box center [263, 91] width 150 height 6
click at [212, 110] on button "Save" at bounding box center [206, 110] width 42 height 17
type input "[PHONE_NUMBER]"
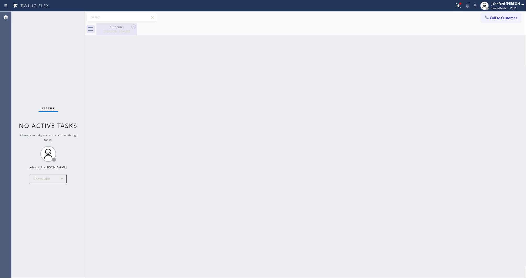
click at [120, 29] on div "[PERSON_NAME]" at bounding box center [117, 31] width 40 height 5
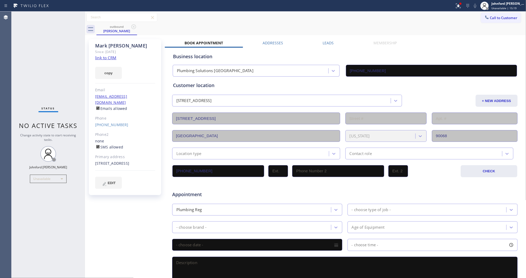
drag, startPoint x: 487, startPoint y: 20, endPoint x: 457, endPoint y: 28, distance: 30.9
click at [487, 20] on button "Call to Customer" at bounding box center [501, 18] width 40 height 10
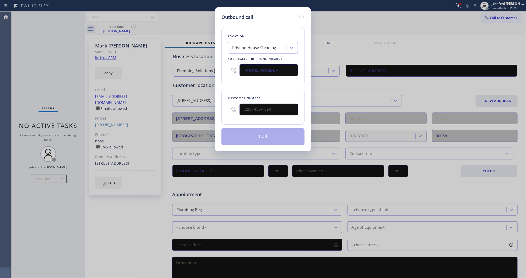
drag, startPoint x: 269, startPoint y: 68, endPoint x: 214, endPoint y: 70, distance: 55.6
click at [218, 70] on div "Outbound call Location Pristine House Cleaning Your caller id phone number [PHO…" at bounding box center [263, 79] width 96 height 144
paste input "805) 883-6154"
type input "[PHONE_NUMBER]"
drag, startPoint x: 272, startPoint y: 109, endPoint x: 205, endPoint y: 113, distance: 66.6
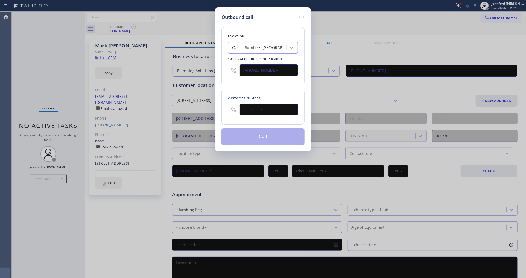
click at [206, 113] on div "Outbound call Location [GEOGRAPHIC_DATA] [GEOGRAPHIC_DATA] Your caller id phone…" at bounding box center [263, 139] width 526 height 278
paste input "818) 617-5495"
type input "[PHONE_NUMBER]"
click at [260, 132] on button "Call" at bounding box center [262, 136] width 83 height 17
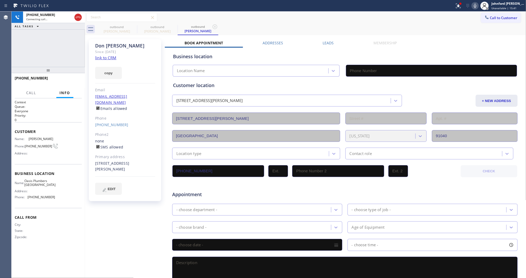
type input "[PHONE_NUMBER]"
click at [462, 5] on div at bounding box center [458, 6] width 12 height 6
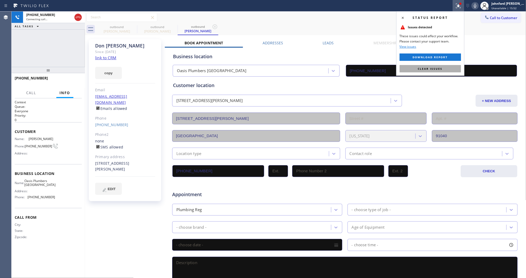
click at [433, 67] on span "Clear issues" at bounding box center [430, 69] width 25 height 4
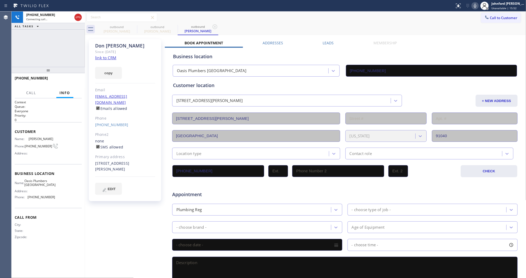
drag, startPoint x: 443, startPoint y: 26, endPoint x: 469, endPoint y: 11, distance: 30.0
click at [444, 24] on div "outbound [PERSON_NAME] outbound [PERSON_NAME] outbound [PERSON_NAME]" at bounding box center [310, 29] width 429 height 12
click at [474, 6] on icon at bounding box center [474, 6] width 3 height 4
click at [474, 6] on rect at bounding box center [475, 5] width 4 height 4
click at [464, 29] on div "outbound [PERSON_NAME] outbound [PERSON_NAME] outbound [PERSON_NAME]" at bounding box center [310, 29] width 429 height 12
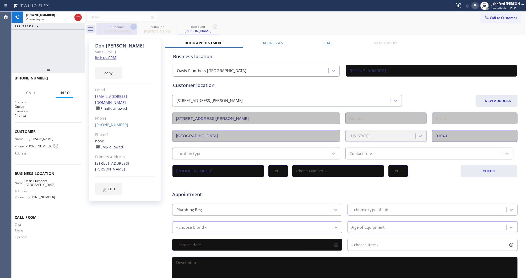
click at [134, 26] on icon at bounding box center [133, 26] width 5 height 5
click at [477, 5] on icon at bounding box center [475, 6] width 6 height 6
click at [475, 6] on icon at bounding box center [475, 6] width 6 height 6
click at [457, 19] on div "Call to Customer Outbound call Location Oasis [GEOGRAPHIC_DATA] Your caller id …" at bounding box center [305, 17] width 441 height 9
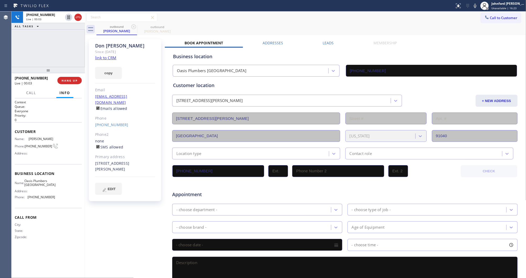
click at [21, 40] on div "[PHONE_NUMBER] Live | 00:03 ALL TASKS ALL TASKS ACTIVE TASKS TASKS IN WRAP UP" at bounding box center [48, 39] width 73 height 55
click at [67, 81] on span "HANG UP" at bounding box center [70, 81] width 16 height 4
click at [107, 122] on link "[PHONE_NUMBER]" at bounding box center [111, 124] width 33 height 5
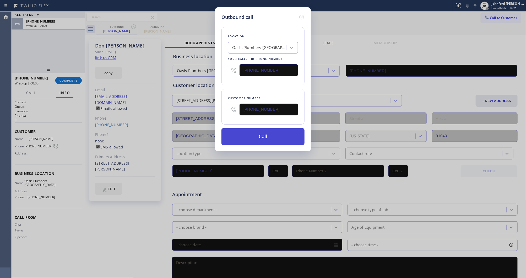
type input "[PHONE_NUMBER]"
click at [252, 139] on button "Call" at bounding box center [262, 136] width 83 height 17
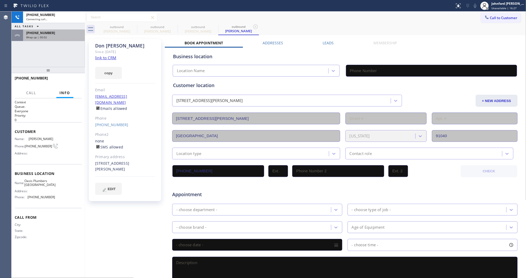
click at [76, 37] on div "Wrap up | 00:02" at bounding box center [54, 37] width 56 height 4
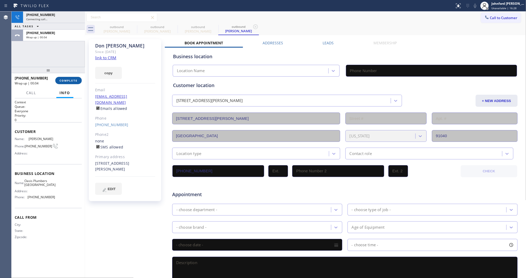
click at [76, 77] on button "COMPLETE" at bounding box center [68, 80] width 26 height 7
type input "[PHONE_NUMBER]"
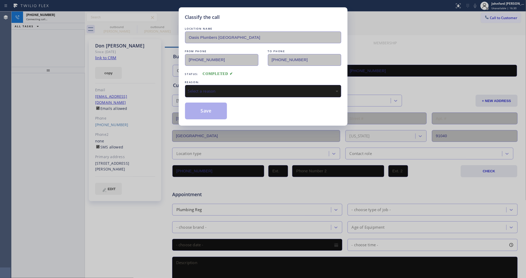
click at [221, 96] on div "LOCATION NAME [GEOGRAPHIC_DATA] FROM PHONE [PHONE_NUMBER] TO PHONE [PHONE_NUMBE…" at bounding box center [263, 72] width 156 height 93
click at [222, 91] on div "Select a reason" at bounding box center [263, 91] width 150 height 6
click at [210, 85] on div "Not Booked - All other reasons" at bounding box center [263, 91] width 156 height 12
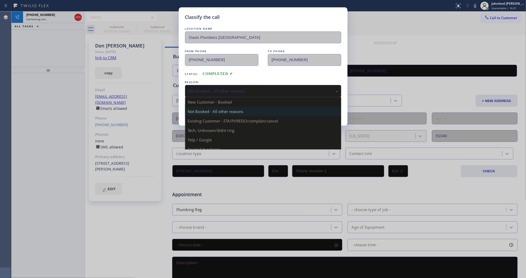
drag, startPoint x: 219, startPoint y: 119, endPoint x: 202, endPoint y: 111, distance: 19.2
click at [202, 111] on button "Save" at bounding box center [206, 110] width 42 height 17
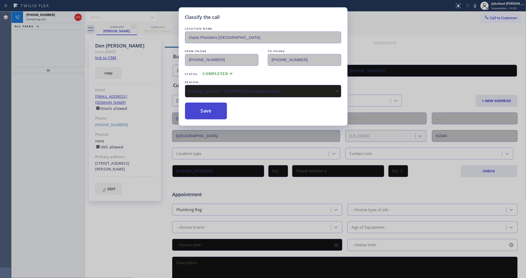
click at [202, 111] on button "Save" at bounding box center [206, 110] width 42 height 17
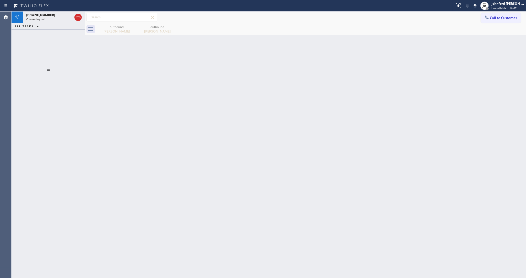
click at [416, 89] on div "Back to Dashboard Change Sender ID Customers Technicians Select a contact Outbo…" at bounding box center [305, 145] width 441 height 266
click at [78, 16] on icon at bounding box center [78, 17] width 6 height 6
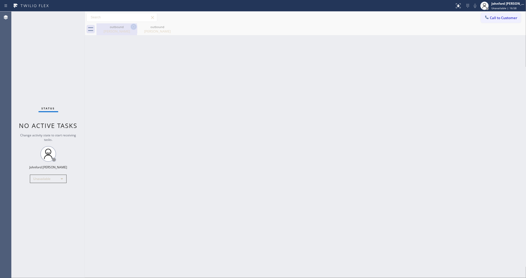
click at [132, 25] on icon at bounding box center [133, 26] width 5 height 5
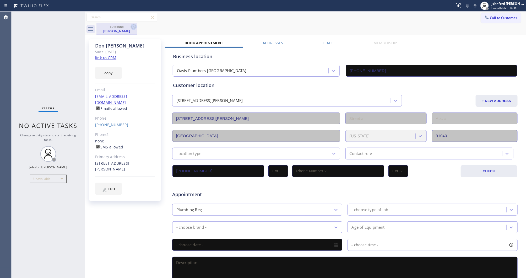
click at [134, 25] on icon at bounding box center [133, 27] width 6 height 6
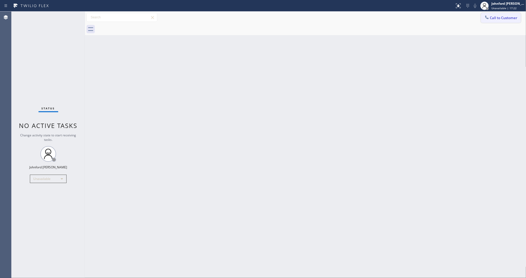
click at [492, 14] on button "Call to Customer" at bounding box center [501, 18] width 40 height 10
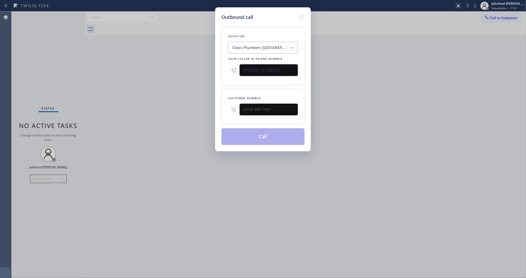
drag, startPoint x: 274, startPoint y: 66, endPoint x: 200, endPoint y: 67, distance: 74.4
click at [200, 67] on div "Outbound call Location [GEOGRAPHIC_DATA] [GEOGRAPHIC_DATA] Your caller id phone…" at bounding box center [263, 139] width 526 height 278
paste input "424) 369-0190"
type input "[PHONE_NUMBER]"
drag, startPoint x: 258, startPoint y: 107, endPoint x: 176, endPoint y: 107, distance: 82.8
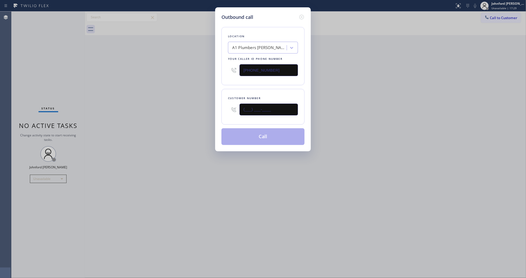
click at [176, 107] on div "Outbound call Location A1 [GEOGRAPHIC_DATA][PERSON_NAME] Your caller id phone n…" at bounding box center [263, 139] width 526 height 278
paste input "310) 425-5684"
type input "[PHONE_NUMBER]"
click at [162, 108] on div "Outbound call Location [GEOGRAPHIC_DATA][PERSON_NAME] Your caller id phone numb…" at bounding box center [263, 139] width 526 height 278
click at [240, 142] on button "Call" at bounding box center [262, 136] width 83 height 17
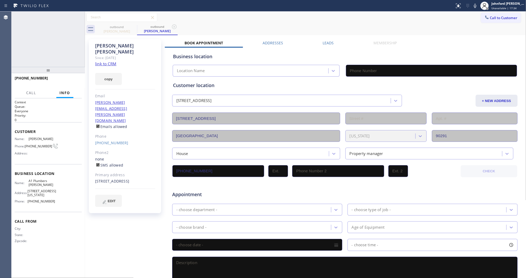
type input "[PHONE_NUMBER]"
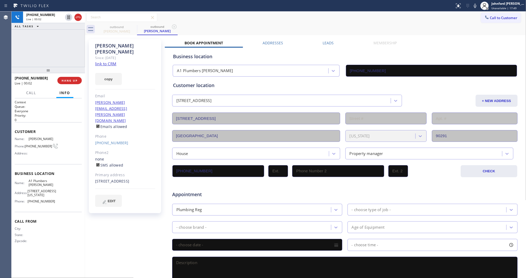
click at [54, 85] on div "[PHONE_NUMBER] Live | 00:02" at bounding box center [36, 81] width 43 height 14
click at [63, 82] on button "HANG UP" at bounding box center [69, 80] width 24 height 7
click at [133, 27] on icon at bounding box center [133, 26] width 5 height 5
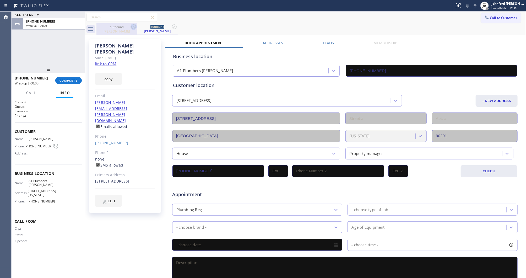
click at [133, 27] on icon at bounding box center [133, 26] width 5 height 5
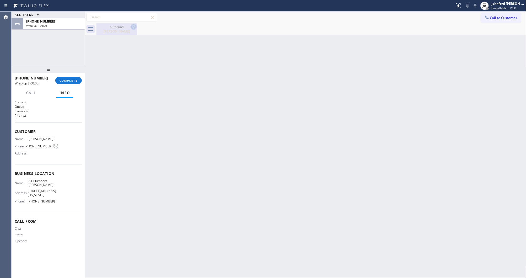
click at [133, 27] on icon at bounding box center [133, 27] width 6 height 6
click at [69, 81] on span "COMPLETE" at bounding box center [68, 81] width 18 height 4
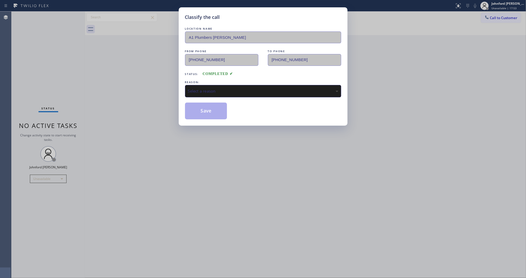
click at [199, 91] on div "Select a reason" at bounding box center [263, 91] width 150 height 6
click at [234, 88] on div "Tech, Unknown/didnt ring" at bounding box center [263, 91] width 150 height 6
click at [203, 109] on button "Save" at bounding box center [206, 110] width 42 height 17
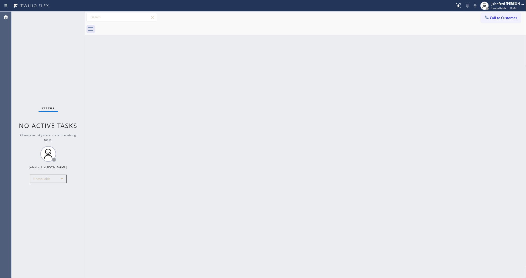
click at [498, 20] on button "Call to Customer" at bounding box center [501, 18] width 40 height 10
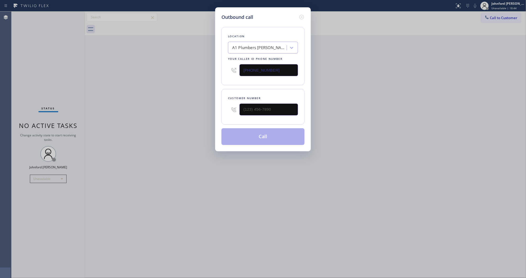
drag, startPoint x: 251, startPoint y: 68, endPoint x: 256, endPoint y: 68, distance: 5.0
click at [248, 68] on div "[PHONE_NUMBER]" at bounding box center [263, 70] width 70 height 17
drag, startPoint x: 272, startPoint y: 68, endPoint x: 205, endPoint y: 72, distance: 67.2
click at [205, 72] on div "Outbound call Location A1 [GEOGRAPHIC_DATA][PERSON_NAME] Your caller id phone n…" at bounding box center [263, 139] width 526 height 278
paste input "866) 702-1734"
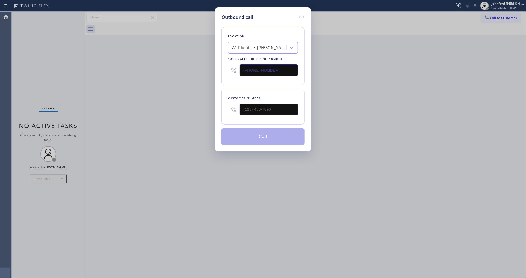
type input "[PHONE_NUMBER]"
drag, startPoint x: 270, startPoint y: 107, endPoint x: 200, endPoint y: 115, distance: 70.6
click at [202, 115] on div "Outbound call Location 4C.SMS Campaign 5 Star Best Plumbing Your caller id phon…" at bounding box center [263, 139] width 526 height 278
paste input "310) 310-9571"
type input "[PHONE_NUMBER]"
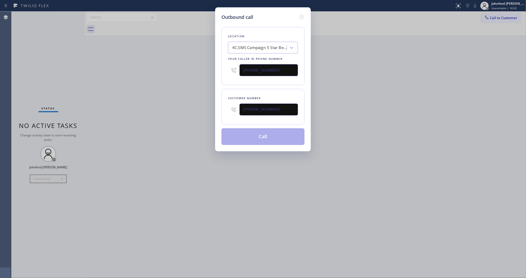
click at [169, 115] on div "Outbound call Location 4C.SMS Campaign 5 Star Best Plumbing Your caller id phon…" at bounding box center [263, 139] width 526 height 278
click at [246, 136] on button "Call" at bounding box center [262, 136] width 83 height 17
drag, startPoint x: 403, startPoint y: 115, endPoint x: 421, endPoint y: 42, distance: 75.5
click at [405, 113] on div "Outbound call Location 4C.SMS Campaign 5 Star Best Plumbing Your caller id phon…" at bounding box center [263, 139] width 526 height 278
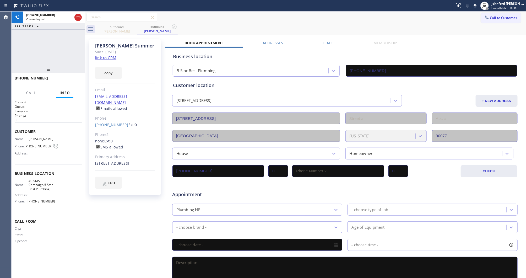
type input "[PHONE_NUMBER]"
click at [474, 7] on icon at bounding box center [475, 6] width 6 height 6
click at [46, 49] on div "[PHONE_NUMBER] Connecting call… ALL TASKS ALL TASKS ACTIVE TASKS TASKS IN WRAP …" at bounding box center [48, 39] width 73 height 55
click at [68, 79] on span "HANG UP" at bounding box center [70, 81] width 16 height 4
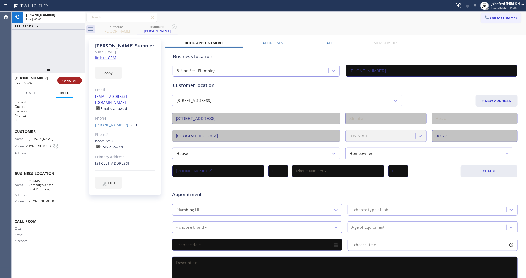
click at [69, 81] on span "HANG UP" at bounding box center [70, 81] width 16 height 4
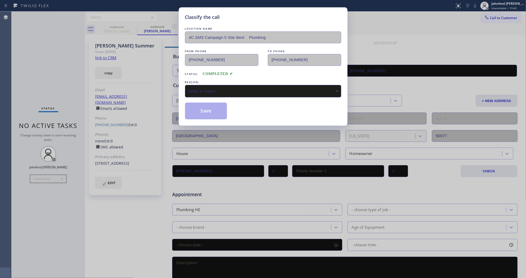
click at [261, 93] on div "Select a reason" at bounding box center [263, 91] width 156 height 12
click at [208, 115] on button "Save" at bounding box center [206, 110] width 42 height 17
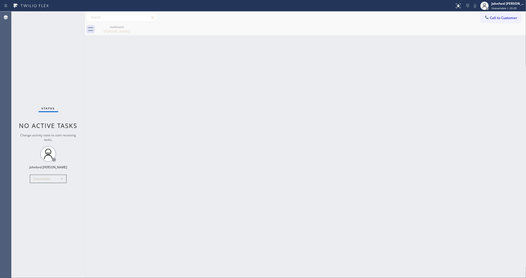
click at [488, 16] on icon at bounding box center [486, 17] width 5 height 5
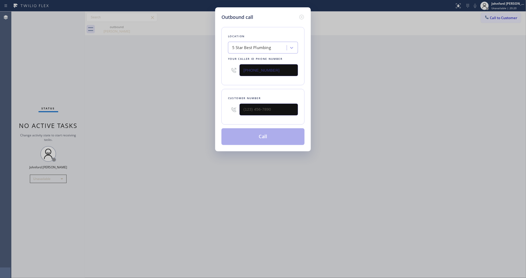
drag, startPoint x: 261, startPoint y: 73, endPoint x: 235, endPoint y: 73, distance: 26.2
click at [235, 73] on div "[PHONE_NUMBER]" at bounding box center [263, 70] width 70 height 17
paste input "05) 301-5280"
type input "[PHONE_NUMBER]"
drag, startPoint x: 269, startPoint y: 105, endPoint x: 219, endPoint y: 111, distance: 49.7
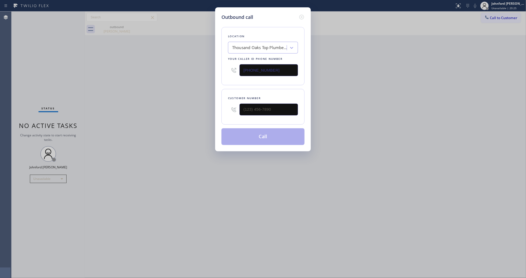
click at [219, 111] on div "Outbound call Location [GEOGRAPHIC_DATA] Top Plumbers Your caller id phone numb…" at bounding box center [263, 79] width 96 height 144
paste input "415) 595-0051"
drag, startPoint x: 260, startPoint y: 109, endPoint x: 201, endPoint y: 113, distance: 58.8
click at [201, 113] on div "Outbound call Location [GEOGRAPHIC_DATA] Top Plumbers Your caller id phone numb…" at bounding box center [263, 139] width 526 height 278
type input "[PHONE_NUMBER]"
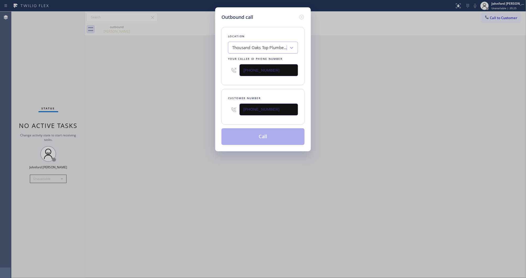
drag, startPoint x: 405, startPoint y: 74, endPoint x: 401, endPoint y: 7, distance: 67.4
click at [405, 74] on div "Outbound call Location [GEOGRAPHIC_DATA] Top Plumbers Your caller id phone numb…" at bounding box center [263, 139] width 526 height 278
click at [489, 17] on div "Outbound call Location [GEOGRAPHIC_DATA] Top Plumbers Your caller id phone numb…" at bounding box center [263, 139] width 526 height 278
drag, startPoint x: 274, startPoint y: 65, endPoint x: 173, endPoint y: 74, distance: 101.5
click at [177, 73] on div "Outbound call Location [GEOGRAPHIC_DATA] Top Plumbers Your caller id phone numb…" at bounding box center [263, 139] width 526 height 278
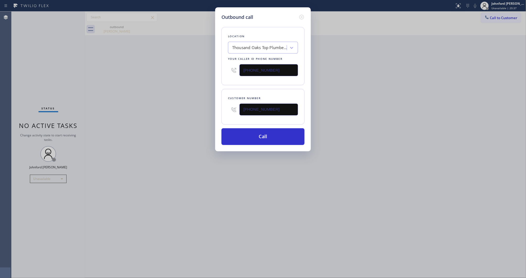
paste input "55) 920-0838"
type input "[PHONE_NUMBER]"
drag, startPoint x: 232, startPoint y: 108, endPoint x: 190, endPoint y: 108, distance: 41.6
click at [191, 108] on div "Outbound call Location Thermador Repair Group Your caller id phone number [PHON…" at bounding box center [263, 139] width 526 height 278
paste input "805) 404-3549"
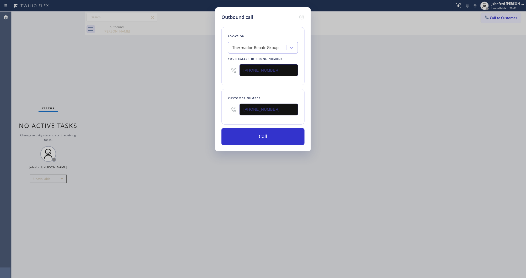
type input "[PHONE_NUMBER]"
click at [160, 113] on div "Outbound call Location Thermador Repair Group Your caller id phone number [PHON…" at bounding box center [263, 139] width 526 height 278
click at [246, 140] on button "Call" at bounding box center [262, 136] width 83 height 17
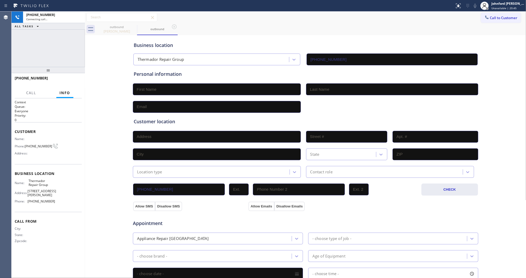
type input "[PHONE_NUMBER]"
click at [60, 45] on div "[PHONE_NUMBER] Connecting call… ALL TASKS ALL TASKS ACTIVE TASKS TASKS IN WRAP …" at bounding box center [48, 39] width 73 height 55
click at [113, 32] on div "[PERSON_NAME]" at bounding box center [117, 31] width 40 height 5
type input "[PHONE_NUMBER]"
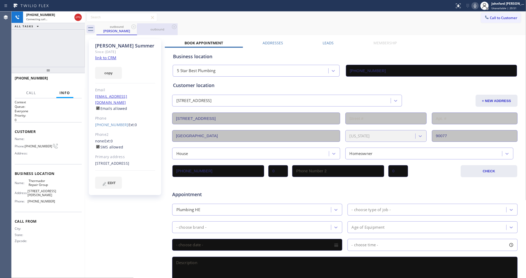
click at [131, 26] on icon at bounding box center [133, 27] width 6 height 6
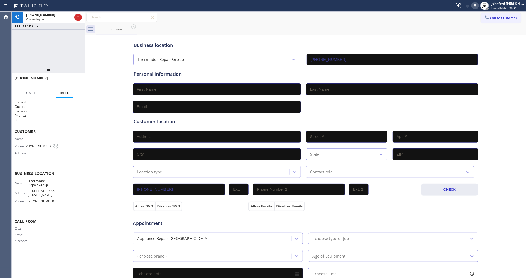
click at [80, 42] on div "[PHONE_NUMBER] Connecting call… ALL TASKS ALL TASKS ACTIVE TASKS TASKS IN WRAP …" at bounding box center [48, 39] width 73 height 55
click at [473, 7] on icon at bounding box center [475, 6] width 6 height 6
drag, startPoint x: 47, startPoint y: 58, endPoint x: 50, endPoint y: 73, distance: 15.2
click at [48, 58] on div "[PHONE_NUMBER] Live | 00:03 ALL TASKS ALL TASKS ACTIVE TASKS TASKS IN WRAP UP" at bounding box center [48, 39] width 73 height 55
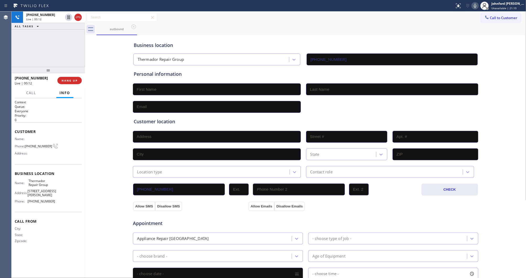
drag, startPoint x: 63, startPoint y: 78, endPoint x: 56, endPoint y: 113, distance: 36.2
click at [63, 78] on button "HANG UP" at bounding box center [69, 80] width 24 height 7
click at [40, 144] on span "[PHONE_NUMBER]" at bounding box center [38, 146] width 27 height 4
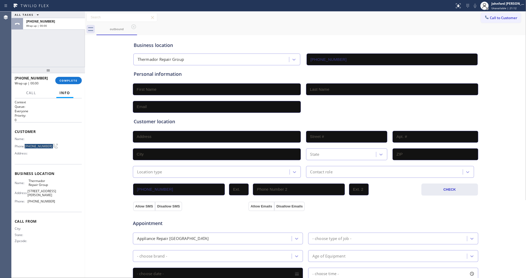
click at [40, 144] on span "[PHONE_NUMBER]" at bounding box center [38, 146] width 27 height 4
copy div "[PHONE_NUMBER]"
click at [485, 20] on button "Call to Customer" at bounding box center [501, 18] width 40 height 10
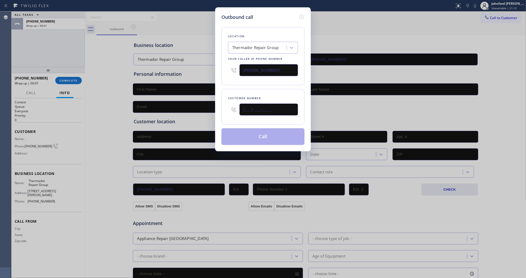
drag, startPoint x: 273, startPoint y: 110, endPoint x: 226, endPoint y: 110, distance: 46.9
click at [226, 110] on div "Customer number (___) ___-____" at bounding box center [262, 107] width 83 height 36
paste input "805) 404-3549"
type input "[PHONE_NUMBER]"
drag, startPoint x: 232, startPoint y: 87, endPoint x: 232, endPoint y: 101, distance: 14.1
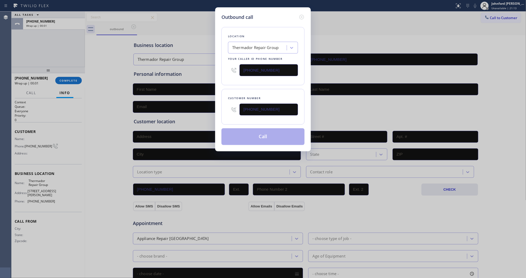
click at [232, 90] on div "Customer number [PHONE_NUMBER]" at bounding box center [262, 107] width 83 height 36
click at [240, 136] on button "Call" at bounding box center [262, 136] width 83 height 17
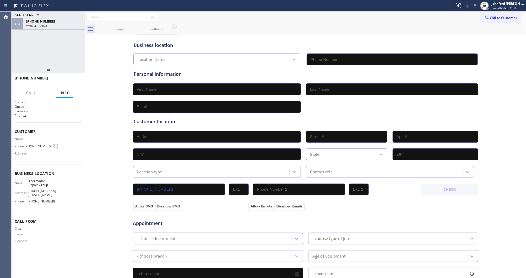
type input "[PHONE_NUMBER]"
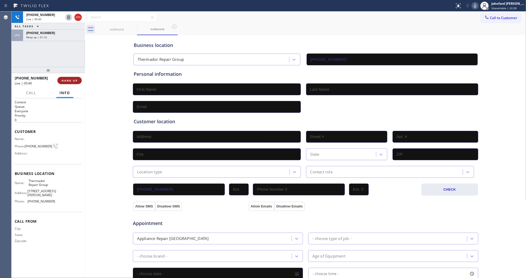
click at [71, 78] on button "HANG UP" at bounding box center [69, 80] width 24 height 7
click at [70, 83] on button "COMPLETE" at bounding box center [68, 80] width 26 height 7
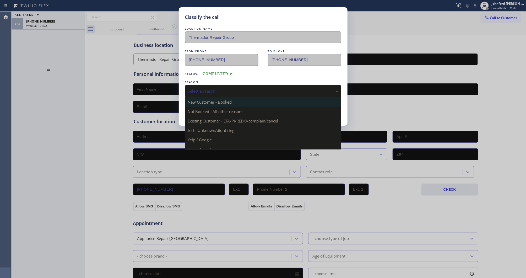
drag, startPoint x: 199, startPoint y: 90, endPoint x: 240, endPoint y: 103, distance: 43.2
click at [203, 92] on div "Select a reason" at bounding box center [263, 91] width 150 height 6
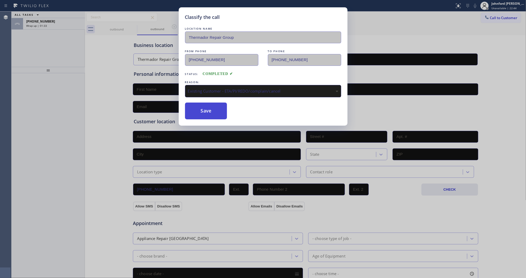
click at [218, 114] on button "Save" at bounding box center [206, 110] width 42 height 17
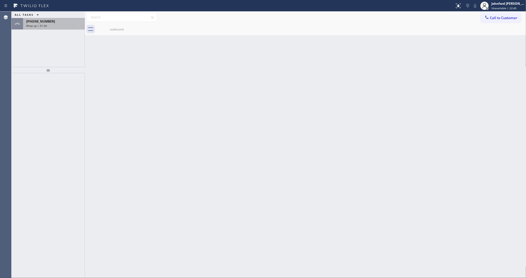
click at [57, 24] on div "Wrap up | 01:34" at bounding box center [54, 26] width 56 height 4
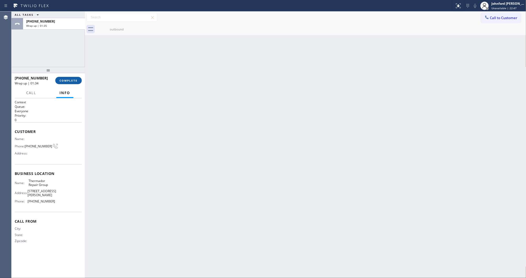
drag, startPoint x: 78, startPoint y: 73, endPoint x: 70, endPoint y: 81, distance: 11.1
click at [77, 73] on div at bounding box center [48, 70] width 73 height 6
click at [70, 81] on span "COMPLETE" at bounding box center [68, 81] width 18 height 4
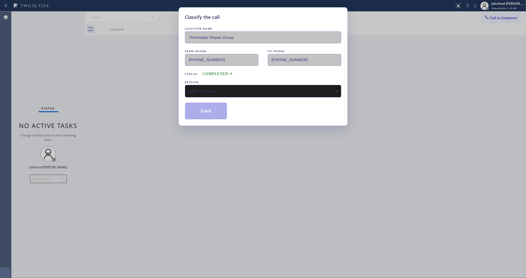
drag, startPoint x: 229, startPoint y: 88, endPoint x: 238, endPoint y: 88, distance: 8.9
click at [229, 88] on div "Select a reason" at bounding box center [263, 91] width 150 height 6
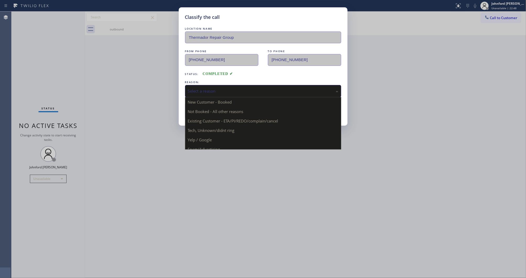
drag, startPoint x: 247, startPoint y: 119, endPoint x: 217, endPoint y: 117, distance: 30.2
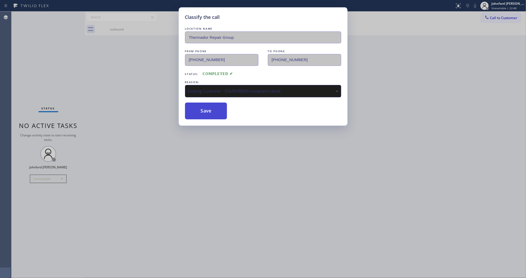
click at [217, 117] on button "Save" at bounding box center [206, 110] width 42 height 17
click at [206, 111] on div "Classify the call LOCATION NAME Wolf Top Choice Appliance Repair Lakewood FROM …" at bounding box center [269, 145] width 514 height 266
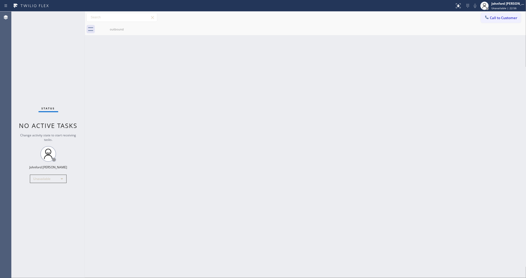
click at [490, 18] on span "Call to Customer" at bounding box center [503, 17] width 27 height 5
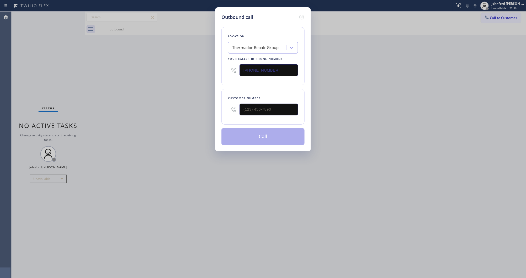
drag, startPoint x: 261, startPoint y: 69, endPoint x: 212, endPoint y: 68, distance: 49.2
click at [215, 68] on div "Outbound call Location Thermador Repair Group Your caller id phone number [PHON…" at bounding box center [263, 79] width 96 height 144
paste input "05) 301-5280"
type input "[PHONE_NUMBER]"
click at [219, 110] on div "Outbound call Location [GEOGRAPHIC_DATA] Top Plumbers Your caller id phone numb…" at bounding box center [263, 79] width 96 height 144
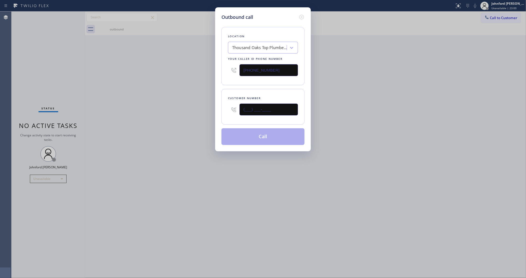
paste input "415) 595-0051"
type input "[PHONE_NUMBER]"
click at [199, 107] on div "Outbound call Location [GEOGRAPHIC_DATA] Top Plumbers Your caller id phone numb…" at bounding box center [263, 139] width 526 height 278
click at [244, 135] on button "Call" at bounding box center [262, 136] width 83 height 17
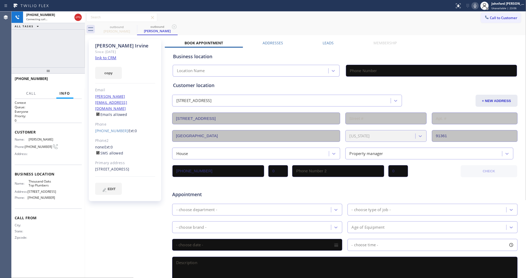
type input "[PHONE_NUMBER]"
click at [475, 4] on icon at bounding box center [474, 6] width 3 height 4
click at [379, 25] on div "outbound [PERSON_NAME] outbound [PERSON_NAME]" at bounding box center [310, 29] width 429 height 12
click at [70, 75] on div "[PHONE_NUMBER] Live | 00:10 HANG UP" at bounding box center [48, 81] width 67 height 14
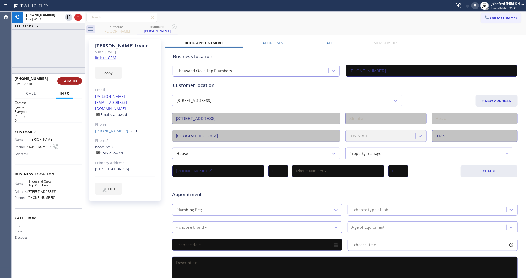
click at [69, 79] on button "HANG UP" at bounding box center [69, 80] width 24 height 7
click at [70, 82] on span "HANG UP" at bounding box center [70, 81] width 16 height 4
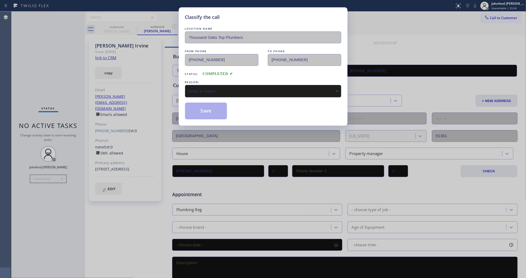
click at [201, 90] on div "Select a reason" at bounding box center [263, 91] width 150 height 6
click at [212, 113] on button "Save" at bounding box center [206, 110] width 42 height 17
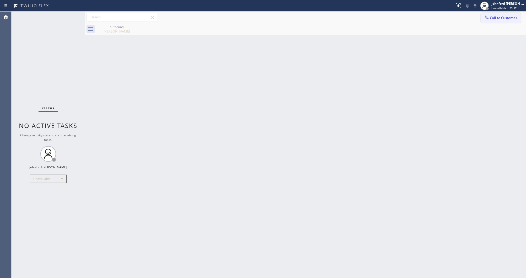
click at [493, 21] on button "Call to Customer" at bounding box center [501, 18] width 40 height 10
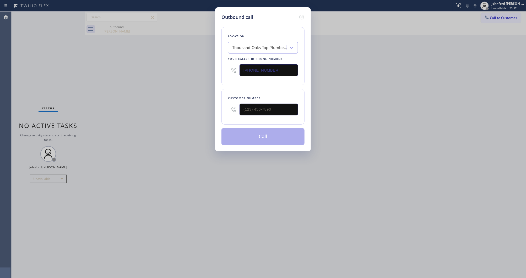
drag, startPoint x: 286, startPoint y: 72, endPoint x: 202, endPoint y: 71, distance: 84.1
click at [214, 71] on div "Outbound call Location [GEOGRAPHIC_DATA] Top Plumbers Your caller id phone numb…" at bounding box center [263, 139] width 526 height 278
paste input "55) 920-0838"
type input "[PHONE_NUMBER]"
click at [213, 107] on div "Outbound call Location Thermador Repair Group Your caller id phone number [PHON…" at bounding box center [263, 139] width 526 height 278
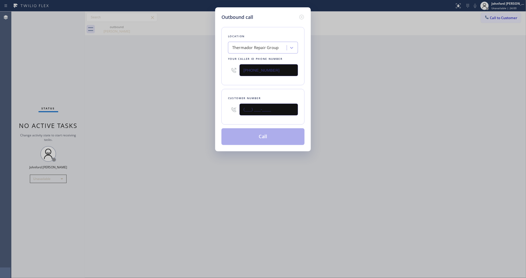
paste input "805) 404-3549"
type input "[PHONE_NUMBER]"
click at [151, 119] on div "Outbound call Location Thermador Repair Group Your caller id phone number [PHON…" at bounding box center [263, 139] width 526 height 278
click at [251, 139] on button "Call" at bounding box center [262, 136] width 83 height 17
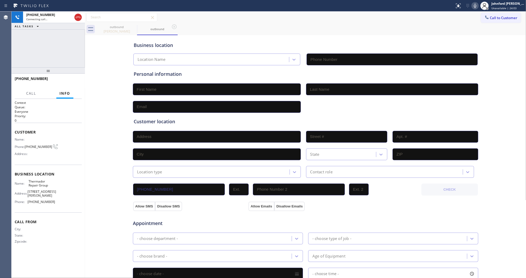
click at [62, 52] on div "[PHONE_NUMBER] Connecting call… ALL TASKS ALL TASKS ACTIVE TASKS TASKS IN WRAP …" at bounding box center [48, 40] width 73 height 56
type input "[PHONE_NUMBER]"
click at [133, 24] on icon at bounding box center [133, 27] width 6 height 6
click at [19, 47] on div "[PHONE_NUMBER] Connecting call… ALL TASKS ALL TASKS ACTIVE TASKS TASKS IN WRAP …" at bounding box center [48, 40] width 73 height 56
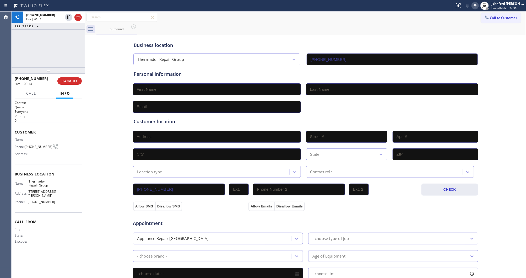
click at [474, 6] on icon at bounding box center [474, 6] width 3 height 4
click at [474, 6] on rect at bounding box center [475, 5] width 4 height 4
click at [458, 19] on div "Call to Customer Outbound call Location Thermador Repair Group Your caller id p…" at bounding box center [305, 17] width 441 height 9
click at [255, 35] on div "Business location Thermador Repair Group [PHONE_NUMBER]" at bounding box center [306, 49] width 346 height 31
click at [33, 145] on span "[PHONE_NUMBER]" at bounding box center [38, 147] width 27 height 4
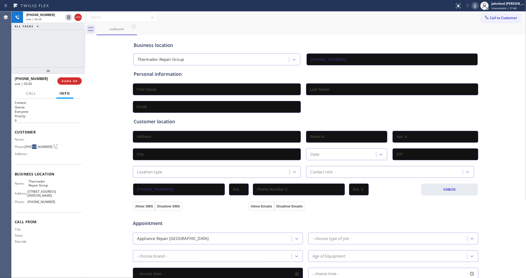
click at [33, 145] on span "[PHONE_NUMBER]" at bounding box center [38, 147] width 27 height 4
copy div "[PHONE_NUMBER]"
click at [215, 33] on div "outbound" at bounding box center [310, 29] width 429 height 12
click at [475, 4] on icon at bounding box center [474, 6] width 3 height 4
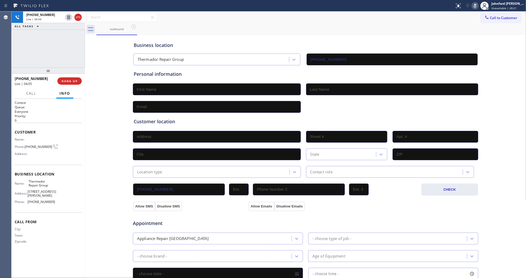
click at [472, 7] on icon at bounding box center [475, 6] width 6 height 6
click at [299, 32] on div "outbound" at bounding box center [310, 29] width 429 height 12
click at [473, 5] on icon at bounding box center [475, 6] width 6 height 6
click at [474, 6] on icon at bounding box center [475, 6] width 6 height 6
click at [17, 54] on div "[PHONE_NUMBER] Live | 06:13 ALL TASKS ALL TASKS ACTIVE TASKS TASKS IN WRAP UP" at bounding box center [48, 40] width 73 height 56
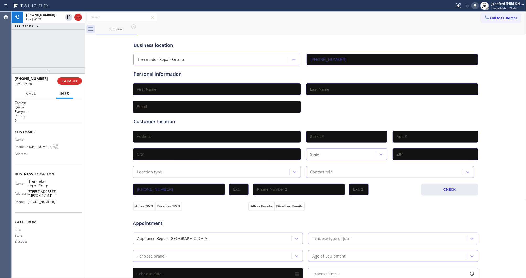
drag, startPoint x: 240, startPoint y: 32, endPoint x: 466, endPoint y: 25, distance: 226.4
click at [241, 32] on div "outbound" at bounding box center [310, 29] width 429 height 12
click at [476, 3] on icon at bounding box center [475, 6] width 6 height 6
click at [475, 7] on icon at bounding box center [474, 6] width 3 height 4
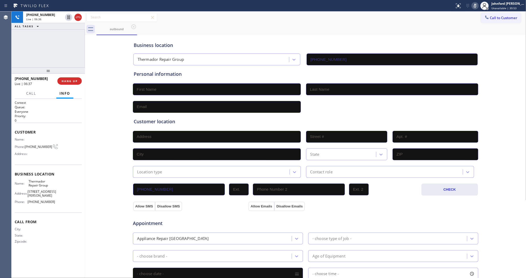
click at [475, 7] on icon at bounding box center [474, 6] width 3 height 4
click at [289, 34] on div "outbound" at bounding box center [310, 29] width 429 height 12
click at [476, 4] on icon at bounding box center [475, 6] width 6 height 6
click at [475, 7] on icon at bounding box center [475, 6] width 6 height 6
drag, startPoint x: 52, startPoint y: 70, endPoint x: 49, endPoint y: 54, distance: 15.6
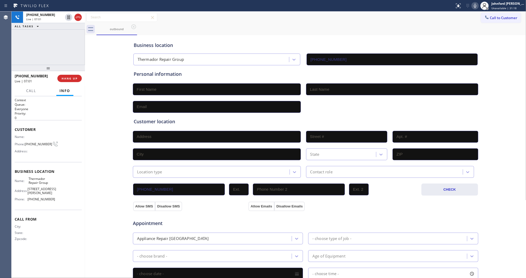
click at [49, 54] on div "[PHONE_NUMBER] Live | 07:01 ALL TASKS ALL TASKS ACTIVE TASKS TASKS IN WRAP UP […" at bounding box center [48, 145] width 73 height 266
click at [55, 20] on div "Live | 07:08" at bounding box center [44, 19] width 37 height 4
click at [46, 46] on div "[PHONE_NUMBER] Live | 07:10 ALL TASKS ALL TASKS ACTIVE TASKS TASKS IN WRAP UP" at bounding box center [48, 38] width 73 height 53
click at [67, 77] on span "HANG UP" at bounding box center [70, 78] width 16 height 4
click at [71, 75] on button "COMPLETE" at bounding box center [68, 78] width 26 height 7
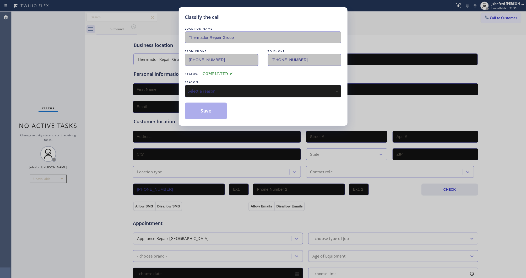
click at [194, 91] on div "Select a reason" at bounding box center [263, 91] width 150 height 6
click at [203, 109] on button "Save" at bounding box center [206, 110] width 42 height 17
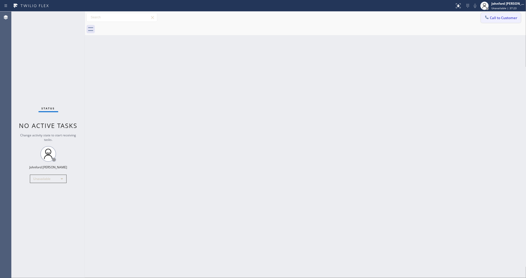
click at [498, 18] on span "Call to Customer" at bounding box center [503, 17] width 27 height 5
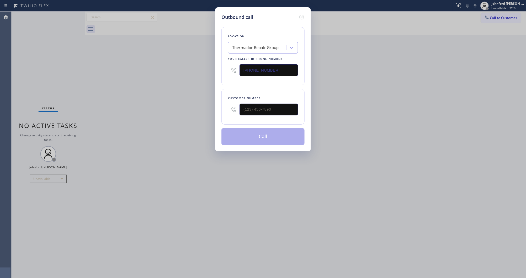
type input "(___) ___-____"
drag, startPoint x: 282, startPoint y: 111, endPoint x: 216, endPoint y: 111, distance: 65.5
click at [216, 111] on div "Outbound call Location Thermador Repair Group Your caller id phone number [PHON…" at bounding box center [263, 79] width 96 height 144
drag, startPoint x: 278, startPoint y: 107, endPoint x: 211, endPoint y: 106, distance: 67.3
click at [219, 106] on div "Outbound call Location Thermador Repair Group Your caller id phone number [PHON…" at bounding box center [263, 79] width 96 height 144
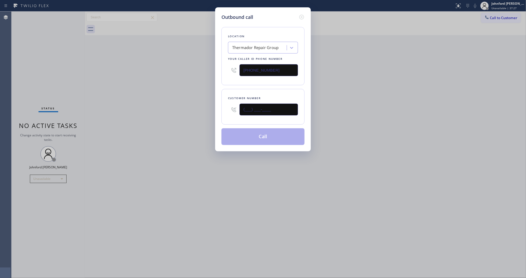
paste input "805) 404-3549"
type input "[PHONE_NUMBER]"
click at [290, 133] on button "Call" at bounding box center [262, 136] width 83 height 17
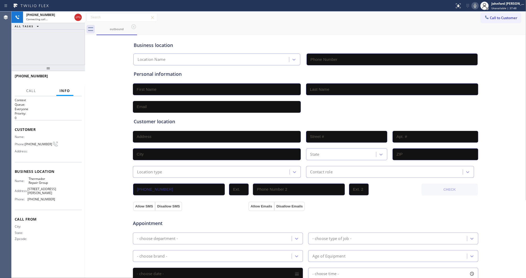
type input "[PHONE_NUMBER]"
click at [271, 28] on div "outbound" at bounding box center [310, 29] width 429 height 12
click at [473, 5] on icon at bounding box center [475, 6] width 6 height 6
click at [24, 91] on button "Call" at bounding box center [31, 91] width 16 height 10
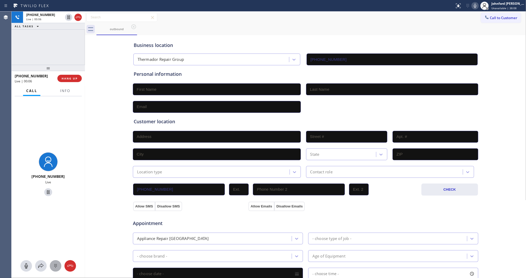
click at [51, 267] on div at bounding box center [56, 265] width 12 height 6
click at [56, 267] on icon at bounding box center [55, 265] width 6 height 6
click at [100, 159] on div "Business location Thermador Repair Group [PHONE_NUMBER] Personal information Cu…" at bounding box center [305, 215] width 438 height 358
click at [41, 270] on button at bounding box center [41, 266] width 12 height 12
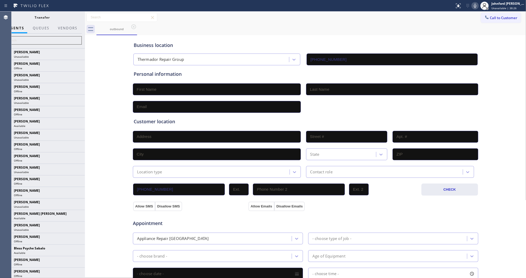
click at [63, 22] on div "Transfer" at bounding box center [42, 18] width 85 height 12
click at [64, 25] on button "Vendors" at bounding box center [68, 28] width 26 height 10
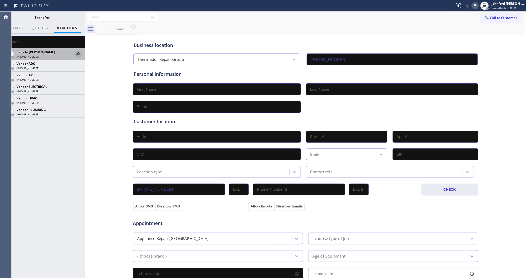
click at [79, 53] on icon at bounding box center [78, 54] width 6 height 6
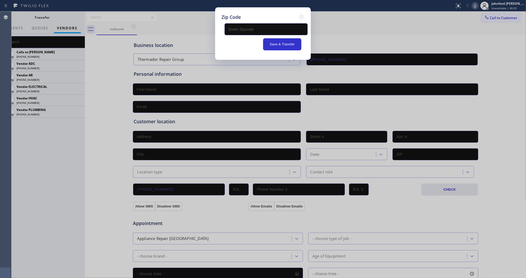
click at [235, 26] on input "text" at bounding box center [265, 29] width 83 height 12
paste input "93065"
type input "93065"
click at [274, 43] on button "Save & Transfer" at bounding box center [282, 44] width 38 height 12
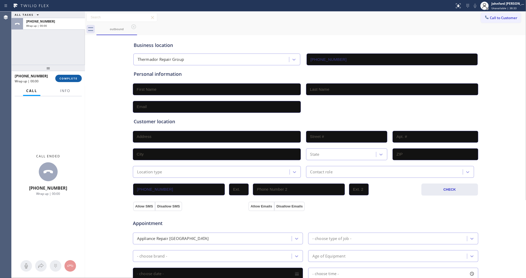
click at [69, 80] on span "COMPLETE" at bounding box center [68, 78] width 18 height 4
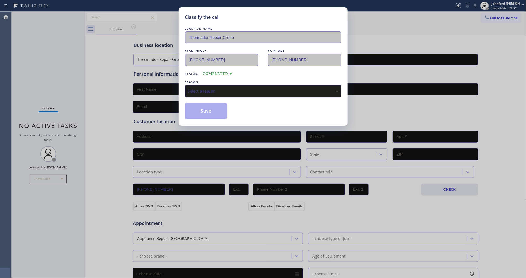
click at [195, 89] on div "Select a reason" at bounding box center [263, 91] width 150 height 6
click at [202, 109] on button "Save" at bounding box center [206, 110] width 42 height 17
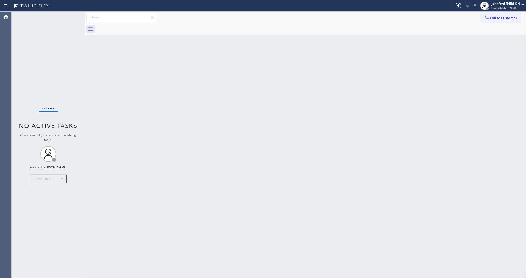
click at [481, 19] on button "Call to Customer" at bounding box center [501, 18] width 40 height 10
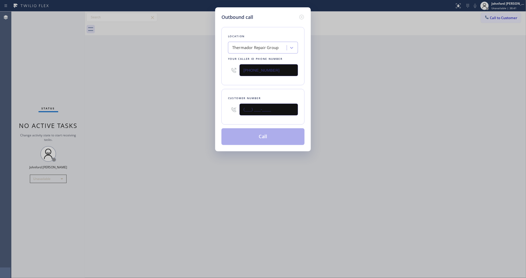
drag, startPoint x: 277, startPoint y: 108, endPoint x: 214, endPoint y: 108, distance: 62.3
click at [214, 108] on div "Outbound call Location Thermador Repair Group Your caller id phone number [PHON…" at bounding box center [263, 139] width 526 height 278
paste input "930) 65"
drag, startPoint x: 238, startPoint y: 107, endPoint x: 187, endPoint y: 110, distance: 50.4
click at [219, 107] on div "Outbound call Location Thermador Repair Group Your caller id phone number [PHON…" at bounding box center [263, 79] width 96 height 144
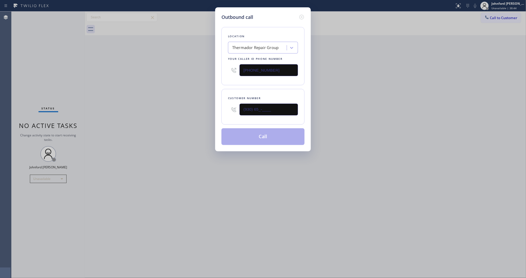
paste input "805) 404-3549"
type input "[PHONE_NUMBER]"
click at [185, 110] on div "Outbound call Location Thermador Repair Group Your caller id phone number [PHON…" at bounding box center [263, 139] width 526 height 278
click at [258, 137] on button "Call" at bounding box center [262, 136] width 83 height 17
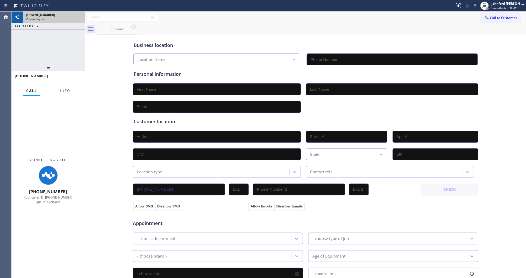
type input "[PHONE_NUMBER]"
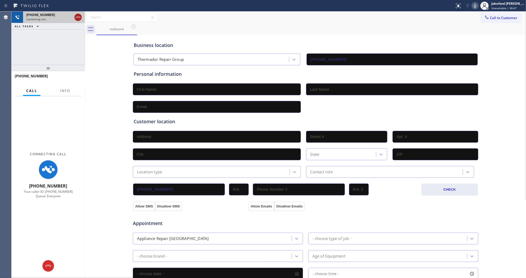
click at [76, 17] on icon at bounding box center [78, 17] width 6 height 6
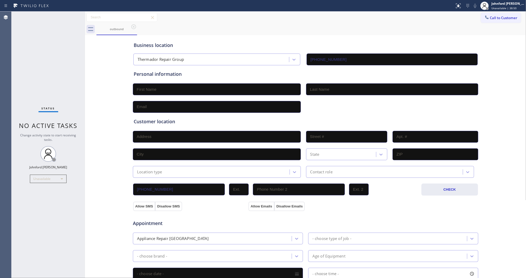
click at [168, 84] on input "text" at bounding box center [217, 89] width 168 height 12
paste input "[PERSON_NAME]"
type input "[PERSON_NAME]"
type input "mr"
type input "[EMAIL_ADDRESS][DOMAIN_NAME]"
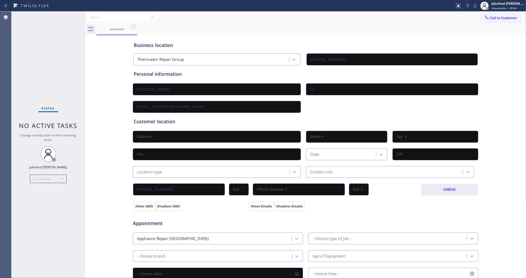
click at [147, 143] on div "Customer location >> ADD NEW ADDRESS << + NEW ADDRESS State Location type Conta…" at bounding box center [306, 148] width 344 height 60
click at [147, 140] on input "text" at bounding box center [217, 137] width 168 height 12
paste input "[STREET_ADDRESS]-"
drag, startPoint x: 110, startPoint y: 141, endPoint x: 150, endPoint y: 151, distance: 40.8
click at [110, 141] on div "Business location Thermador Repair Group [PHONE_NUMBER] Personal information [P…" at bounding box center [305, 215] width 438 height 358
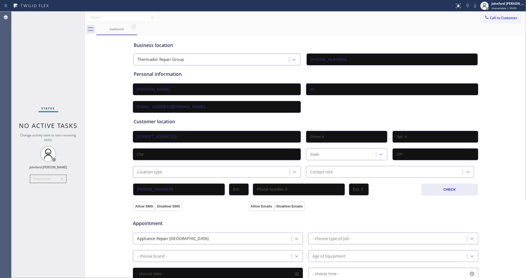
click at [229, 139] on input "[STREET_ADDRESS]-" at bounding box center [217, 137] width 168 height 12
type input "[STREET_ADDRESS]"
type input "1316"
type input "[GEOGRAPHIC_DATA]"
type input "93065"
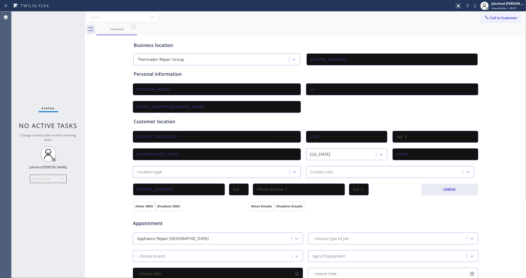
click at [167, 167] on div "Location type" at bounding box center [211, 171] width 155 height 9
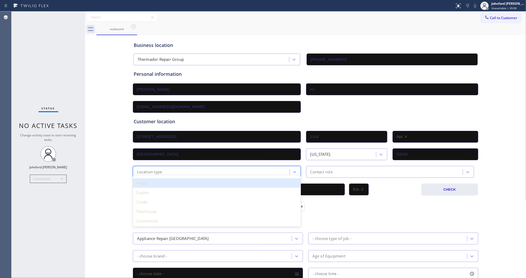
drag, startPoint x: 153, startPoint y: 182, endPoint x: 305, endPoint y: 183, distance: 151.9
click at [155, 182] on div "House" at bounding box center [217, 182] width 168 height 9
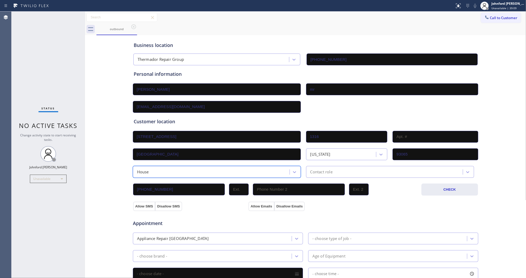
click at [344, 178] on div "[PHONE_NUMBER] CHECK" at bounding box center [306, 187] width 346 height 18
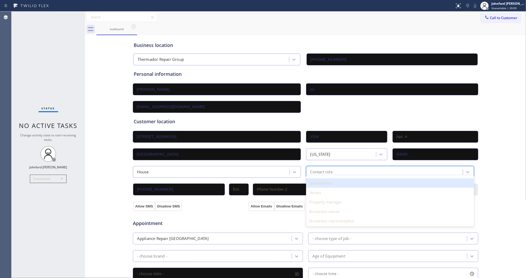
click at [323, 169] on div "Contact role" at bounding box center [321, 172] width 22 height 6
click at [323, 184] on div "Homeowner" at bounding box center [390, 182] width 168 height 9
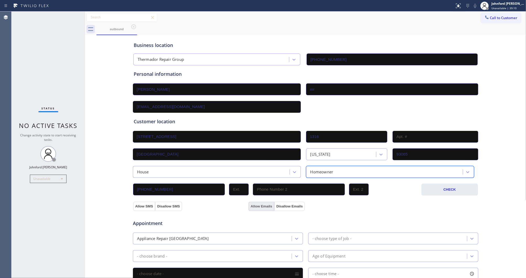
drag, startPoint x: 274, startPoint y: 205, endPoint x: 260, endPoint y: 206, distance: 15.0
click at [274, 205] on button "Disallow Emails" at bounding box center [289, 205] width 31 height 9
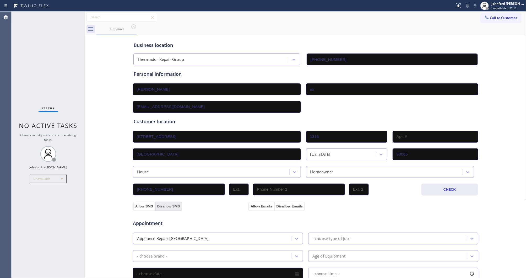
click at [155, 205] on button "Disallow SMS" at bounding box center [168, 205] width 27 height 9
click at [188, 211] on div "Appointment Appliance Repair High End - choose type of job - - choose brand - A…" at bounding box center [306, 261] width 346 height 101
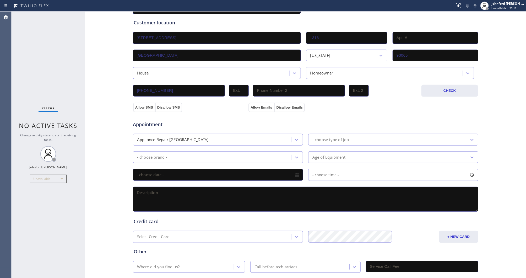
scroll to position [125, 0]
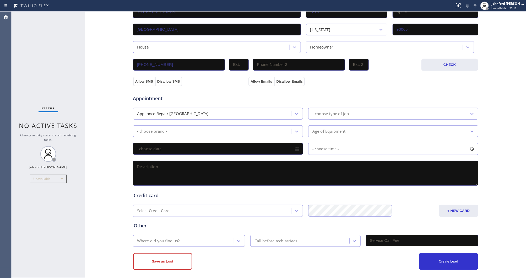
click at [224, 168] on textarea at bounding box center [305, 173] width 345 height 25
click at [208, 164] on textarea at bounding box center [305, 173] width 345 height 25
paste textarea "We recently had a new range installed, and now we need the exhaust (6-inch) ins…"
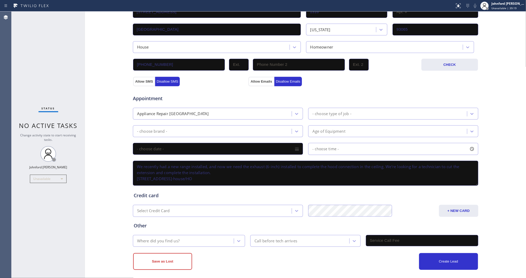
scroll to position [2, 0]
type textarea "We recently had a new range installed, and now we need the exhaust (6-inch) ins…"
click at [162, 246] on div "Save as Lost Create Lead" at bounding box center [306, 257] width 346 height 23
click at [164, 238] on div "Where did you find us?" at bounding box center [158, 241] width 42 height 6
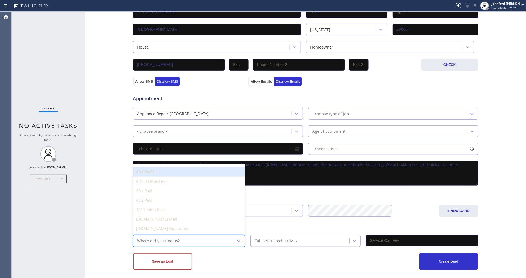
type input "g"
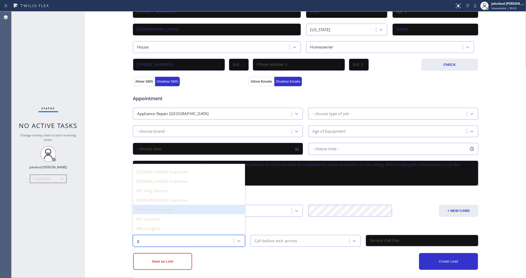
scroll to position [99, 0]
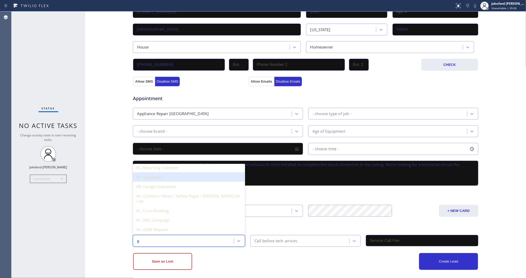
click at [163, 178] on div "4A. Google/G+" at bounding box center [189, 176] width 112 height 9
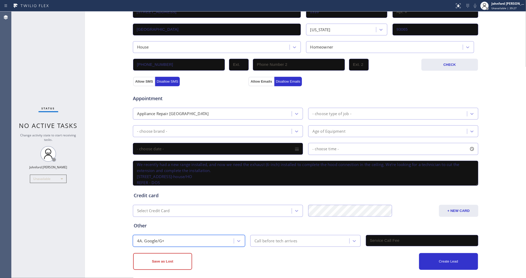
click at [266, 238] on div "Call before tech arrives" at bounding box center [275, 241] width 43 height 6
click at [217, 197] on div "Credit card Select Credit Card + NEW CARD CANCEL SAVE" at bounding box center [306, 201] width 346 height 30
click at [155, 111] on div "Appliance Repair [GEOGRAPHIC_DATA]" at bounding box center [173, 114] width 72 height 6
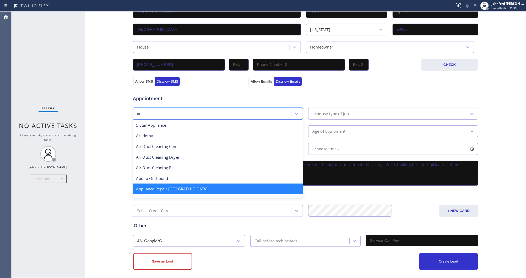
scroll to position [0, 0]
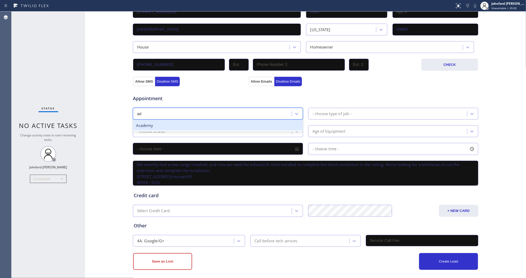
type input "adc"
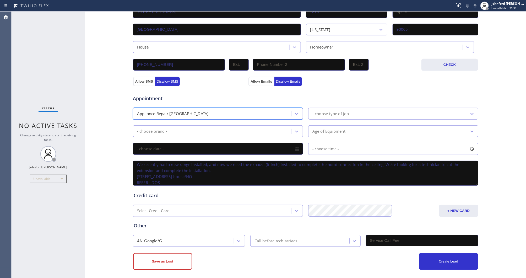
click at [155, 113] on div "Appliance Repair [GEOGRAPHIC_DATA]" at bounding box center [212, 113] width 157 height 9
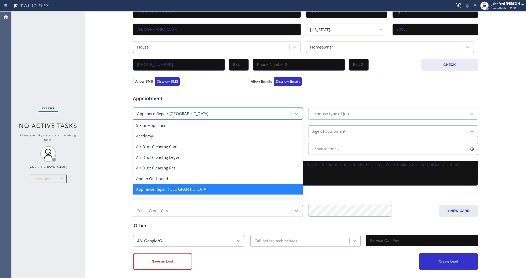
click at [155, 113] on div "Appliance Repair [GEOGRAPHIC_DATA]" at bounding box center [173, 114] width 72 height 6
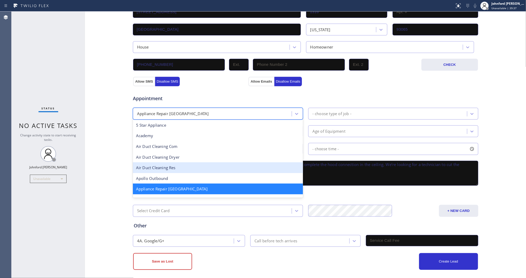
click at [164, 164] on div "Air Duct Cleaning Res" at bounding box center [218, 167] width 170 height 11
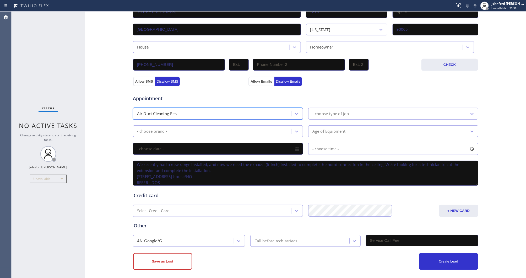
click at [162, 129] on div "- choose brand -" at bounding box center [152, 131] width 30 height 6
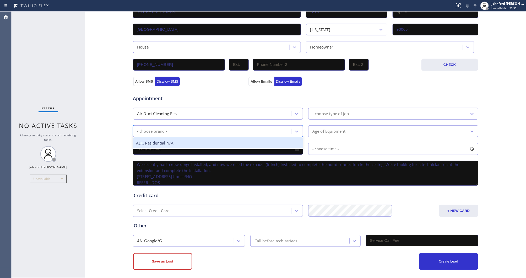
click at [160, 138] on div "ADC Residential N/A" at bounding box center [218, 142] width 170 height 11
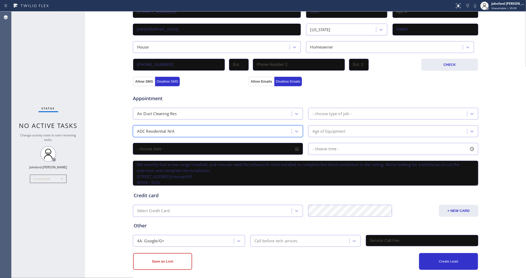
drag, startPoint x: 331, startPoint y: 103, endPoint x: 336, endPoint y: 108, distance: 7.0
click at [331, 103] on div "Appointment Air Duct Cleaning Res - choose type of job - option ADC Residential…" at bounding box center [306, 138] width 344 height 98
click at [336, 111] on div "- choose type of job -" at bounding box center [331, 114] width 39 height 6
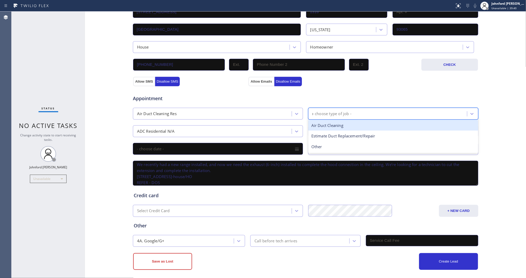
type input "re"
click at [335, 120] on div "Estimate Duct Replacement/Repair" at bounding box center [393, 125] width 170 height 11
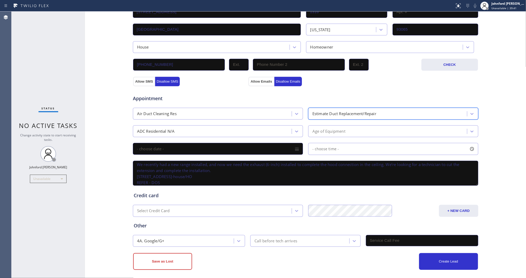
click at [328, 93] on div "Appointment" at bounding box center [305, 95] width 346 height 13
click at [346, 128] on div "Age of Equipment" at bounding box center [388, 130] width 157 height 9
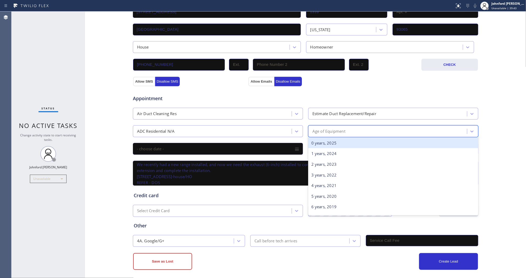
click at [344, 144] on div "0 years, 2025" at bounding box center [393, 142] width 170 height 11
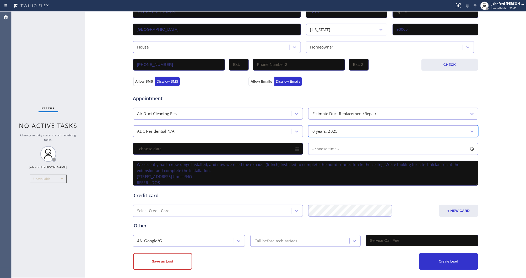
click at [312, 89] on div "Appointment" at bounding box center [305, 95] width 346 height 13
click at [175, 260] on button "Save as Lost" at bounding box center [162, 261] width 59 height 17
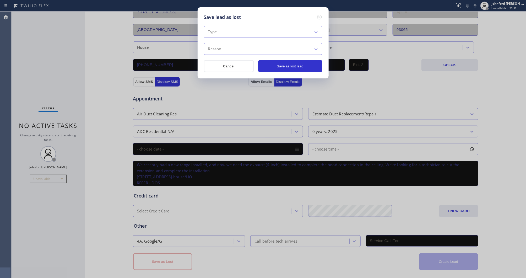
click at [221, 31] on div "Type" at bounding box center [258, 31] width 106 height 9
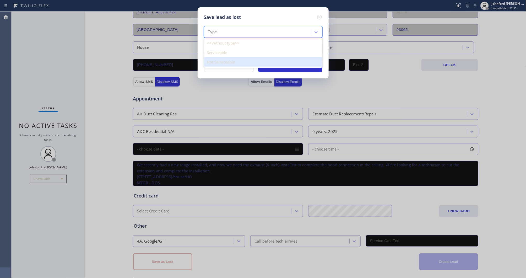
click at [220, 61] on div "Not Serviceable" at bounding box center [263, 61] width 118 height 9
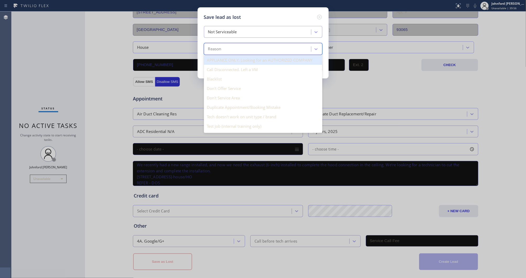
click at [219, 47] on div "Reason" at bounding box center [214, 49] width 13 height 6
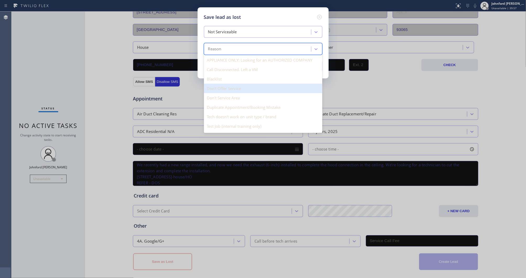
click at [238, 89] on div "Don't Offer Service" at bounding box center [263, 88] width 118 height 9
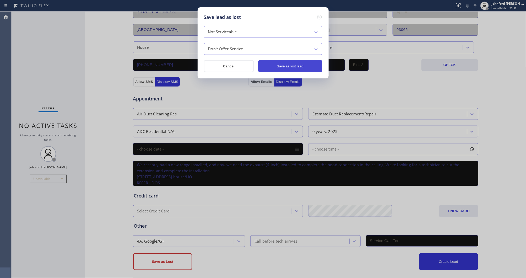
click at [281, 64] on button "Save as lost lead" at bounding box center [290, 66] width 64 height 12
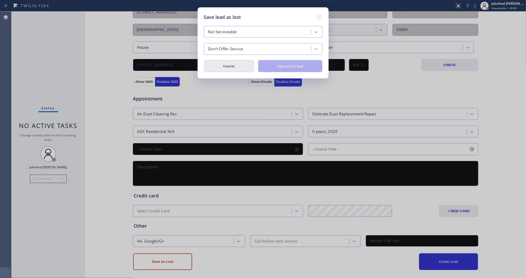
scroll to position [0, 0]
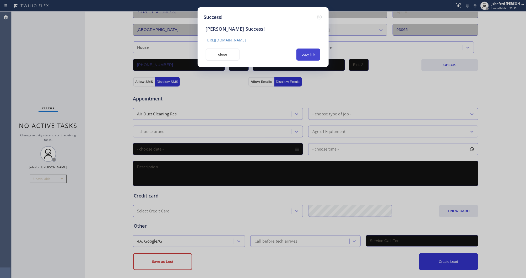
click at [303, 55] on button "copy link" at bounding box center [308, 54] width 24 height 12
click at [213, 57] on button "close" at bounding box center [223, 54] width 34 height 12
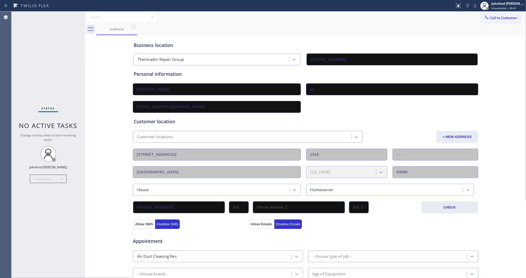
click at [484, 12] on div "Call to Customer Outbound call Location Thermador Repair Group Your caller id p…" at bounding box center [305, 18] width 441 height 12
click at [490, 19] on span "Call to Customer" at bounding box center [503, 17] width 27 height 5
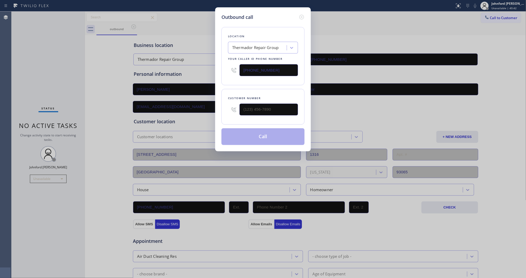
drag, startPoint x: 254, startPoint y: 71, endPoint x: 206, endPoint y: 70, distance: 48.2
click at [206, 70] on div "Outbound call Location Thermador Repair Group Your caller id phone number [PHON…" at bounding box center [263, 139] width 526 height 278
paste input "626) 551-4139"
type input "[PHONE_NUMBER]"
click at [217, 104] on div "Outbound call Location [GEOGRAPHIC_DATA] Electrical Home Repair Your caller id …" at bounding box center [263, 79] width 96 height 144
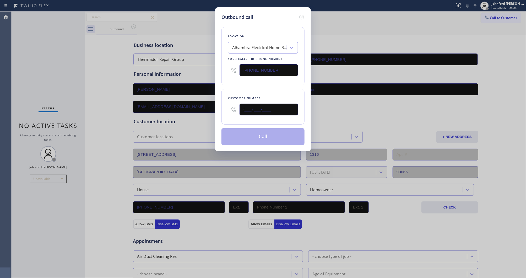
paste input "425) 275-7632"
type input "[PHONE_NUMBER]"
click at [254, 91] on div "Customer number [PHONE_NUMBER]" at bounding box center [262, 107] width 83 height 36
click at [258, 140] on button "Call" at bounding box center [262, 136] width 83 height 17
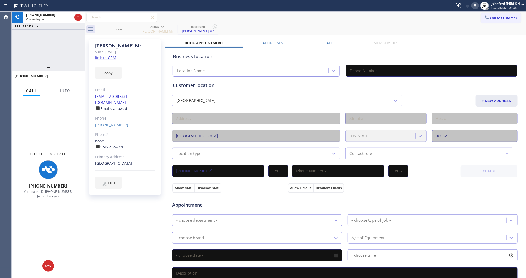
type input "[PHONE_NUMBER]"
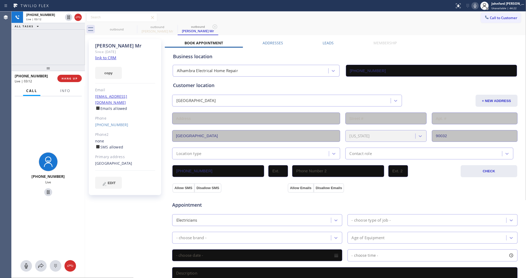
click at [473, 7] on icon at bounding box center [475, 6] width 6 height 6
click at [473, 5] on icon at bounding box center [474, 6] width 3 height 4
click at [432, 24] on div "outbound outbound [PERSON_NAME] Mr outbound [PERSON_NAME] Mr" at bounding box center [310, 29] width 429 height 12
click at [63, 89] on span "Info" at bounding box center [65, 90] width 10 height 5
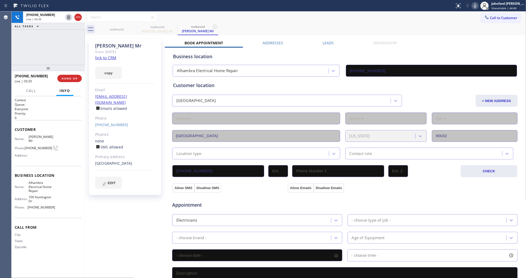
click at [47, 65] on div at bounding box center [48, 68] width 73 height 6
drag, startPoint x: 48, startPoint y: 71, endPoint x: 49, endPoint y: 57, distance: 13.9
click at [49, 57] on div "[PHONE_NUMBER] Live | 03:36 ALL TASKS ALL TASKS ACTIVE TASKS TASKS IN WRAP UP […" at bounding box center [48, 145] width 73 height 266
click at [473, 6] on icon at bounding box center [475, 6] width 6 height 6
drag, startPoint x: 473, startPoint y: 4, endPoint x: 473, endPoint y: 1, distance: 3.7
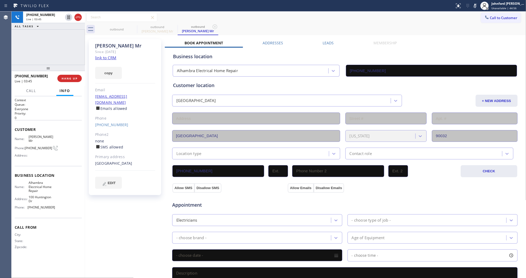
click at [473, 4] on icon at bounding box center [475, 6] width 6 height 6
drag, startPoint x: 13, startPoint y: 45, endPoint x: 401, endPoint y: 45, distance: 388.1
click at [13, 45] on div "[PHONE_NUMBER] Live | 04:53 ALL TASKS ALL TASKS ACTIVE TASKS TASKS IN WRAP UP" at bounding box center [48, 38] width 73 height 53
click at [361, 20] on div "Call to Customer Outbound call Location [GEOGRAPHIC_DATA] Electrical Home Repai…" at bounding box center [305, 17] width 441 height 9
click at [71, 79] on span "HANG UP" at bounding box center [70, 78] width 16 height 4
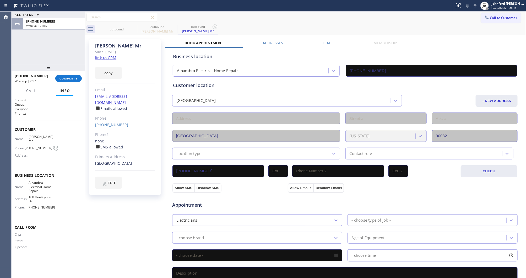
click at [390, 20] on div "Call to Customer Outbound call Location [GEOGRAPHIC_DATA] Electrical Home Repai…" at bounding box center [305, 17] width 441 height 9
click at [75, 78] on span "COMPLETE" at bounding box center [68, 78] width 18 height 4
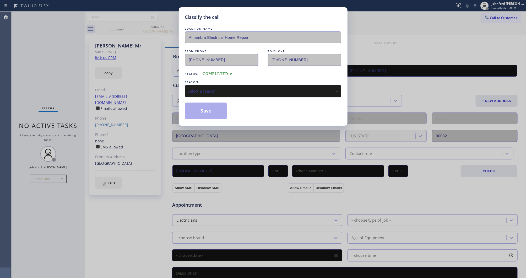
drag, startPoint x: 207, startPoint y: 93, endPoint x: 222, endPoint y: 92, distance: 14.2
click at [208, 92] on div "Select a reason" at bounding box center [263, 91] width 156 height 12
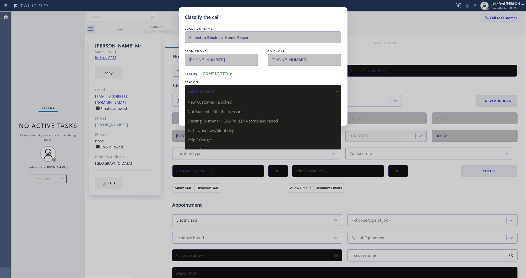
drag, startPoint x: 222, startPoint y: 117, endPoint x: 212, endPoint y: 109, distance: 13.2
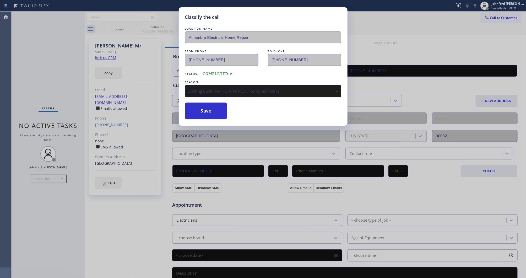
drag, startPoint x: 212, startPoint y: 109, endPoint x: 293, endPoint y: 27, distance: 114.6
click at [211, 108] on button "Save" at bounding box center [206, 110] width 42 height 17
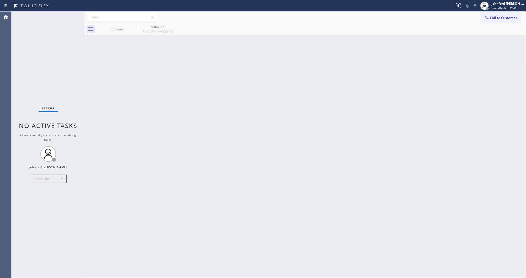
click at [477, 18] on div "Call to Customer Outbound call Location [GEOGRAPHIC_DATA] Electrical Home Repai…" at bounding box center [305, 17] width 441 height 9
click at [483, 21] on button "Call to Customer" at bounding box center [501, 18] width 40 height 10
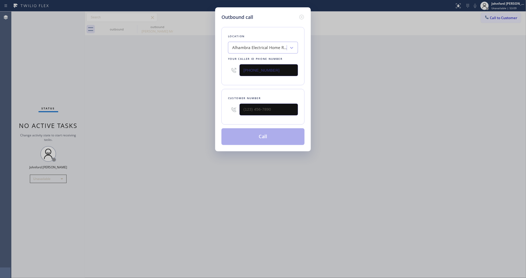
drag, startPoint x: 261, startPoint y: 67, endPoint x: 213, endPoint y: 67, distance: 48.2
click at [213, 67] on div "Outbound call Location [GEOGRAPHIC_DATA] Electrical Home Repair Your caller id …" at bounding box center [263, 139] width 526 height 278
paste input "877) 580-1416"
type input "[PHONE_NUMBER]"
drag, startPoint x: 234, startPoint y: 113, endPoint x: 188, endPoint y: 114, distance: 45.6
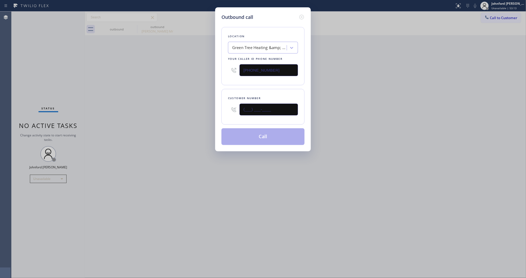
click at [217, 113] on div "Outbound call Location Green Tree Heating &amp; Cooling 2 Your caller id phone …" at bounding box center [263, 79] width 96 height 144
paste input "832) 715-7083"
type input "[PHONE_NUMBER]"
click at [188, 114] on div "Outbound call Location Green Tree Heating &amp; Cooling 2 Your caller id phone …" at bounding box center [263, 139] width 526 height 278
click at [252, 137] on button "Call" at bounding box center [262, 136] width 83 height 17
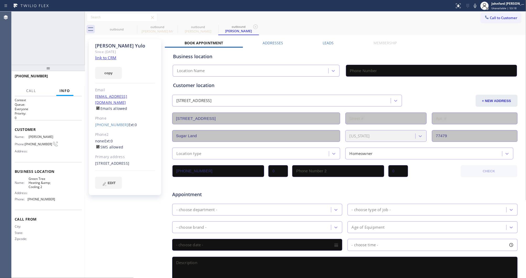
type input "[PHONE_NUMBER]"
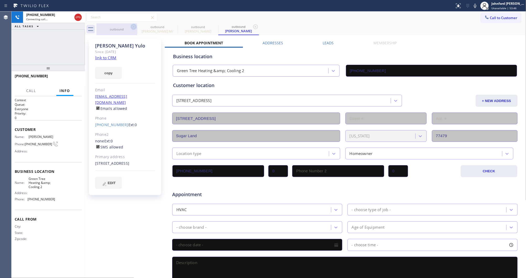
click at [133, 29] on icon at bounding box center [133, 27] width 6 height 6
click at [0, 0] on icon at bounding box center [0, 0] width 0 height 0
type input "[PHONE_NUMBER]"
click at [75, 45] on div "[PHONE_NUMBER] Connecting call… ALL TASKS ALL TASKS ACTIVE TASKS TASKS IN WRAP …" at bounding box center [48, 38] width 73 height 53
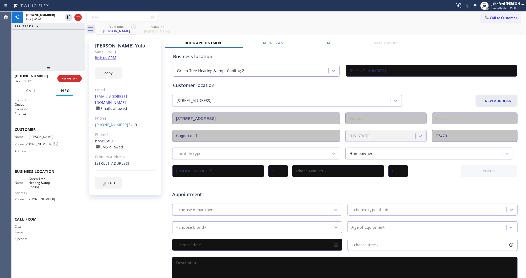
click at [73, 38] on div "[PHONE_NUMBER] Live | 00:01 ALL TASKS ALL TASKS ACTIVE TASKS TASKS IN WRAP UP" at bounding box center [48, 38] width 73 height 53
click at [72, 76] on span "HANG UP" at bounding box center [70, 78] width 16 height 4
click at [103, 115] on div "[PERSON_NAME] Since: [DATE] link to CRM copy Email [EMAIL_ADDRESS][DOMAIN_NAME]…" at bounding box center [125, 117] width 72 height 156
click at [109, 122] on link "[PHONE_NUMBER]" at bounding box center [111, 124] width 33 height 5
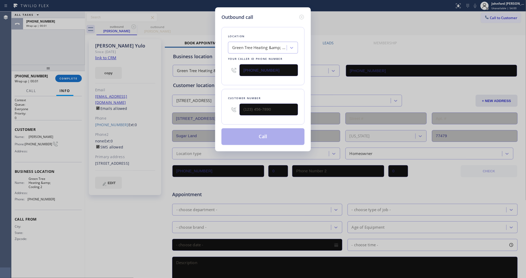
type input "[PHONE_NUMBER]"
click at [270, 141] on button "Call" at bounding box center [262, 136] width 83 height 17
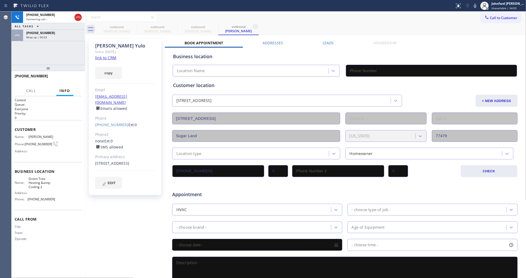
type input "[PHONE_NUMBER]"
click at [41, 35] on span "[PHONE_NUMBER]" at bounding box center [40, 33] width 29 height 4
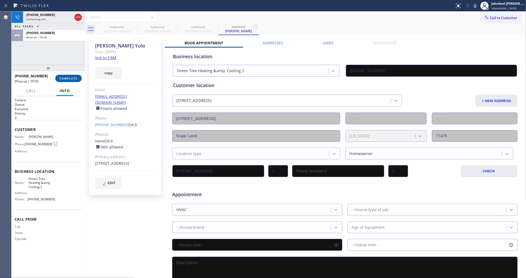
click at [73, 77] on span "COMPLETE" at bounding box center [68, 78] width 18 height 4
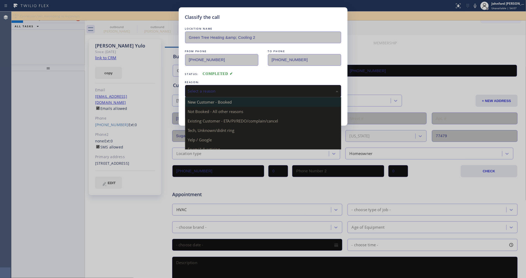
drag, startPoint x: 200, startPoint y: 86, endPoint x: 223, endPoint y: 102, distance: 28.3
click at [200, 86] on div "Select a reason" at bounding box center [263, 91] width 156 height 12
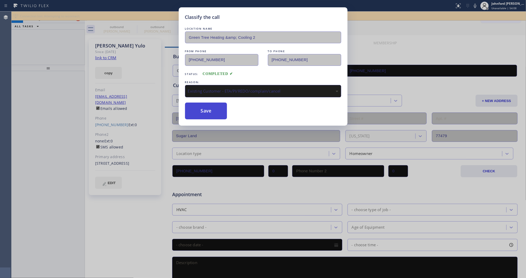
click at [206, 112] on button "Save" at bounding box center [206, 110] width 42 height 17
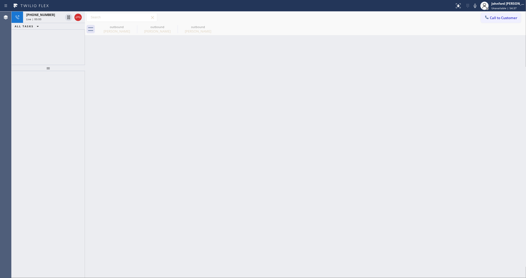
click at [374, 145] on div "Back to Dashboard Change Sender ID Customers Technicians Select a contact Outbo…" at bounding box center [305, 145] width 441 height 266
click at [41, 17] on div "Live | 00:01" at bounding box center [44, 19] width 37 height 4
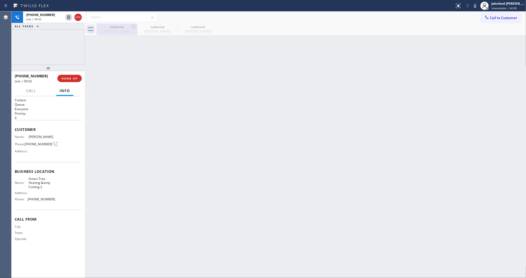
click at [105, 26] on div "outbound" at bounding box center [117, 27] width 40 height 4
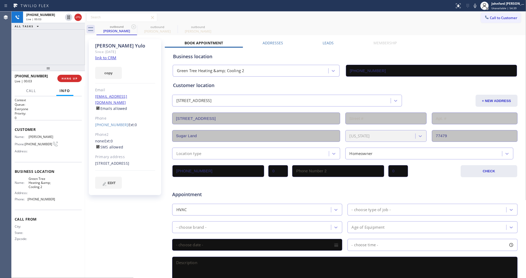
click at [34, 142] on span "[PHONE_NUMBER]" at bounding box center [38, 144] width 27 height 4
copy div "[PHONE_NUMBER]"
click at [74, 75] on button "HANG UP" at bounding box center [69, 78] width 24 height 7
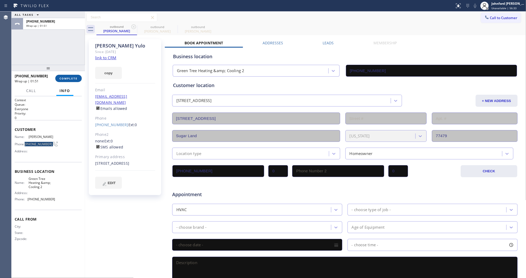
click at [64, 79] on span "COMPLETE" at bounding box center [68, 78] width 18 height 4
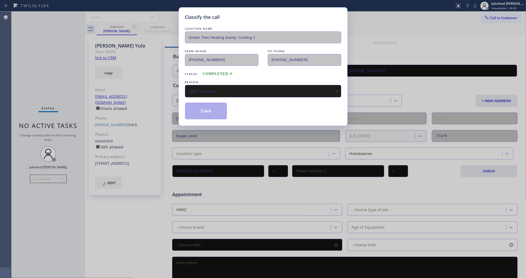
click at [219, 82] on div "REASON:" at bounding box center [263, 81] width 156 height 5
click at [223, 92] on div "Select a reason" at bounding box center [263, 91] width 150 height 6
click at [217, 111] on button "Save" at bounding box center [206, 110] width 42 height 17
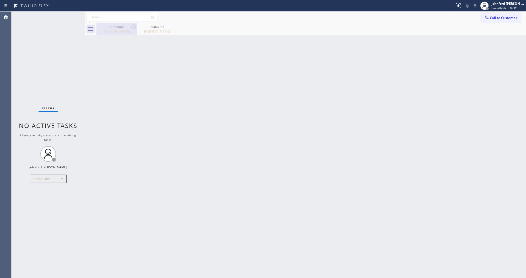
click at [119, 31] on div "[PERSON_NAME]" at bounding box center [117, 31] width 40 height 5
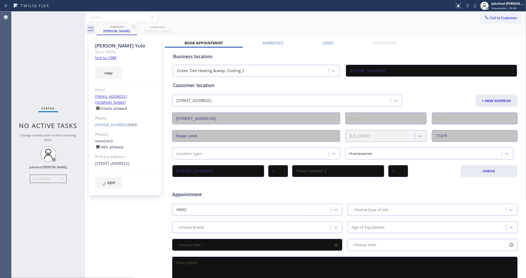
click at [331, 41] on label "Leads" at bounding box center [328, 42] width 11 height 5
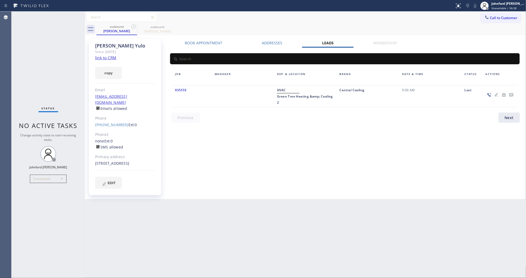
click at [509, 96] on icon at bounding box center [511, 95] width 4 height 4
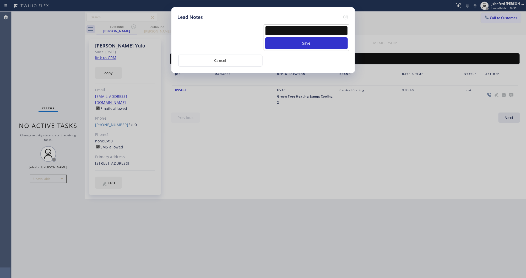
click at [289, 30] on textarea at bounding box center [306, 30] width 82 height 9
type textarea "pls transfer if cx calls back"
click at [265, 37] on button "Save" at bounding box center [306, 43] width 82 height 12
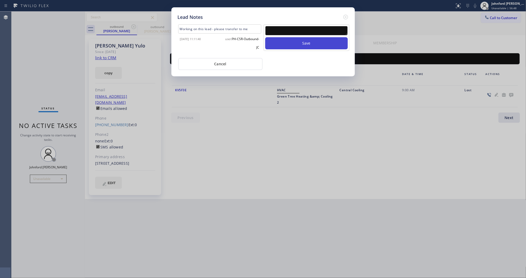
click at [328, 41] on button "Save" at bounding box center [306, 43] width 82 height 12
click at [343, 14] on icon at bounding box center [345, 17] width 6 height 6
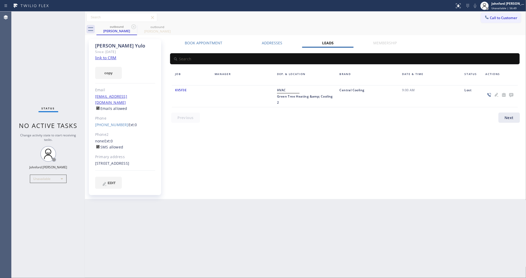
click at [282, 16] on div "Call to Customer Outbound call Location Green Tree Heating &amp; Cooling 2 Your…" at bounding box center [305, 17] width 441 height 9
click at [487, 16] on icon at bounding box center [486, 17] width 5 height 5
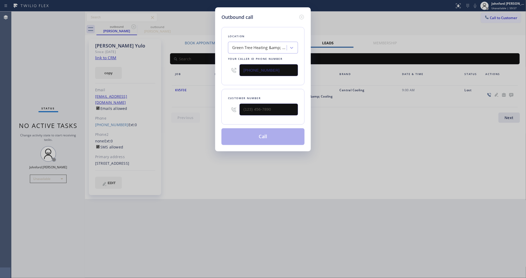
click at [223, 71] on div "Location Green Tree Heating &amp; Cooling 2 Your caller id phone number [PHONE_…" at bounding box center [262, 56] width 83 height 58
paste input "213) 810-5550"
type input "[PHONE_NUMBER]"
drag, startPoint x: 264, startPoint y: 113, endPoint x: 212, endPoint y: 113, distance: 51.6
click at [212, 113] on div "Outbound call Location Progressive Plumbing [GEOGRAPHIC_DATA] Your caller id ph…" at bounding box center [263, 139] width 526 height 278
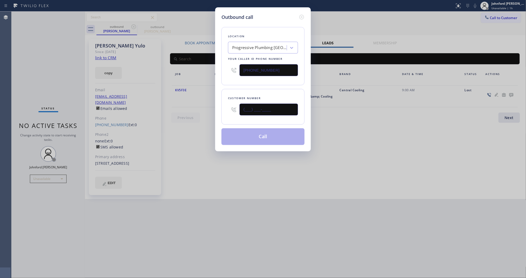
paste input "310) 916-7850"
click at [26, 242] on div "Outbound call Location Progressive Plumbing [GEOGRAPHIC_DATA] Your caller id ph…" at bounding box center [263, 139] width 526 height 278
drag, startPoint x: 245, startPoint y: 110, endPoint x: 214, endPoint y: 116, distance: 31.9
click at [217, 114] on div "Outbound call Location Progressive Plumbing [GEOGRAPHIC_DATA] Your caller id ph…" at bounding box center [263, 79] width 96 height 144
paste input "text"
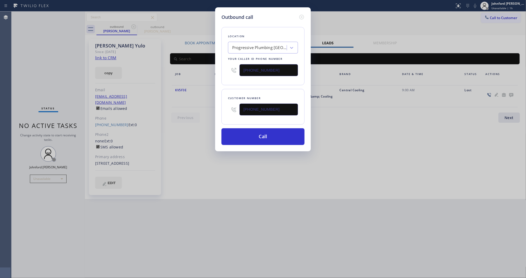
type input "[PHONE_NUMBER]"
click at [203, 119] on div "Outbound call Location Progressive Plumbing [GEOGRAPHIC_DATA] Your caller id ph…" at bounding box center [263, 139] width 526 height 278
click at [236, 130] on button "Call" at bounding box center [262, 136] width 83 height 17
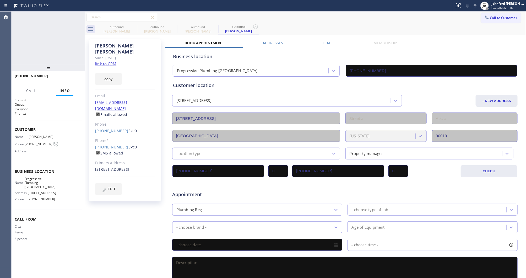
type input "[PHONE_NUMBER]"
click at [75, 79] on span "HANG UP" at bounding box center [70, 78] width 16 height 4
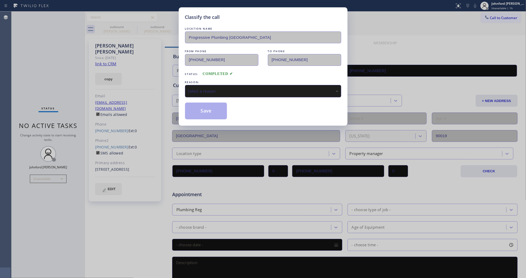
click at [240, 89] on div "Select a reason" at bounding box center [263, 91] width 150 height 6
click at [211, 109] on button "Save" at bounding box center [206, 110] width 42 height 17
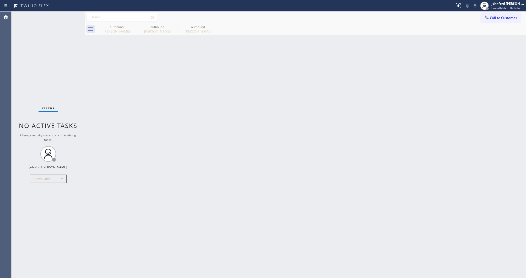
click at [485, 13] on button "Call to Customer" at bounding box center [501, 18] width 40 height 10
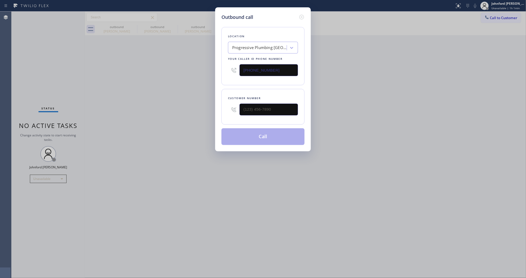
drag, startPoint x: 230, startPoint y: 69, endPoint x: 243, endPoint y: 54, distance: 19.3
click at [219, 69] on div "Outbound call Location Progressive Plumbing [GEOGRAPHIC_DATA] Your caller id ph…" at bounding box center [263, 79] width 96 height 144
paste input "866) 702-1734"
type input "[PHONE_NUMBER]"
drag, startPoint x: 278, startPoint y: 105, endPoint x: 184, endPoint y: 109, distance: 94.1
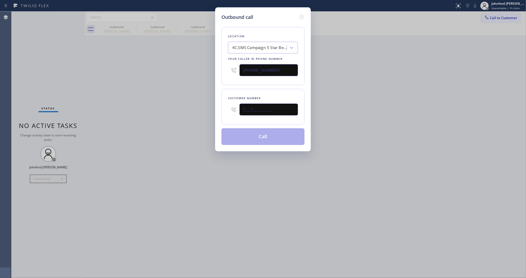
click at [193, 107] on div "Outbound call Location 4C.SMS Campaign 5 Star Best Plumbing Your caller id phon…" at bounding box center [263, 139] width 526 height 278
paste input "650) 346-1034"
type input "[PHONE_NUMBER]"
click at [174, 112] on div "Outbound call Location 4C.SMS Campaign 5 Star Best Plumbing Your caller id phon…" at bounding box center [263, 139] width 526 height 278
paste input "88) 909-0120"
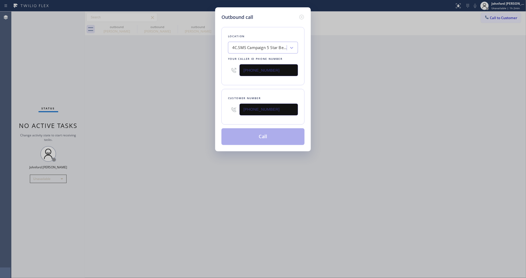
drag, startPoint x: 230, startPoint y: 67, endPoint x: 215, endPoint y: 67, distance: 15.2
click at [218, 67] on div "Outbound call Location 4C.SMS Campaign 5 Star Best Plumbing Your caller id phon…" at bounding box center [263, 79] width 96 height 144
type input "[PHONE_NUMBER]"
click at [202, 68] on div "Outbound call Location 4C.SMS Campaign 5 Star Best Plumbing Your caller id phon…" at bounding box center [263, 139] width 526 height 278
drag, startPoint x: 279, startPoint y: 104, endPoint x: 206, endPoint y: 109, distance: 73.5
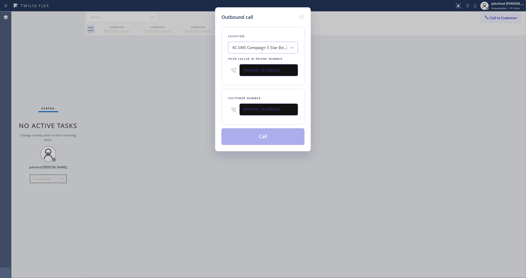
click at [208, 109] on div "Outbound call Location 4C.SMS Campaign 5 Star Best Plumbing Your caller id phon…" at bounding box center [263, 139] width 526 height 278
paste input "text"
type input "[PHONE_NUMBER]"
click at [194, 109] on div "Outbound call Location 4C.SMS Campaign 5 Star Best Plumbing Your caller id phon…" at bounding box center [263, 139] width 526 height 278
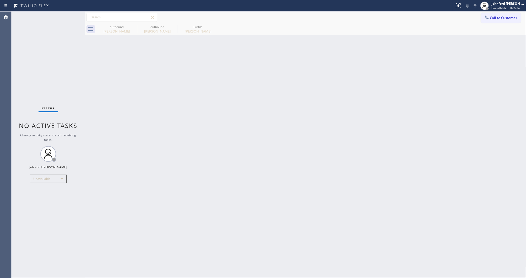
click at [383, 120] on div "Back to Dashboard Change Sender ID Customers Technicians Select a contact Outbo…" at bounding box center [305, 145] width 441 height 266
click at [134, 28] on icon at bounding box center [133, 27] width 6 height 6
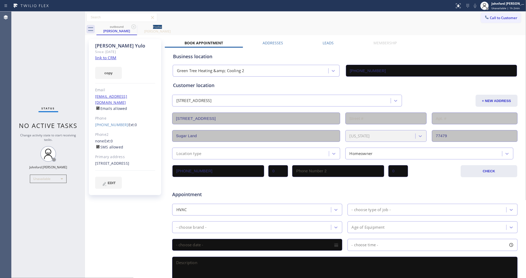
click at [134, 28] on icon at bounding box center [133, 27] width 6 height 6
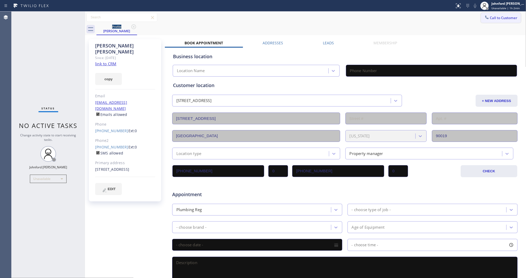
click at [484, 19] on icon at bounding box center [486, 17] width 5 height 5
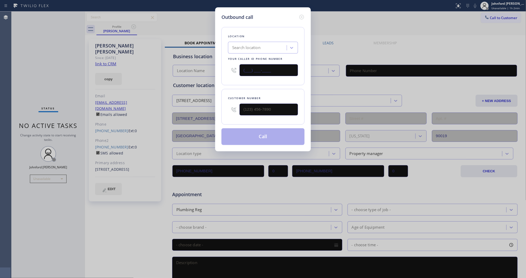
drag, startPoint x: 282, startPoint y: 67, endPoint x: 206, endPoint y: 78, distance: 75.9
click at [209, 77] on div "Outbound call Location Search location Your caller id phone number (___) ___-__…" at bounding box center [263, 139] width 526 height 278
paste input "650) 346-1034"
type input "[PHONE_NUMBER]"
drag, startPoint x: 273, startPoint y: 108, endPoint x: 235, endPoint y: 114, distance: 38.2
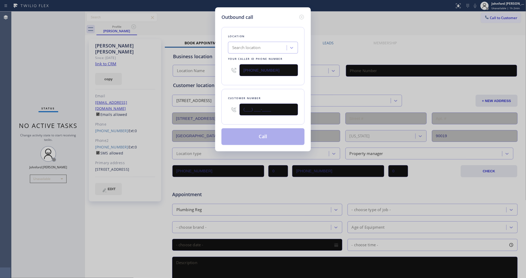
click at [235, 114] on div "(___) ___-____" at bounding box center [263, 109] width 70 height 17
paste input "650) 346-1034"
type input "[PHONE_NUMBER]"
paste input "888) 909-0120"
drag, startPoint x: 280, startPoint y: 67, endPoint x: 235, endPoint y: 73, distance: 45.7
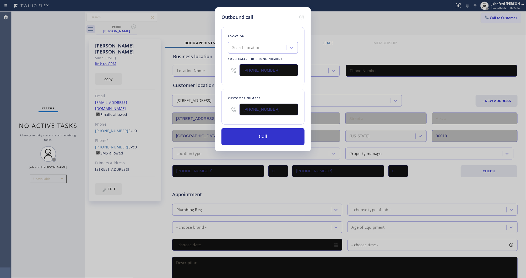
click at [235, 73] on div "[PHONE_NUMBER]" at bounding box center [263, 70] width 70 height 17
type input "[PHONE_NUMBER]"
click at [225, 80] on div "Location Search location Your caller id phone number (888) 909-0120" at bounding box center [262, 56] width 83 height 58
click at [252, 135] on button "Call" at bounding box center [262, 136] width 83 height 17
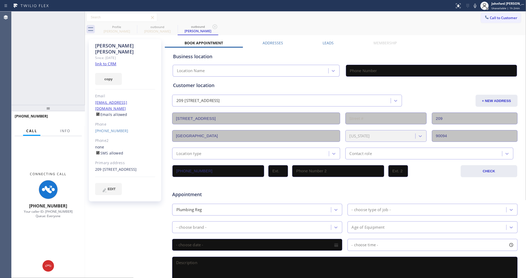
type input "[PHONE_NUMBER]"
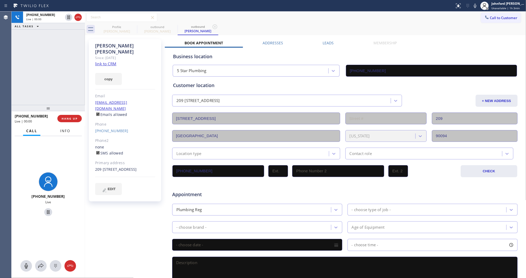
click at [64, 132] on button "Info" at bounding box center [65, 131] width 16 height 10
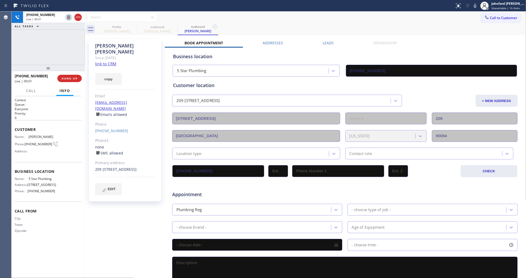
drag, startPoint x: 55, startPoint y: 63, endPoint x: 58, endPoint y: 54, distance: 9.5
click at [58, 54] on div "+16503461034 Live | 00:01 ALL TASKS ALL TASKS ACTIVE TASKS TASKS IN WRAP UP +16…" at bounding box center [48, 145] width 73 height 266
click at [130, 27] on icon at bounding box center [133, 27] width 6 height 6
click at [0, 0] on icon at bounding box center [0, 0] width 0 height 0
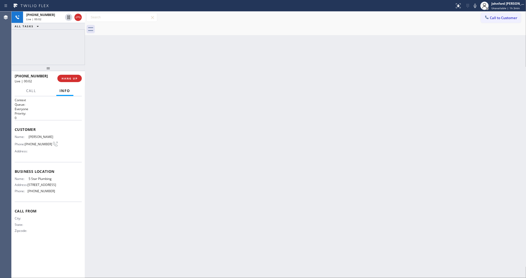
drag, startPoint x: 79, startPoint y: 72, endPoint x: 71, endPoint y: 76, distance: 8.6
click at [73, 71] on div at bounding box center [48, 68] width 73 height 6
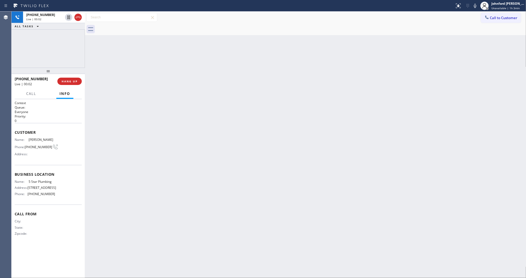
click at [71, 76] on div "+16503461034 Live | 00:02 HANG UP" at bounding box center [48, 81] width 67 height 14
click at [69, 83] on button "HANG UP" at bounding box center [69, 81] width 24 height 7
click at [77, 83] on button "COMPLETE" at bounding box center [68, 81] width 26 height 7
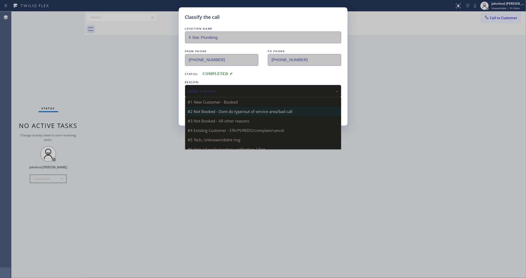
drag, startPoint x: 210, startPoint y: 88, endPoint x: 253, endPoint y: 113, distance: 49.7
click at [213, 88] on div "Select a reason" at bounding box center [263, 91] width 150 height 6
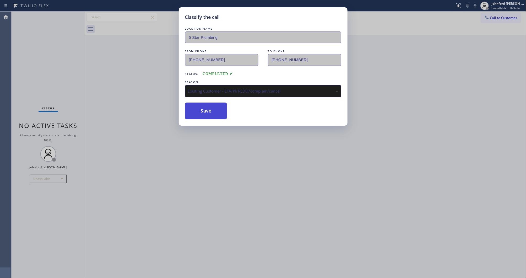
click at [216, 110] on button "Save" at bounding box center [206, 110] width 42 height 17
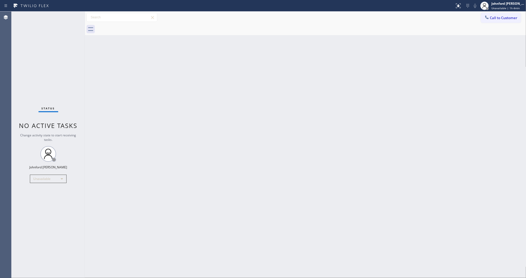
click at [465, 136] on div "Back to Dashboard Change Sender ID Customers Technicians Select a contact Outbo…" at bounding box center [305, 145] width 441 height 266
click at [491, 20] on button "Call to Customer" at bounding box center [501, 18] width 40 height 10
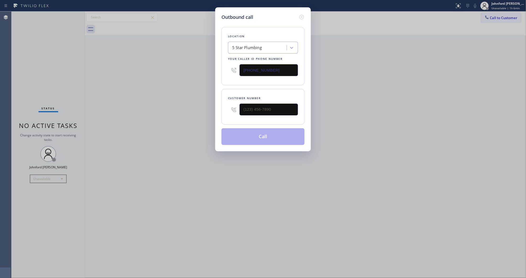
drag, startPoint x: 289, startPoint y: 65, endPoint x: 214, endPoint y: 66, distance: 74.9
click at [214, 66] on div "Outbound call Location 5 Star Plumbing Your caller id phone number (888) 909-01…" at bounding box center [263, 139] width 526 height 278
paste input "55) 731-4952"
type input "(855) 731-4952"
drag, startPoint x: 293, startPoint y: 99, endPoint x: 226, endPoint y: 109, distance: 67.3
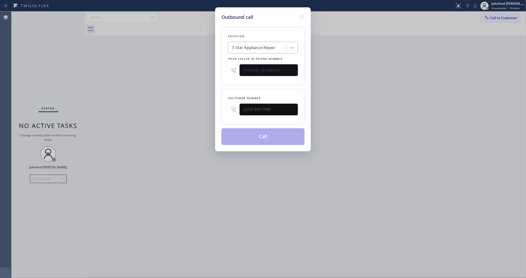
click at [226, 109] on div "Customer number" at bounding box center [262, 107] width 83 height 36
drag, startPoint x: 265, startPoint y: 109, endPoint x: 185, endPoint y: 109, distance: 79.9
click at [193, 109] on div "Outbound call Location 5 Star Appliance Repair Your caller id phone number (855…" at bounding box center [263, 139] width 526 height 278
paste input "760) 382-1183"
type input "(760) 382-1183"
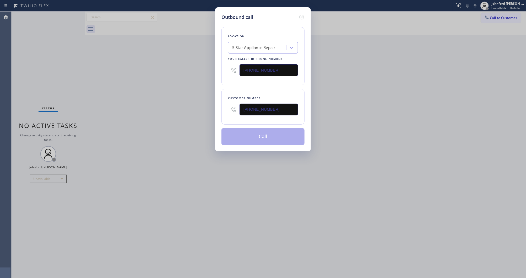
click at [137, 109] on div "Outbound call Location 5 Star Appliance Repair Your caller id phone number (855…" at bounding box center [263, 139] width 526 height 278
click at [246, 131] on button "Call" at bounding box center [262, 136] width 83 height 17
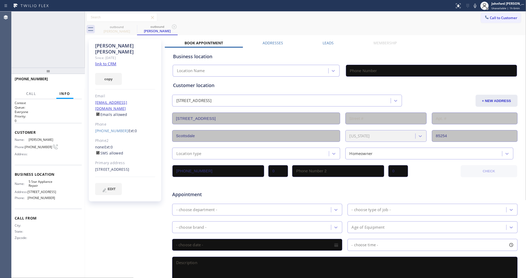
type input "(855) 731-4952"
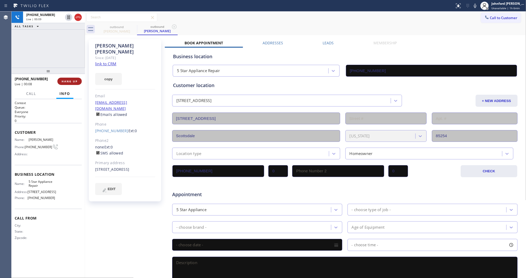
click at [62, 79] on span "HANG UP" at bounding box center [70, 81] width 16 height 4
click at [108, 128] on link "(760) 382-1183" at bounding box center [111, 130] width 33 height 5
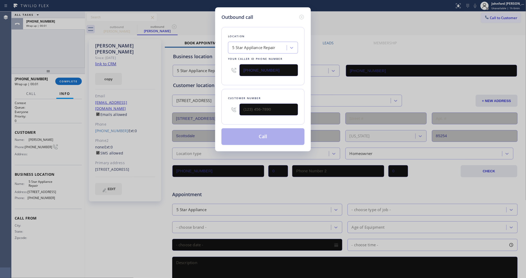
type input "(760) 382-1183"
drag, startPoint x: 272, startPoint y: 71, endPoint x: 217, endPoint y: 70, distance: 55.5
click at [217, 70] on div "Outbound call Location 5 Star Appliance Repair Your caller id phone number (855…" at bounding box center [263, 79] width 96 height 144
paste input "480) 637-3545"
type input "(480) 637-3545"
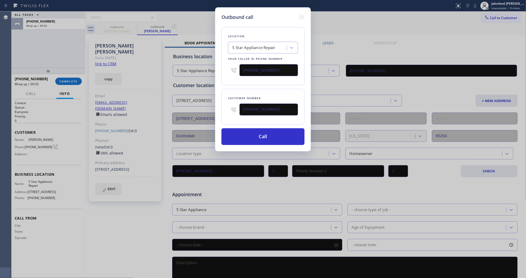
click at [213, 73] on div "Outbound call Location 5 Star Appliance Repair Your caller id phone number (480…" at bounding box center [263, 139] width 526 height 278
click at [241, 133] on button "Call" at bounding box center [262, 136] width 83 height 17
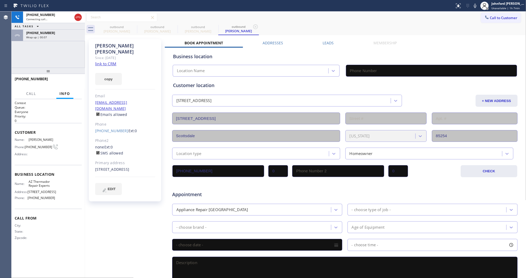
type input "(480) 637-3545"
click at [68, 40] on div "+17603821183 Wrap up | 00:07" at bounding box center [53, 36] width 60 height 12
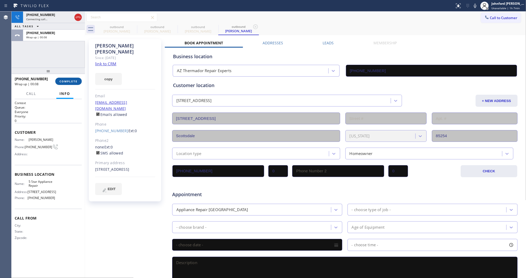
click at [73, 81] on span "COMPLETE" at bounding box center [68, 81] width 18 height 4
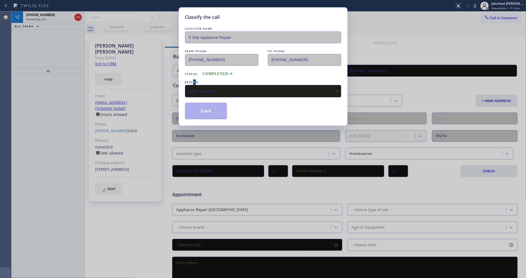
drag, startPoint x: 193, startPoint y: 83, endPoint x: 199, endPoint y: 85, distance: 6.6
click at [196, 83] on div "REASON:" at bounding box center [263, 81] width 156 height 5
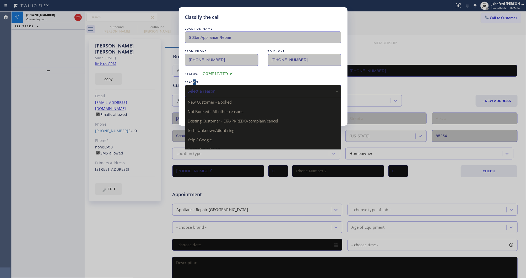
click at [201, 88] on div "Select a reason" at bounding box center [263, 91] width 150 height 6
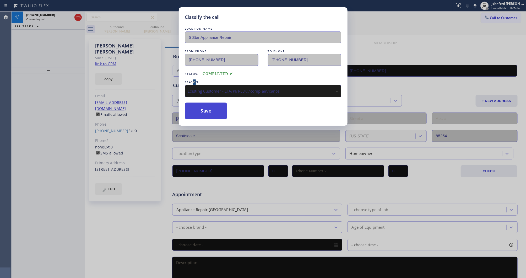
click at [213, 104] on button "Save" at bounding box center [206, 110] width 42 height 17
click at [136, 28] on div "Classify the call LOCATION NAME 5 Star Appliance Repair FROM PHONE (855) 731-49…" at bounding box center [263, 139] width 526 height 278
click at [134, 27] on div "outbound Jason Reed" at bounding box center [116, 29] width 41 height 12
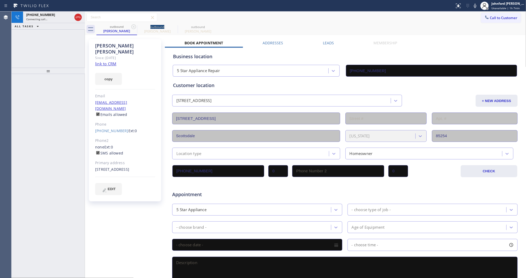
click at [134, 27] on icon at bounding box center [133, 27] width 6 height 6
type input "(480) 637-3545"
click at [245, 27] on div "outbound Jason Reed outbound Jason Reed" at bounding box center [310, 29] width 429 height 12
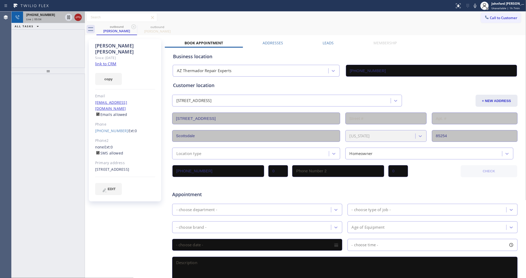
click at [78, 20] on icon at bounding box center [78, 17] width 6 height 6
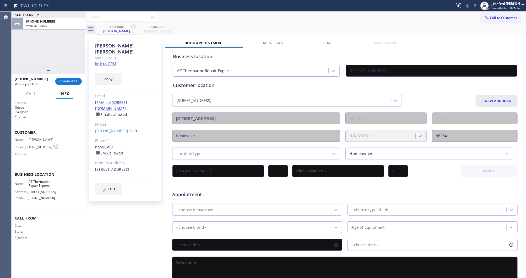
drag, startPoint x: 489, startPoint y: 15, endPoint x: 265, endPoint y: 105, distance: 241.1
click at [486, 16] on button "Call to Customer" at bounding box center [501, 18] width 40 height 10
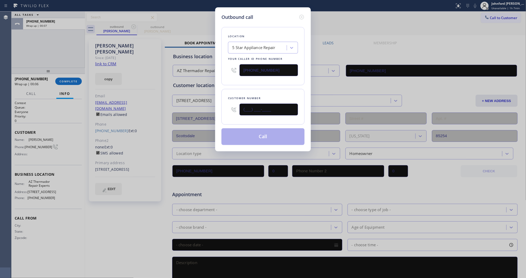
click at [213, 110] on div "Outbound call Location 5 Star Appliance Repair Your caller id phone number (855…" at bounding box center [263, 139] width 526 height 278
paste input "425) 214-2676"
type input "(425) 214-2676"
click at [260, 133] on button "Call" at bounding box center [262, 136] width 83 height 17
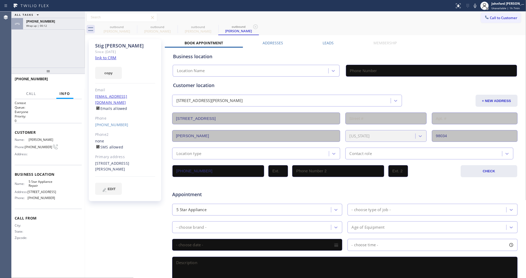
type input "(855) 731-4952"
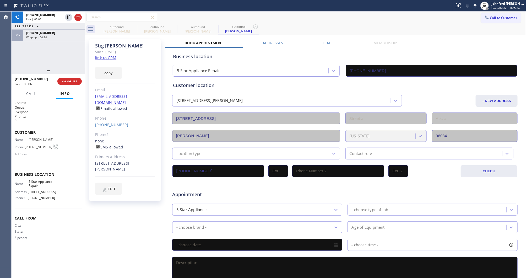
click at [67, 84] on button "HANG UP" at bounding box center [69, 81] width 24 height 7
click at [109, 122] on link "(425) 214-2676" at bounding box center [111, 124] width 33 height 5
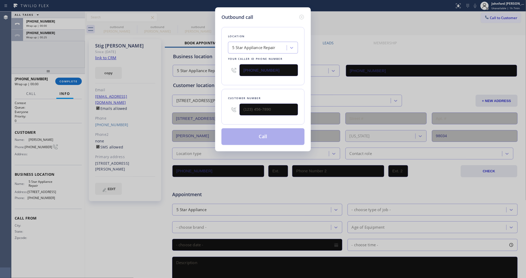
type input "(425) 214-2676"
drag, startPoint x: 274, startPoint y: 71, endPoint x: 217, endPoint y: 77, distance: 57.1
click at [214, 74] on div "Outbound call Location 5 Star Appliance Repair Your caller id phone number (855…" at bounding box center [263, 139] width 526 height 278
paste input "425) 333-7136"
type input "(425) 333-7136"
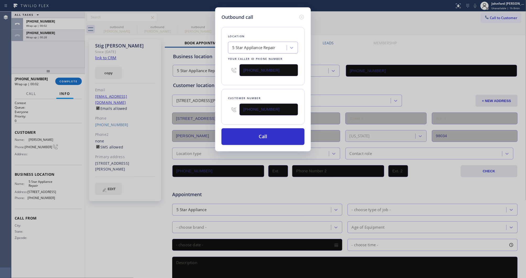
click at [221, 82] on div "Location 5 Star Appliance Repair Your caller id phone number (425) 333-7136 Cus…" at bounding box center [262, 83] width 83 height 124
click at [241, 133] on button "Call" at bounding box center [262, 136] width 83 height 17
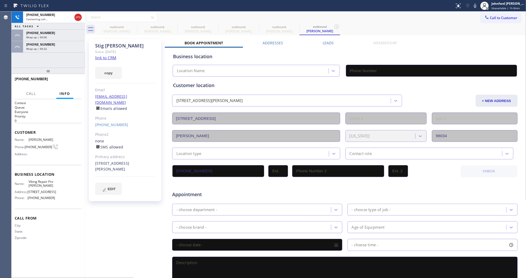
type input "(425) 333-7136"
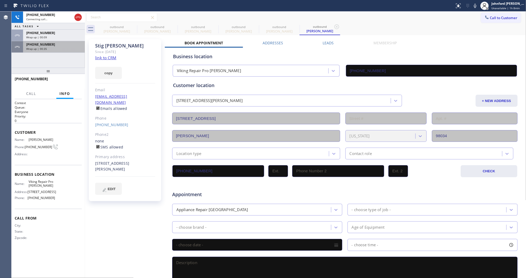
click at [62, 46] on div "+17603821183 Wrap up | 00:35" at bounding box center [53, 47] width 60 height 12
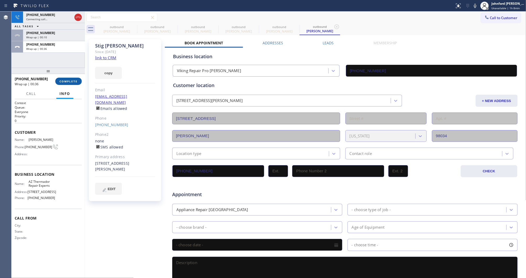
click at [71, 83] on button "COMPLETE" at bounding box center [68, 81] width 26 height 7
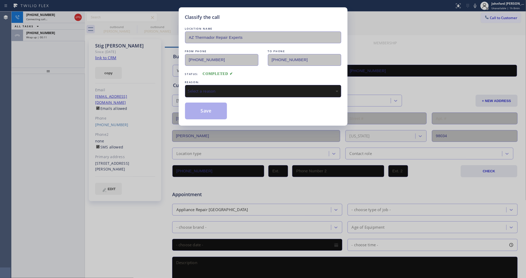
click at [208, 85] on div "Select a reason" at bounding box center [263, 91] width 156 height 12
drag, startPoint x: 207, startPoint y: 109, endPoint x: 82, endPoint y: 69, distance: 131.8
click at [208, 109] on button "Save" at bounding box center [206, 110] width 42 height 17
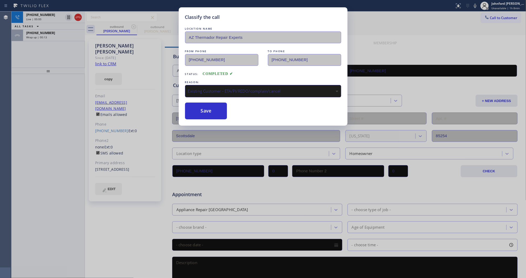
click at [58, 35] on div "+14252142676" at bounding box center [54, 33] width 56 height 4
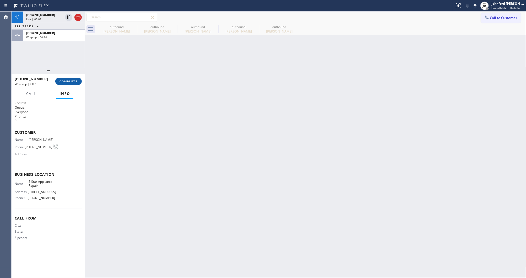
click at [66, 80] on span "COMPLETE" at bounding box center [68, 81] width 18 height 4
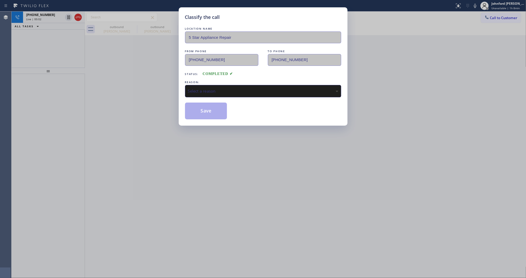
drag, startPoint x: 183, startPoint y: 86, endPoint x: 227, endPoint y: 97, distance: 45.2
click at [184, 86] on div "Classify the call LOCATION NAME 5 Star Appliance Repair FROM PHONE (855) 731-49…" at bounding box center [263, 66] width 169 height 118
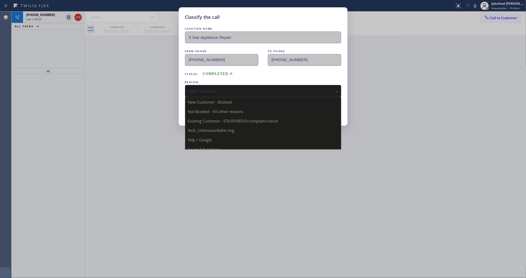
click at [212, 92] on div "Select a reason" at bounding box center [263, 91] width 150 height 6
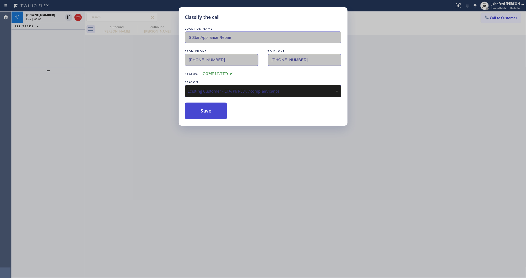
click at [210, 113] on button "Save" at bounding box center [206, 110] width 42 height 17
type input "(855) 731-4952"
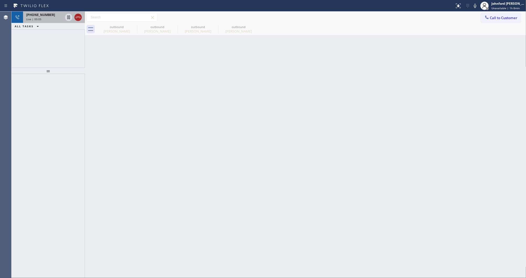
click at [79, 17] on icon at bounding box center [78, 17] width 6 height 6
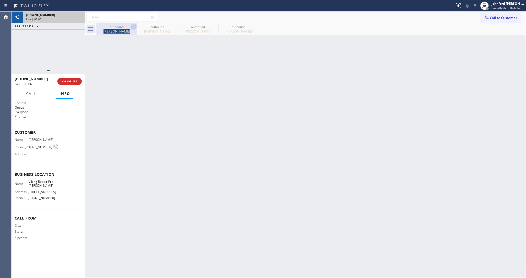
drag, startPoint x: 130, startPoint y: 27, endPoint x: 135, endPoint y: 26, distance: 5.4
click at [131, 27] on div "outbound Jason Reed" at bounding box center [116, 29] width 41 height 12
click at [135, 26] on icon at bounding box center [133, 27] width 6 height 6
click at [0, 0] on icon at bounding box center [0, 0] width 0 height 0
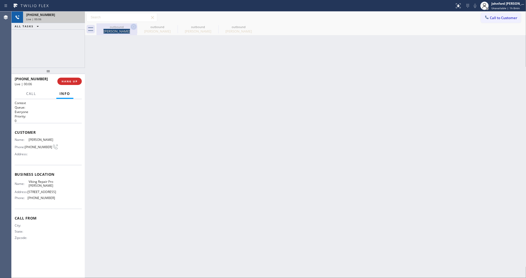
click at [0, 0] on icon at bounding box center [0, 0] width 0 height 0
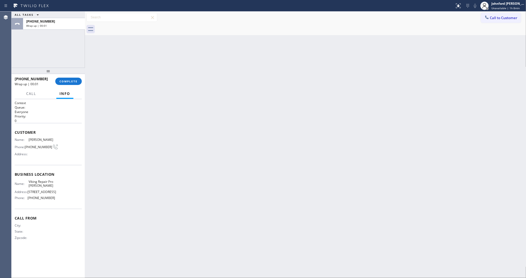
click at [135, 26] on div at bounding box center [310, 29] width 429 height 12
drag, startPoint x: 135, startPoint y: 26, endPoint x: 121, endPoint y: 45, distance: 24.4
click at [135, 27] on div at bounding box center [310, 29] width 429 height 12
click at [75, 81] on span "COMPLETE" at bounding box center [68, 81] width 18 height 4
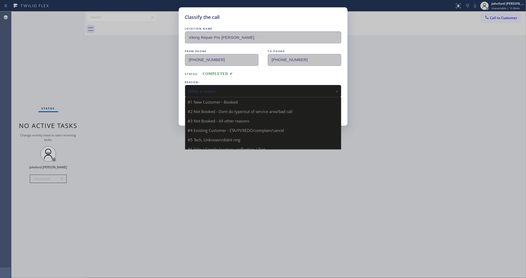
click at [237, 92] on div "Select a reason" at bounding box center [263, 91] width 150 height 6
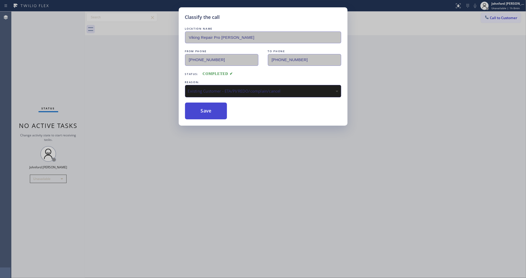
click at [206, 110] on button "Save" at bounding box center [206, 110] width 42 height 17
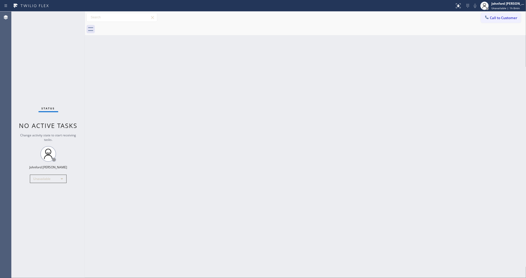
click at [505, 20] on button "Call to Customer" at bounding box center [501, 18] width 40 height 10
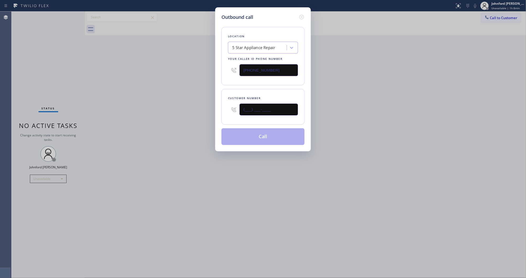
drag, startPoint x: 236, startPoint y: 111, endPoint x: 198, endPoint y: 112, distance: 38.0
click at [199, 112] on div "Outbound call Location 5 Star Appliance Repair Your caller id phone number (855…" at bounding box center [263, 139] width 526 height 278
paste input "805) 284-7905"
type input "(805) 284-7905"
click at [278, 134] on button "Call" at bounding box center [262, 136] width 83 height 17
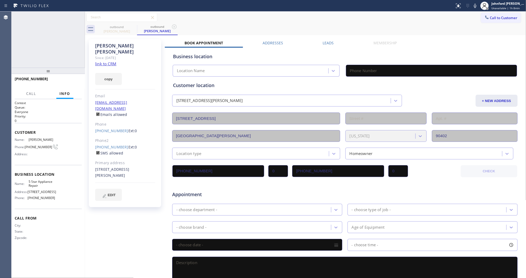
type input "(855) 731-4952"
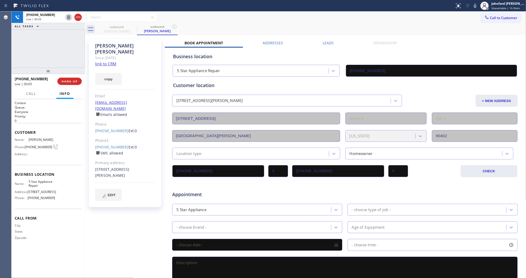
click at [71, 78] on button "HANG UP" at bounding box center [69, 81] width 24 height 7
click at [114, 144] on link "(805) 689-4303" at bounding box center [111, 146] width 33 height 5
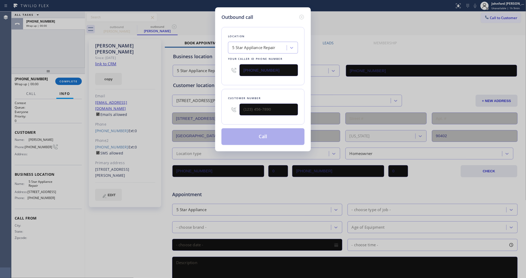
type input "(805) 689-4303"
click at [270, 134] on button "Call" at bounding box center [262, 136] width 83 height 17
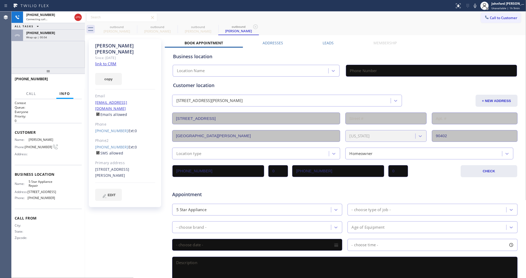
type input "(855) 731-4952"
click at [62, 31] on div "+18052847905" at bounding box center [54, 33] width 56 height 4
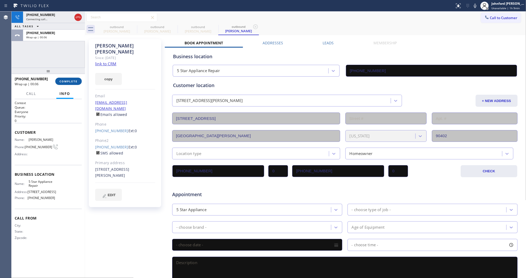
click at [66, 81] on span "COMPLETE" at bounding box center [68, 81] width 18 height 4
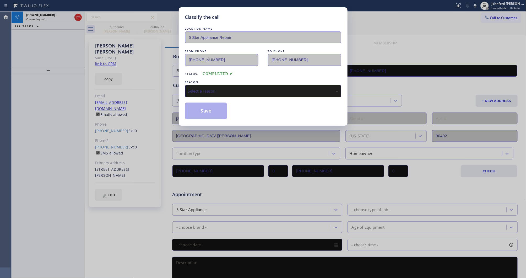
click at [209, 96] on div "LOCATION NAME 5 Star Appliance Repair FROM PHONE (855) 731-4952 TO PHONE (805) …" at bounding box center [263, 72] width 156 height 93
click at [209, 93] on div "Select a reason" at bounding box center [263, 91] width 156 height 12
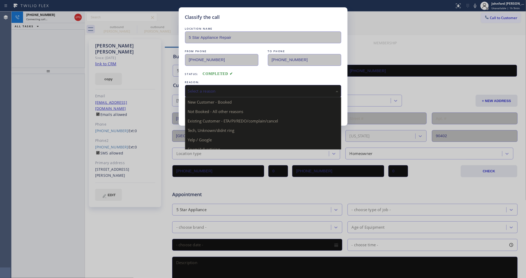
drag, startPoint x: 217, startPoint y: 118, endPoint x: 204, endPoint y: 115, distance: 12.6
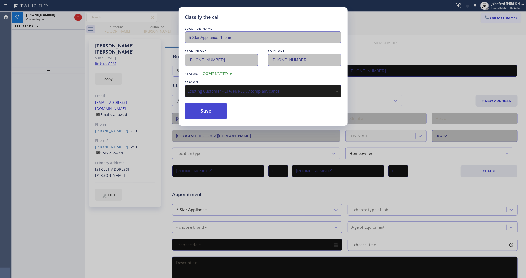
click at [204, 115] on button "Save" at bounding box center [206, 110] width 42 height 17
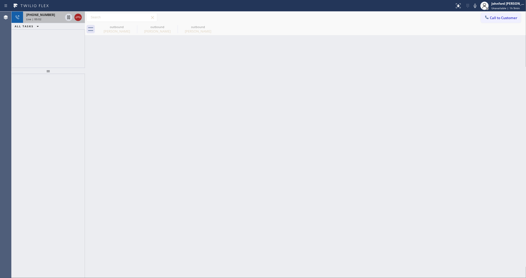
click at [79, 19] on icon at bounding box center [78, 17] width 6 height 6
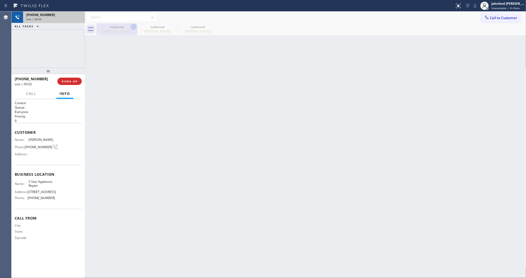
click at [134, 29] on icon at bounding box center [133, 27] width 6 height 6
click at [171, 28] on icon at bounding box center [174, 27] width 6 height 6
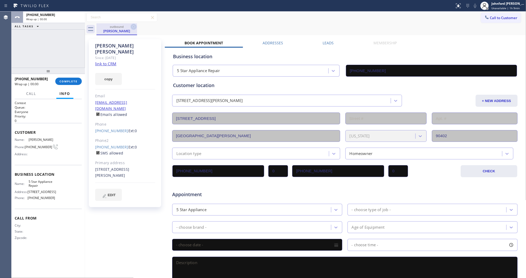
click at [133, 27] on icon at bounding box center [133, 26] width 5 height 5
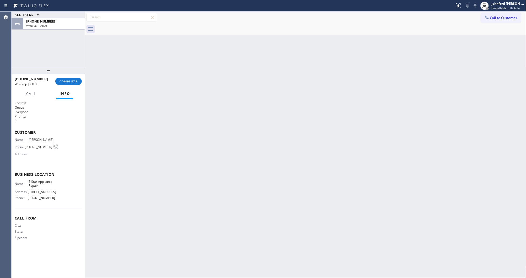
click at [133, 27] on div at bounding box center [310, 29] width 429 height 12
click at [494, 18] on span "Call to Customer" at bounding box center [503, 17] width 27 height 5
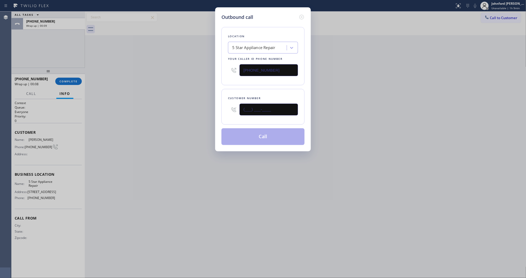
drag, startPoint x: 289, startPoint y: 112, endPoint x: 229, endPoint y: 112, distance: 59.2
click at [230, 112] on div "(___) ___-____" at bounding box center [263, 109] width 70 height 17
paste input "503) 502-4275"
type input "(503) 502-4275"
drag, startPoint x: 252, startPoint y: 65, endPoint x: 213, endPoint y: 74, distance: 40.5
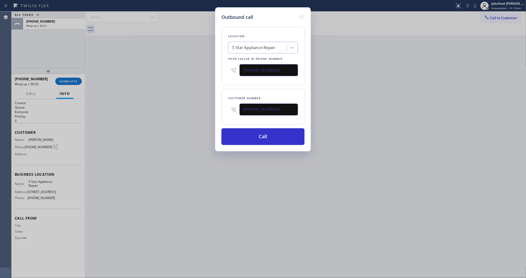
click at [213, 74] on div "Outbound call Location 5 Star Appliance Repair Your caller id phone number (855…" at bounding box center [263, 139] width 526 height 278
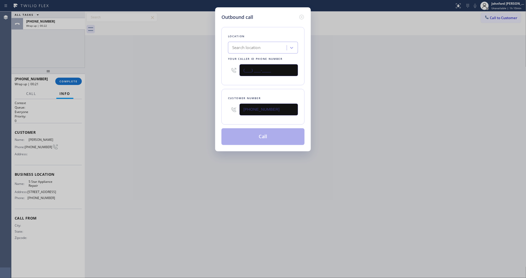
paste input "623) 869-1096"
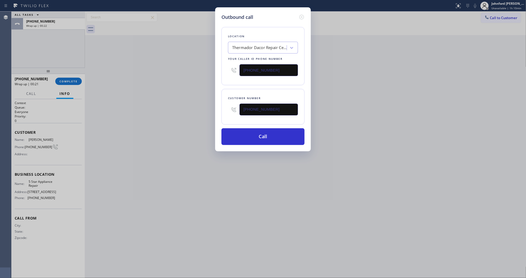
type input "(623) 869-1096"
click at [267, 131] on button "Call" at bounding box center [262, 136] width 83 height 17
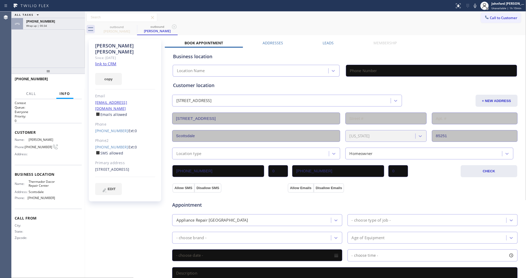
type input "(623) 869-1096"
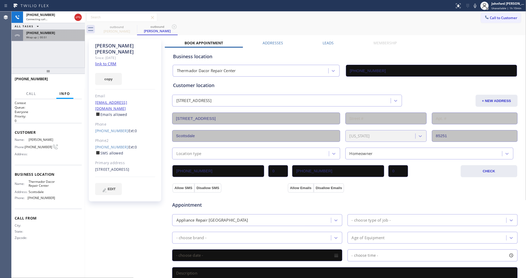
click at [56, 35] on div "Wrap up | 00:51" at bounding box center [54, 37] width 56 height 4
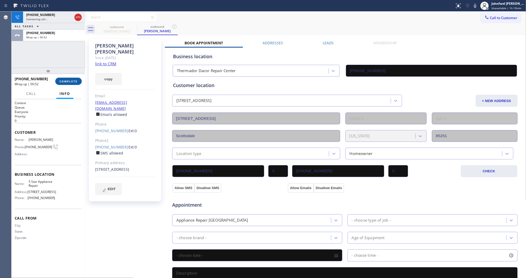
click at [74, 82] on span "COMPLETE" at bounding box center [68, 81] width 18 height 4
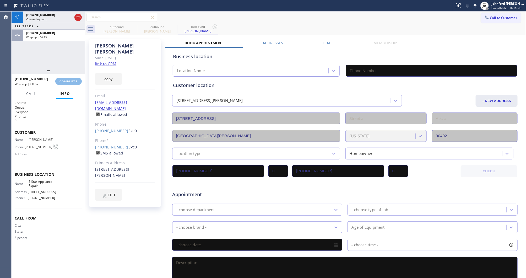
type input "(855) 731-4952"
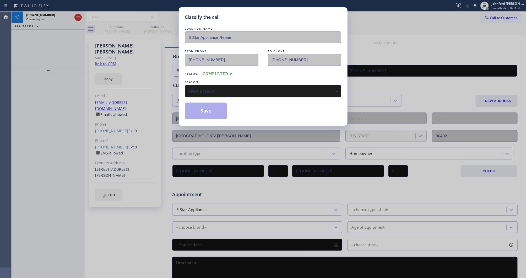
click at [221, 90] on div "Select a reason" at bounding box center [263, 91] width 150 height 6
click at [209, 117] on button "Save" at bounding box center [206, 110] width 42 height 17
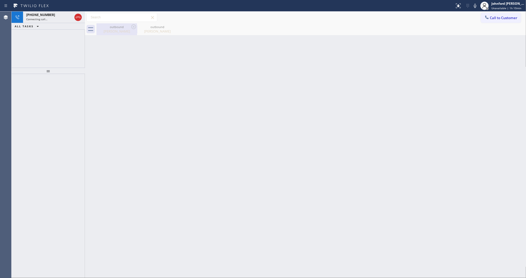
click at [127, 30] on div "Michelle Mathison" at bounding box center [117, 31] width 40 height 5
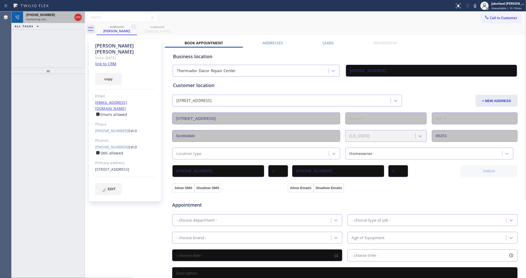
click at [56, 23] on div "+15035024275 Connecting call…" at bounding box center [48, 18] width 50 height 12
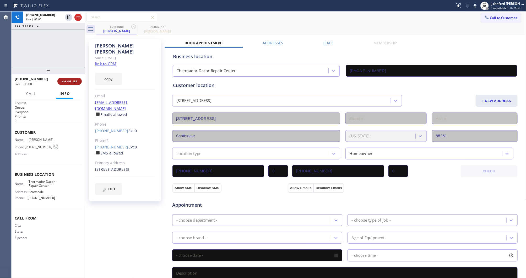
click at [70, 79] on button "HANG UP" at bounding box center [69, 81] width 24 height 7
click at [111, 144] on link "(480) 233-2255" at bounding box center [111, 146] width 33 height 5
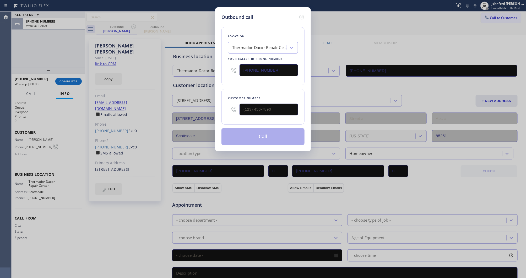
type input "(480) 233-2255"
click at [266, 139] on button "Call" at bounding box center [262, 136] width 83 height 17
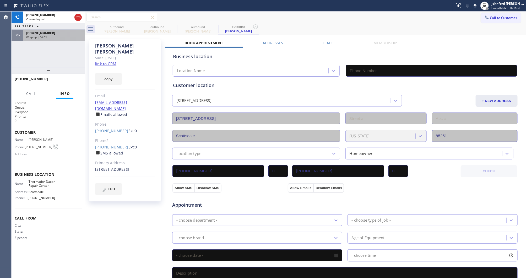
click at [48, 36] on div "Wrap up | 00:02" at bounding box center [54, 37] width 56 height 4
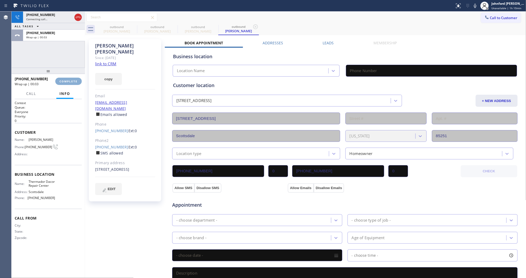
type input "(623) 869-1096"
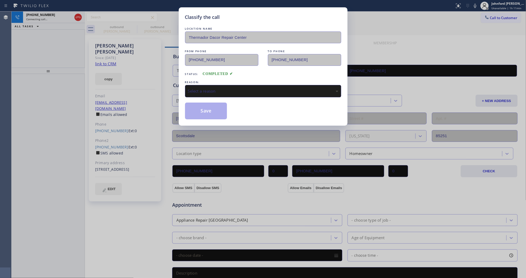
click at [234, 82] on div "REASON:" at bounding box center [263, 81] width 156 height 5
click at [239, 89] on div "Select a reason" at bounding box center [263, 91] width 150 height 6
click at [203, 113] on button "Save" at bounding box center [206, 110] width 42 height 17
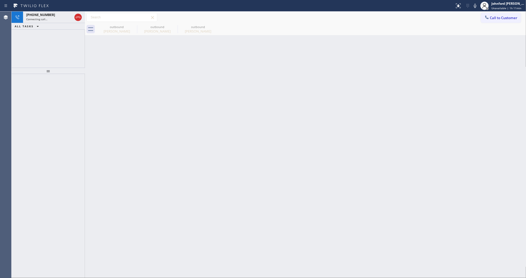
drag, startPoint x: 447, startPoint y: 97, endPoint x: 417, endPoint y: 102, distance: 30.5
click at [447, 97] on div "Back to Dashboard Change Sender ID Customers Technicians Select a contact Outbo…" at bounding box center [305, 145] width 441 height 266
click at [65, 16] on div "+14802332255" at bounding box center [49, 15] width 46 height 4
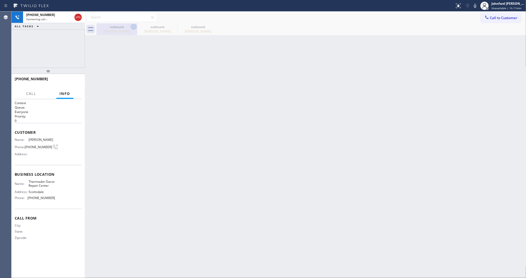
click at [136, 25] on icon at bounding box center [133, 27] width 6 height 6
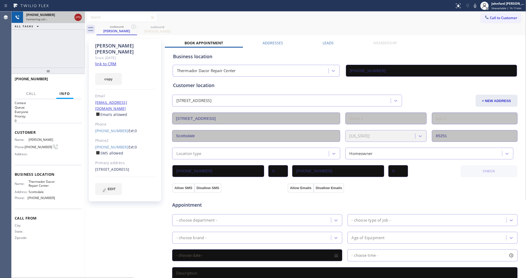
click at [79, 17] on icon at bounding box center [78, 17] width 6 height 6
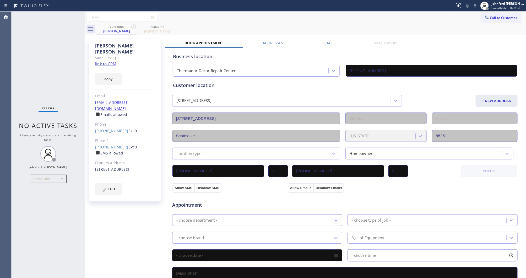
click at [273, 22] on div "Call to Customer Outbound call Location Thermador Dacor Repair Center Your call…" at bounding box center [305, 17] width 441 height 9
click at [133, 26] on icon at bounding box center [133, 27] width 6 height 6
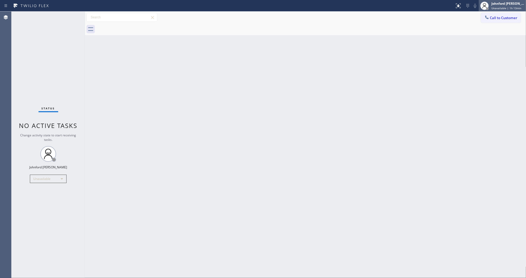
click at [489, 9] on div at bounding box center [484, 6] width 12 height 12
click at [481, 28] on button "Available" at bounding box center [499, 27] width 52 height 7
click at [182, 87] on div "Back to Dashboard Change Sender ID Customers Technicians Select a contact Outbo…" at bounding box center [305, 145] width 441 height 266
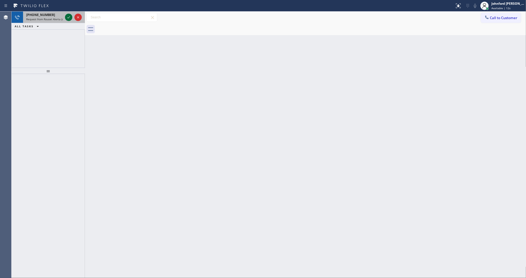
click at [65, 18] on div at bounding box center [68, 17] width 7 height 6
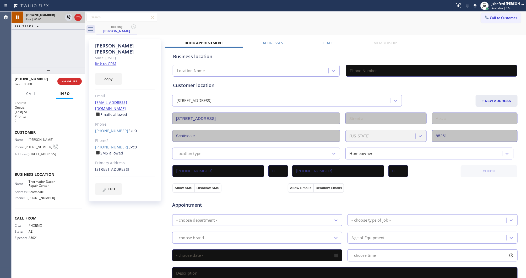
type input "(623) 869-1096"
click at [473, 6] on icon at bounding box center [475, 6] width 6 height 6
click at [474, 6] on rect at bounding box center [475, 5] width 4 height 4
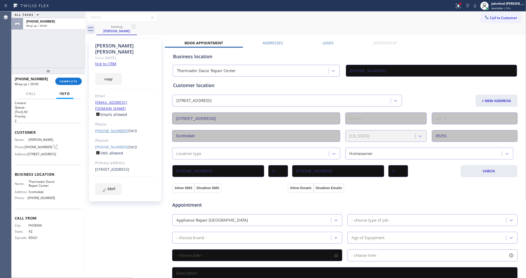
click at [105, 128] on link "(503) 502-4275" at bounding box center [111, 130] width 33 height 5
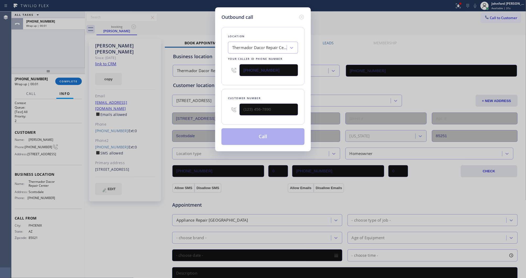
type input "(503) 502-4275"
click at [256, 132] on button "Call" at bounding box center [262, 136] width 83 height 17
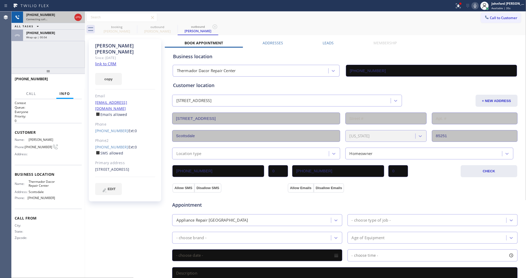
type input "(623) 869-1096"
click at [75, 18] on icon at bounding box center [78, 17] width 6 height 6
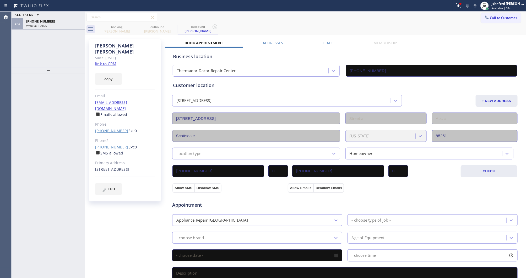
click at [111, 128] on link "(503) 502-4275" at bounding box center [111, 130] width 33 height 5
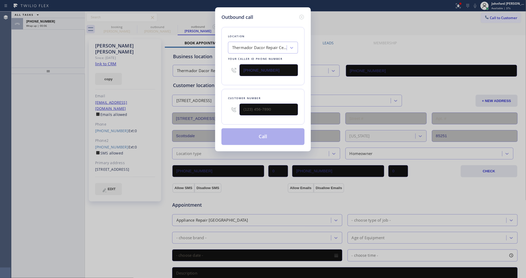
type input "(503) 502-4275"
click at [268, 141] on button "Call" at bounding box center [262, 136] width 83 height 17
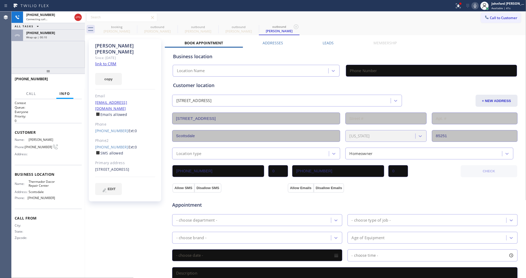
type input "(623) 869-1096"
click at [135, 26] on icon at bounding box center [133, 27] width 6 height 6
click at [0, 0] on icon at bounding box center [0, 0] width 0 height 0
click at [135, 26] on icon at bounding box center [133, 27] width 6 height 6
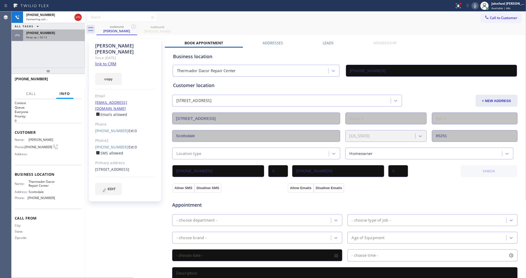
click at [43, 33] on span "+14802332255" at bounding box center [40, 33] width 29 height 4
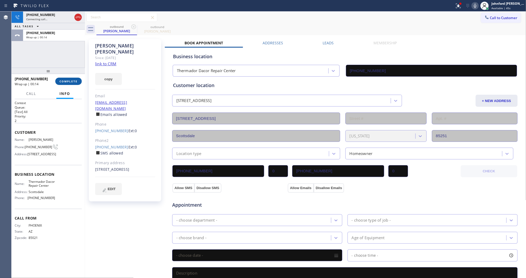
click at [64, 80] on span "COMPLETE" at bounding box center [68, 81] width 18 height 4
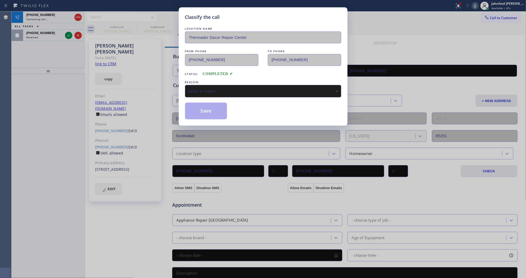
type input "(623) 869-1096"
click at [207, 88] on div "Select a reason" at bounding box center [263, 91] width 150 height 6
click at [212, 112] on button "Save" at bounding box center [206, 110] width 42 height 17
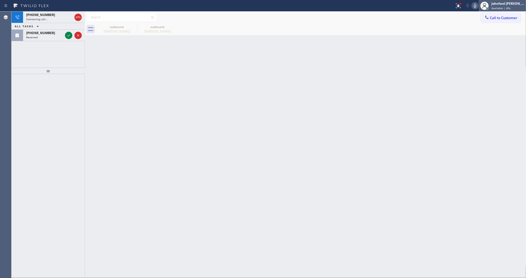
click at [494, 11] on div "Johnford Colley Donque Available | 49s" at bounding box center [501, 6] width 47 height 12
click at [498, 7] on span "Available | 49s" at bounding box center [500, 8] width 19 height 4
click at [494, 6] on span "Available | 50s" at bounding box center [500, 8] width 19 height 4
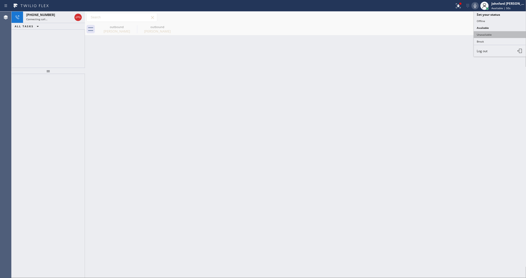
click at [481, 34] on button "Unavailable" at bounding box center [499, 34] width 52 height 7
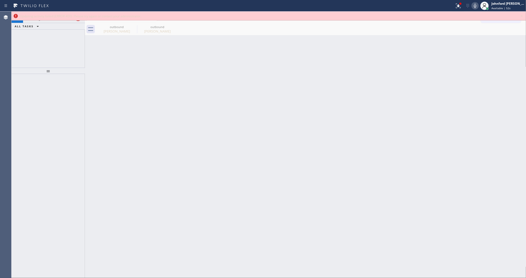
click at [523, 15] on icon at bounding box center [521, 16] width 6 height 6
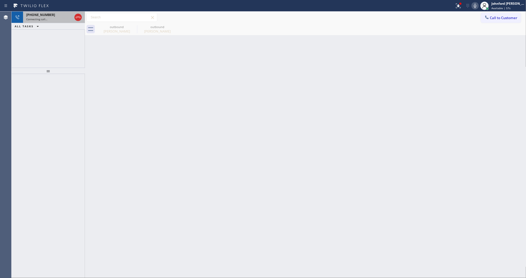
click at [44, 18] on span "Connecting call…" at bounding box center [36, 19] width 21 height 4
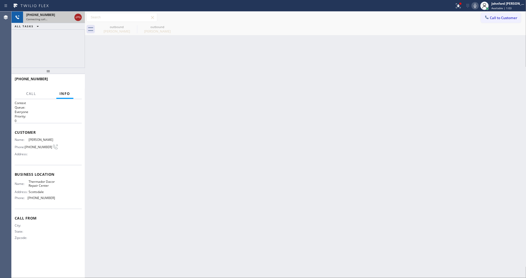
click at [77, 17] on icon at bounding box center [78, 17] width 5 height 2
click at [499, 13] on button "Call to Customer" at bounding box center [501, 18] width 40 height 10
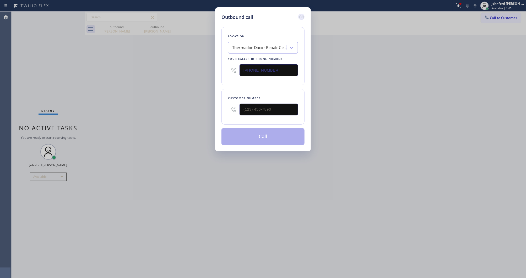
click at [298, 14] on icon at bounding box center [301, 17] width 6 height 6
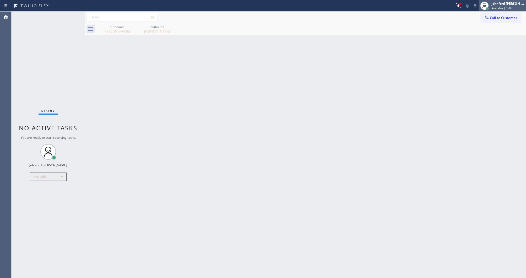
click at [504, 7] on span "Available | 1:06" at bounding box center [501, 8] width 20 height 4
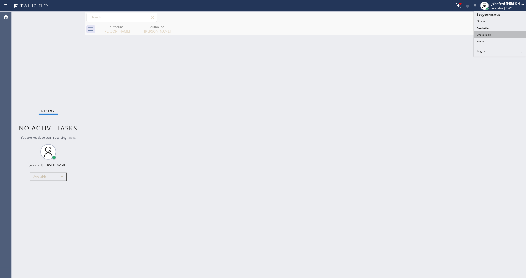
click at [478, 34] on button "Unavailable" at bounding box center [499, 34] width 52 height 7
click at [430, 36] on div "Back to Dashboard Change Sender ID Customers Technicians Select a contact Outbo…" at bounding box center [305, 145] width 441 height 266
click at [488, 27] on div "outbound Michelle Mathison outbound Michelle Mathison" at bounding box center [310, 29] width 429 height 12
click at [492, 19] on span "Call to Customer" at bounding box center [503, 17] width 27 height 5
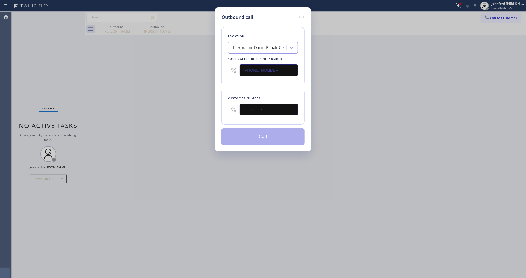
drag, startPoint x: 285, startPoint y: 105, endPoint x: 200, endPoint y: 117, distance: 85.7
click at [209, 116] on div "Outbound call Location Thermador Dacor Repair Center Your caller id phone numbe…" at bounding box center [263, 139] width 526 height 278
paste input "480) 233-2255"
type input "(480) 233-2255"
click at [170, 120] on div "Outbound call Location Thermador Dacor Repair Center Your caller id phone numbe…" at bounding box center [263, 139] width 526 height 278
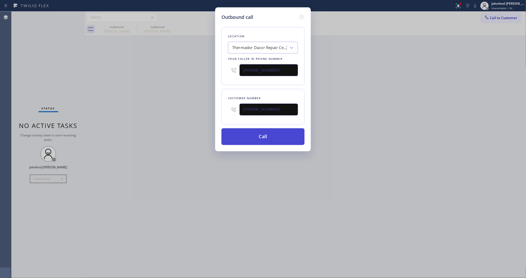
click at [242, 132] on button "Call" at bounding box center [262, 136] width 83 height 17
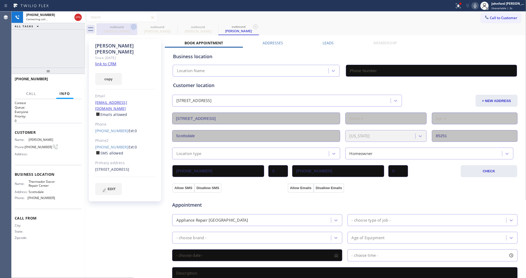
click at [131, 31] on div "Michelle Mathison" at bounding box center [117, 31] width 40 height 5
click at [131, 27] on icon at bounding box center [133, 27] width 6 height 6
click at [130, 26] on div "outbound" at bounding box center [117, 27] width 40 height 4
click at [82, 47] on div "+14802332255 Connecting call… ALL TASKS ALL TASKS ACTIVE TASKS TASKS IN WRAP UP" at bounding box center [48, 40] width 73 height 56
click at [453, 7] on div at bounding box center [458, 6] width 12 height 6
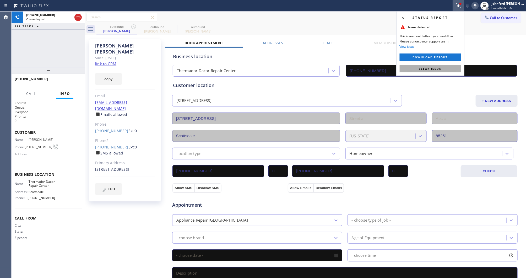
click at [417, 69] on button "Clear issue" at bounding box center [429, 68] width 61 height 7
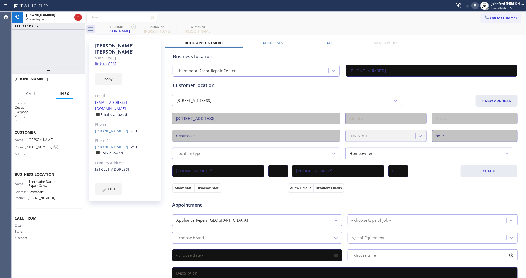
click at [371, 31] on div "outbound Michelle Mathison outbound Michelle Mathison outbound Michelle Mathison" at bounding box center [310, 29] width 429 height 12
click at [280, 28] on div "outbound Michelle Mathison outbound Michelle Mathison outbound Michelle Mathison" at bounding box center [310, 29] width 429 height 12
click at [473, 7] on icon at bounding box center [475, 6] width 6 height 6
click at [58, 52] on div "+14802332255 Live | 00:07 ALL TASKS ALL TASKS ACTIVE TASKS TASKS IN WRAP UP" at bounding box center [48, 40] width 73 height 56
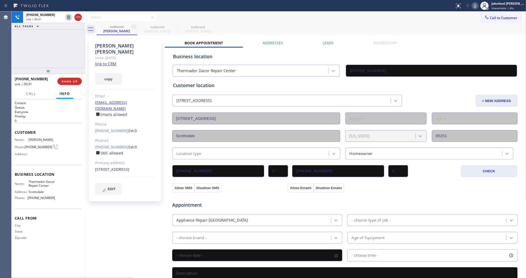
click at [473, 7] on icon at bounding box center [475, 6] width 6 height 6
click at [462, 21] on div "Call to Customer Outbound call Location Thermador Dacor Repair Center Your call…" at bounding box center [305, 17] width 441 height 9
click at [475, 5] on icon at bounding box center [475, 6] width 6 height 6
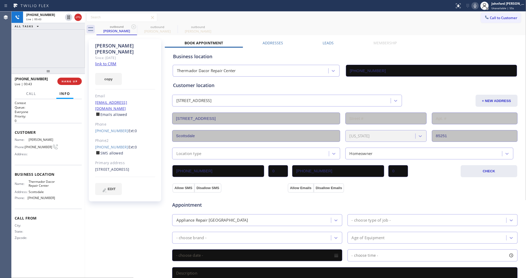
click at [451, 28] on div "outbound Michelle Mathison outbound Michelle Mathison outbound Michelle Mathison" at bounding box center [310, 29] width 429 height 12
click at [475, 4] on icon at bounding box center [475, 6] width 6 height 6
click at [475, 6] on icon at bounding box center [475, 6] width 6 height 6
click at [134, 27] on icon at bounding box center [133, 26] width 5 height 5
click at [260, 18] on div "Call to Customer Outbound call Location Thermador Dacor Repair Center Your call…" at bounding box center [305, 17] width 441 height 9
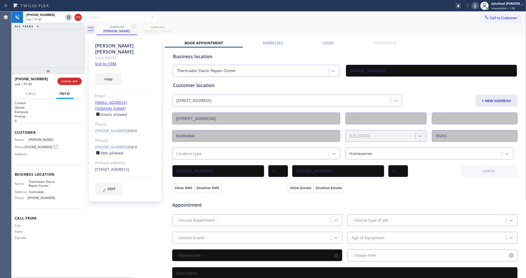
click at [332, 41] on div "Leads" at bounding box center [328, 43] width 51 height 7
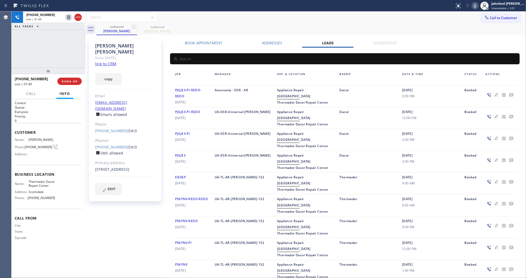
click at [312, 27] on div "outbound Michelle Mathison outbound Michelle Mathison" at bounding box center [310, 29] width 429 height 12
click at [56, 51] on div "+14802332255 Live | 01:52 ALL TASKS ALL TASKS ACTIVE TASKS TASKS IN WRAP UP" at bounding box center [48, 40] width 73 height 56
click at [75, 81] on span "COMPLETE" at bounding box center [68, 81] width 18 height 4
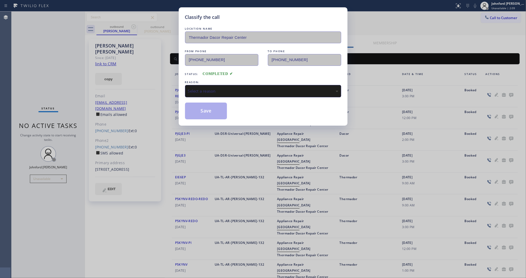
click at [511, 93] on div "Classify the call LOCATION NAME Thermador Dacor Repair Center FROM PHONE (623) …" at bounding box center [263, 139] width 526 height 278
click at [257, 89] on div "Select a reason" at bounding box center [263, 91] width 150 height 6
click at [212, 114] on button "Save" at bounding box center [206, 110] width 42 height 17
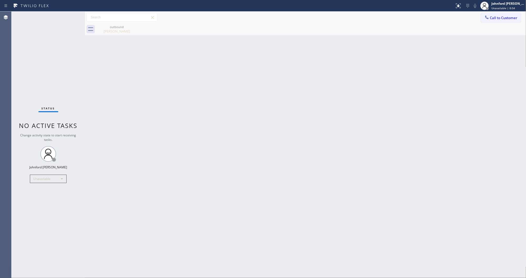
drag, startPoint x: 492, startPoint y: 18, endPoint x: 437, endPoint y: 29, distance: 55.5
click at [477, 19] on div "Call to Customer Outbound call Location Thermador Dacor Repair Center Your call…" at bounding box center [305, 17] width 441 height 9
click at [492, 16] on button "Call to Customer" at bounding box center [501, 18] width 40 height 10
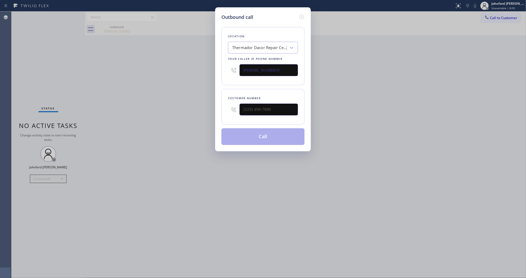
drag, startPoint x: 294, startPoint y: 69, endPoint x: 203, endPoint y: 74, distance: 91.2
click at [205, 74] on div "Outbound call Location Thermador Dacor Repair Center Your caller id phone numbe…" at bounding box center [263, 139] width 526 height 278
paste input "551) 227-2017"
type input "(551) 227-2017"
drag, startPoint x: 262, startPoint y: 106, endPoint x: 206, endPoint y: 107, distance: 56.3
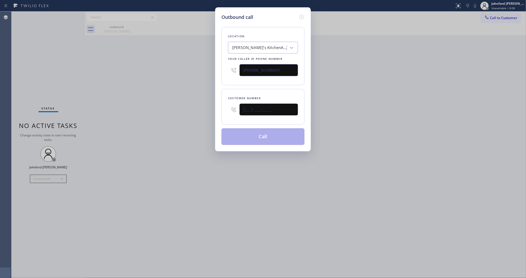
click at [208, 107] on div "Outbound call Location Dan’s KitchenAid Appliance Repair Your caller id phone n…" at bounding box center [263, 139] width 526 height 278
paste input "212) 240-1849"
type input "(212) 240-1849"
click at [190, 108] on div "Outbound call Location Dan’s KitchenAid Appliance Repair Your caller id phone n…" at bounding box center [263, 139] width 526 height 278
click at [251, 142] on button "Call" at bounding box center [262, 136] width 83 height 17
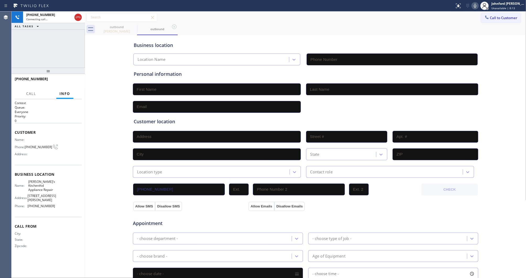
type input "(551) 227-2017"
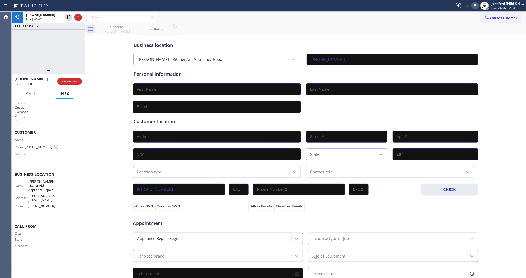
click at [32, 145] on span "(212) 240-1849" at bounding box center [38, 147] width 27 height 4
click at [63, 81] on span "HANG UP" at bounding box center [70, 81] width 16 height 4
click at [82, 80] on div "+12122401849 Wrap up | 00:00 COMPLETE" at bounding box center [48, 81] width 73 height 15
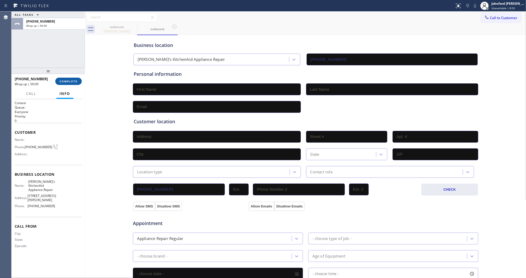
click at [77, 80] on span "COMPLETE" at bounding box center [68, 81] width 18 height 4
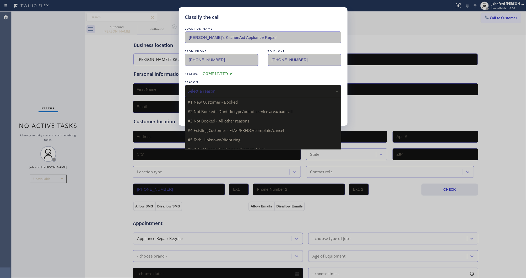
click at [210, 91] on div "Select a reason" at bounding box center [263, 91] width 150 height 6
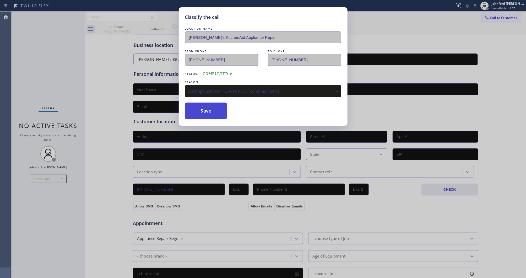
click at [203, 111] on button "Save" at bounding box center [206, 110] width 42 height 17
type input "(623) 869-1096"
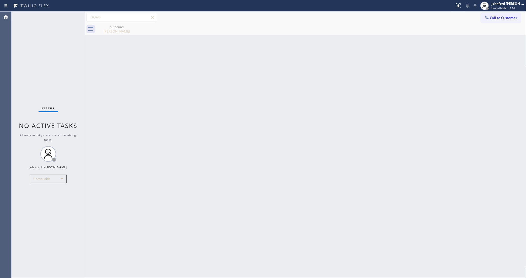
click at [389, 108] on div "Back to Dashboard Change Sender ID Customers Technicians Select a contact Outbo…" at bounding box center [305, 145] width 441 height 266
click at [50, 176] on div "Unavailable" at bounding box center [48, 178] width 37 height 8
click at [41, 206] on li "Break" at bounding box center [48, 205] width 36 height 6
